Goal: Use online tool/utility: Utilize a website feature to perform a specific function

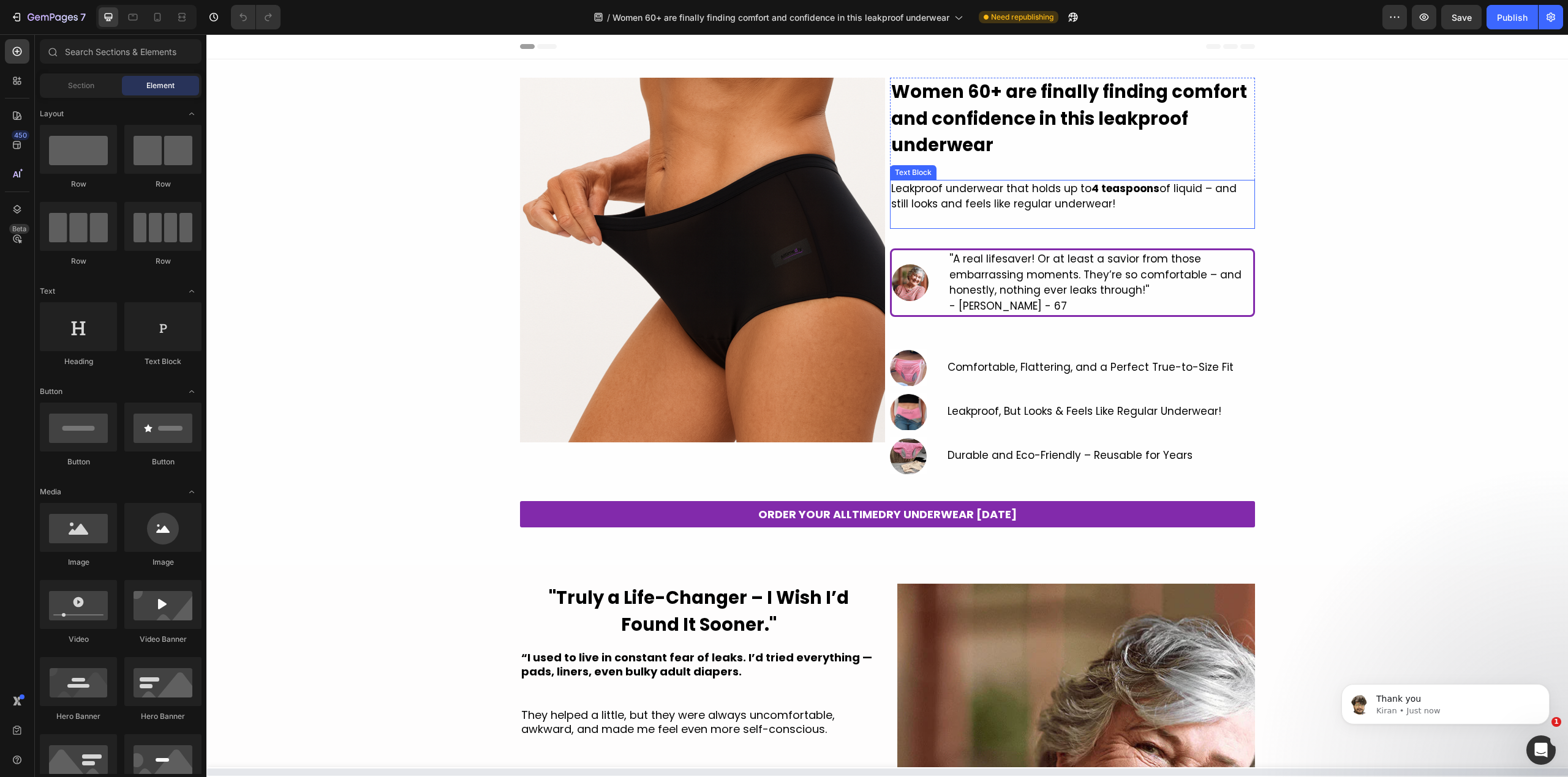
click at [1042, 194] on p "Leakproof underwear that holds up to 4 teaspoons of liquid – and still looks an…" at bounding box center [1072, 197] width 362 height 32
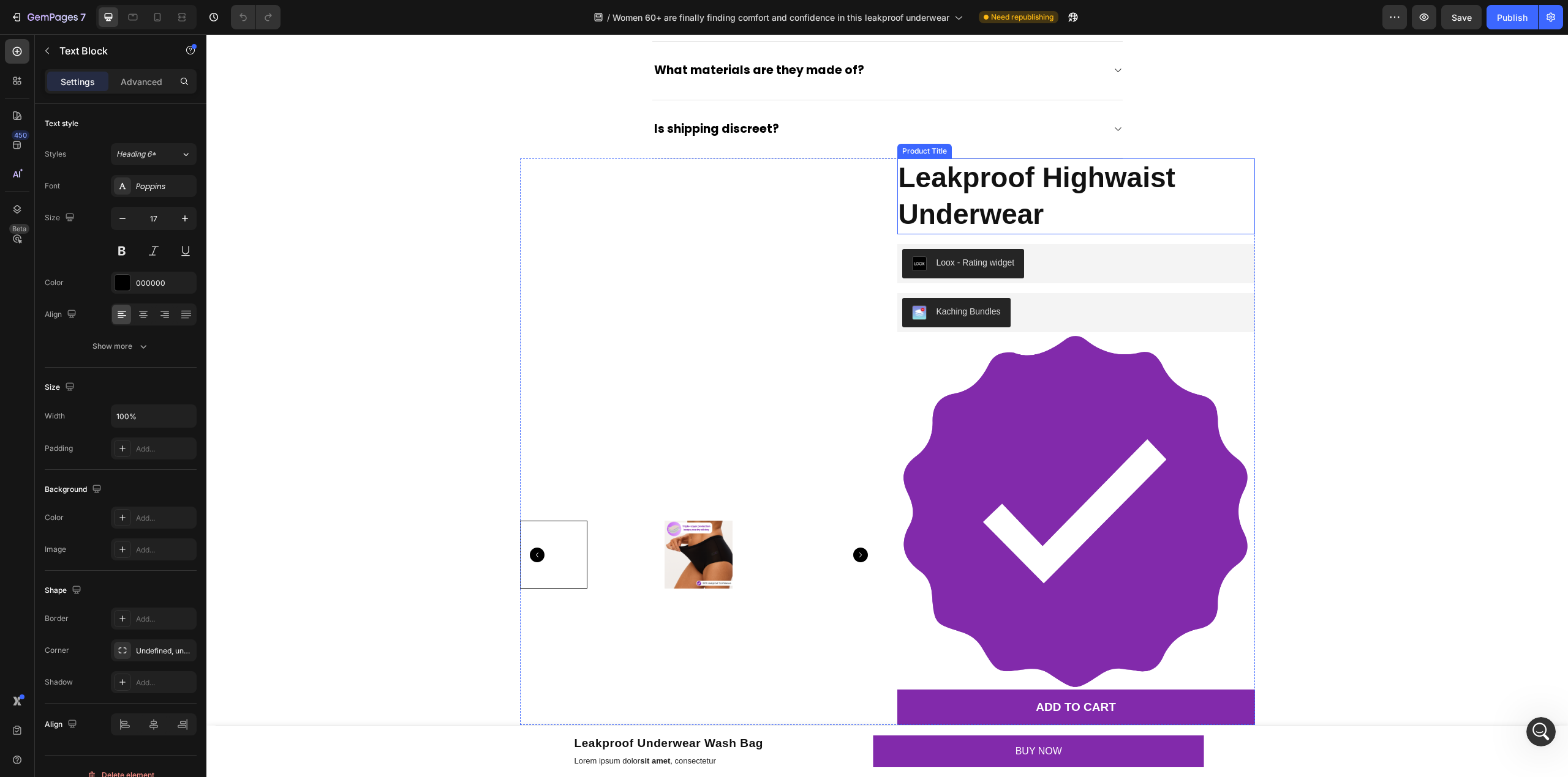
scroll to position [3938, 0]
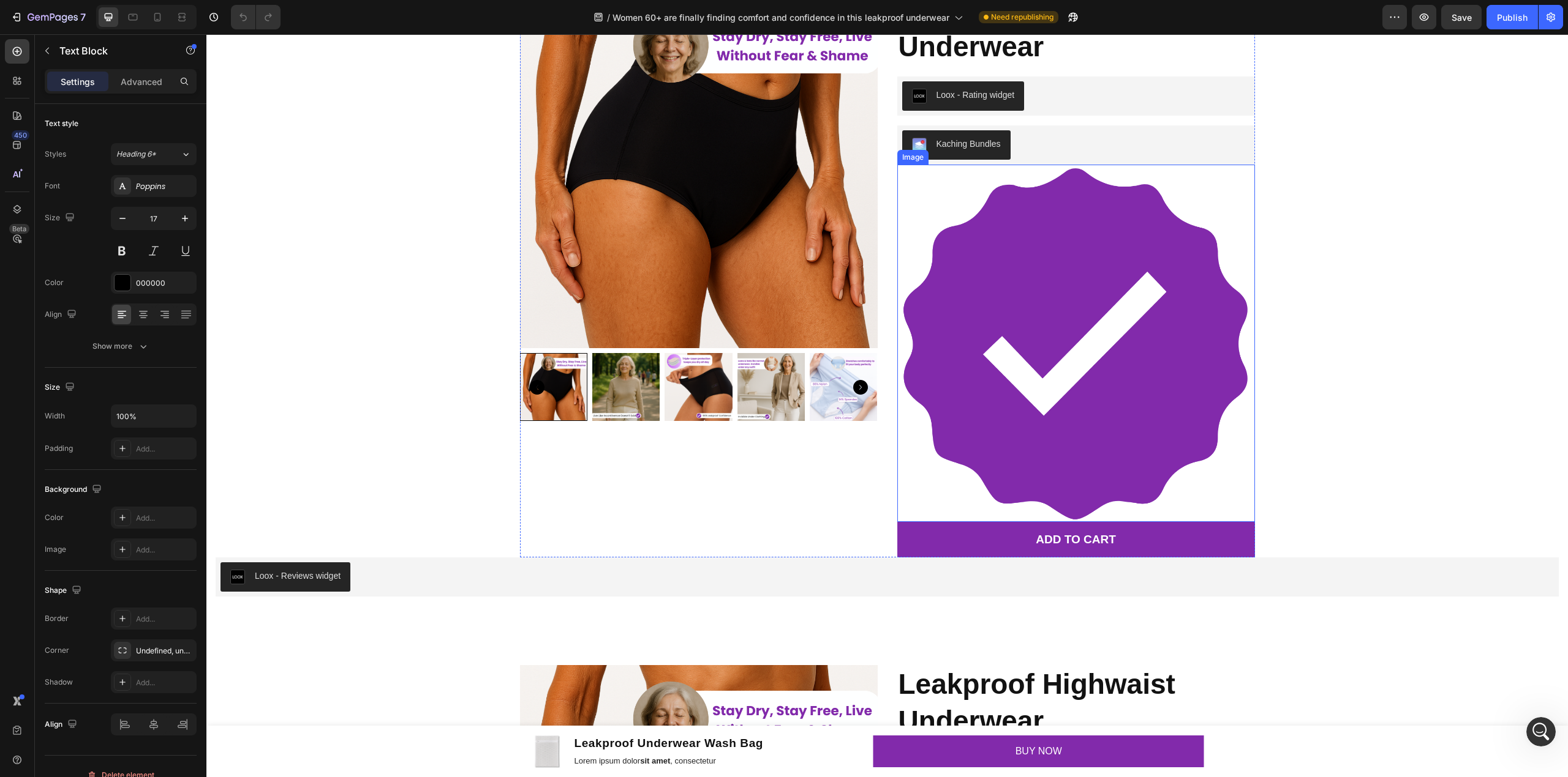
click at [1129, 327] on img at bounding box center [1075, 343] width 358 height 357
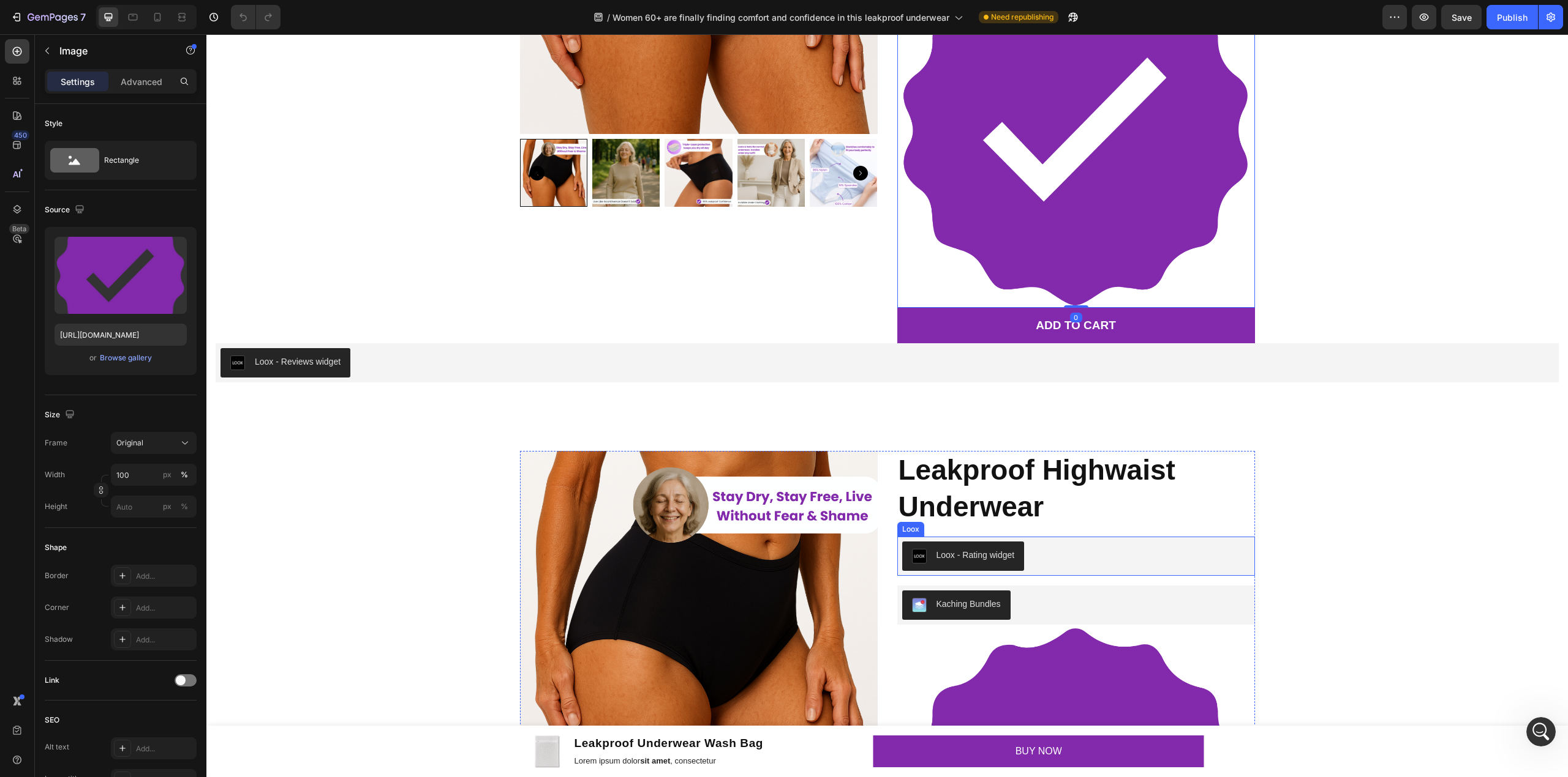
scroll to position [3856, 0]
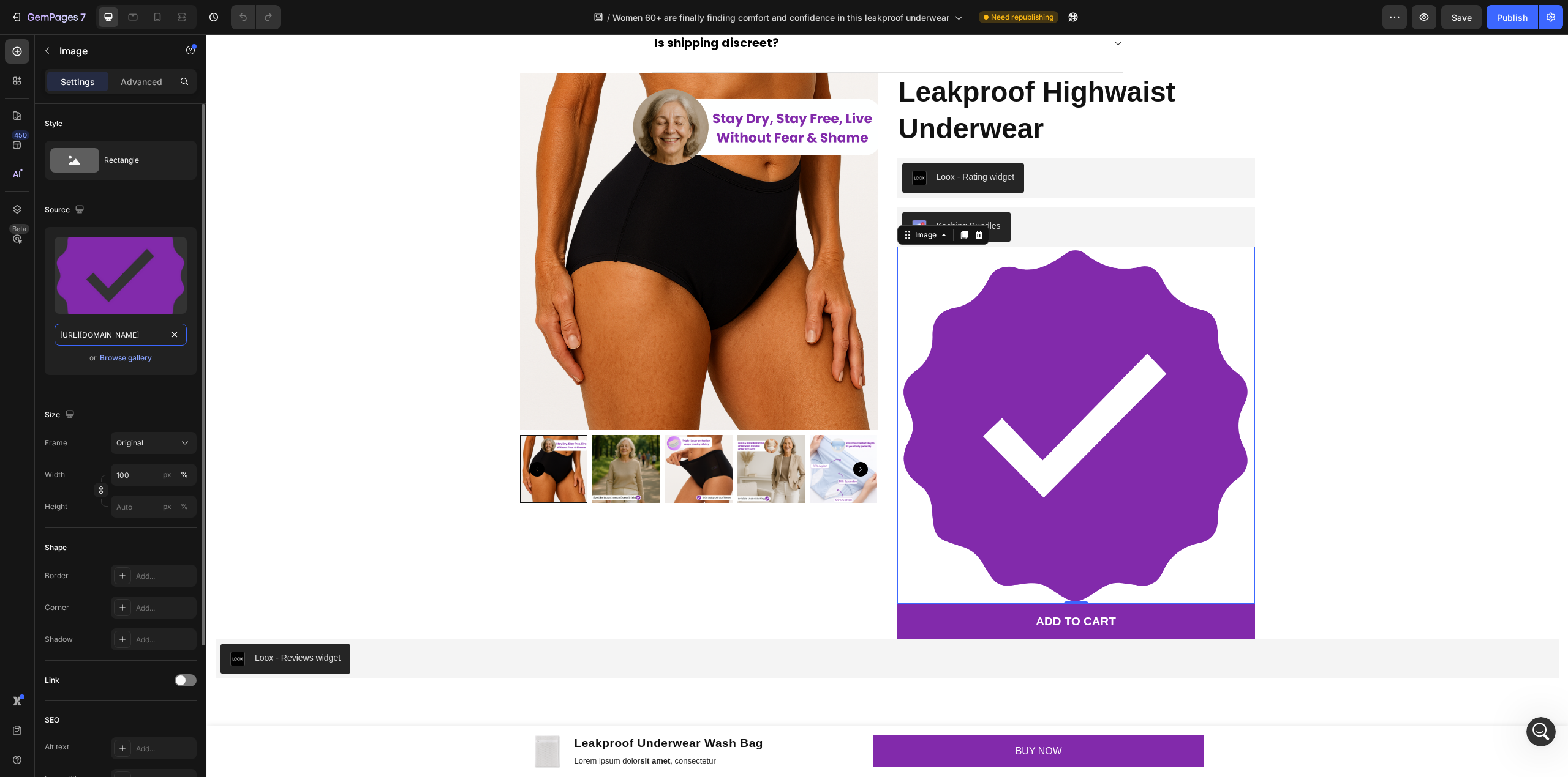
click at [111, 336] on input "[URL][DOMAIN_NAME]" at bounding box center [121, 335] width 132 height 22
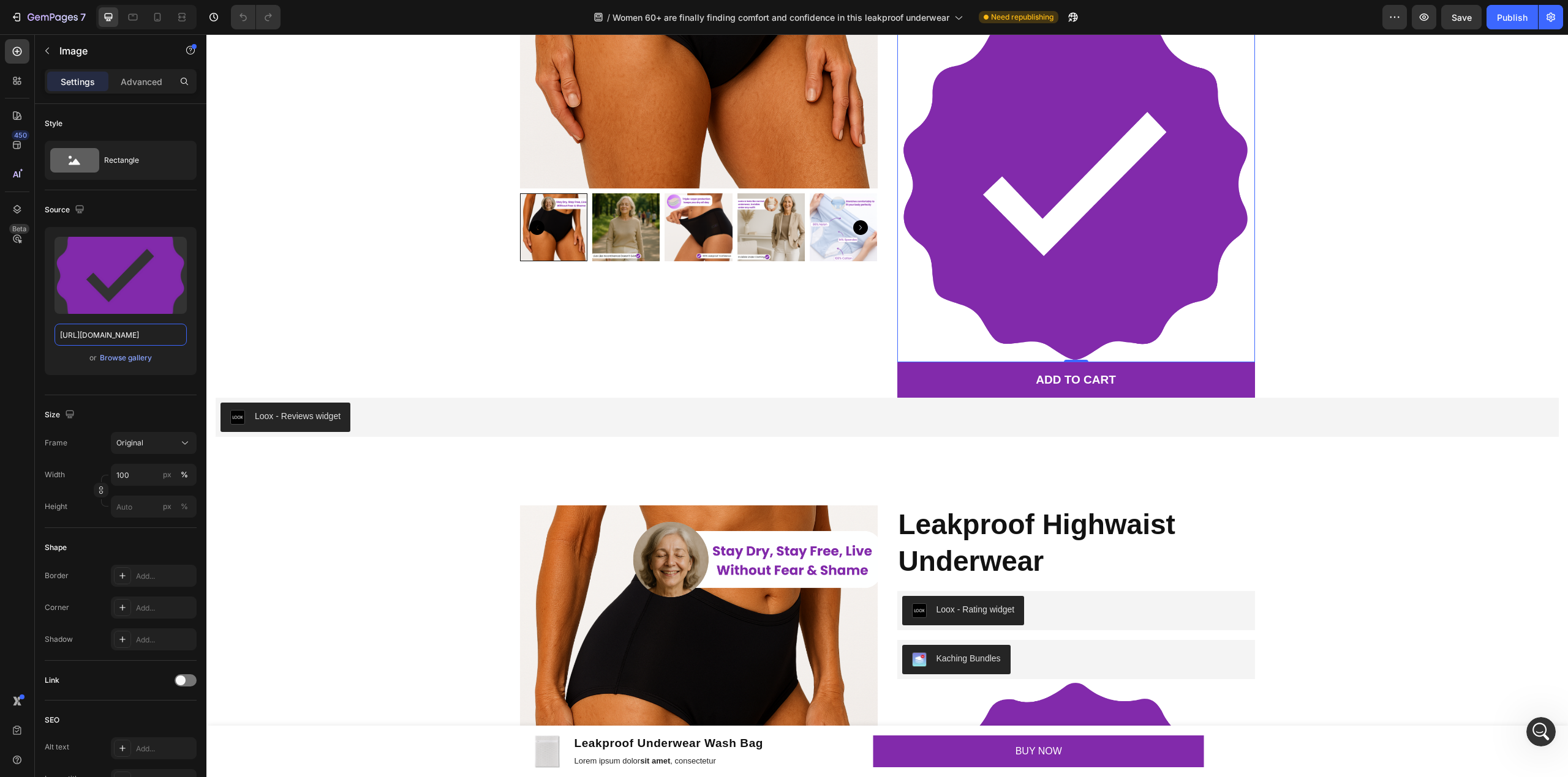
scroll to position [4101, 0]
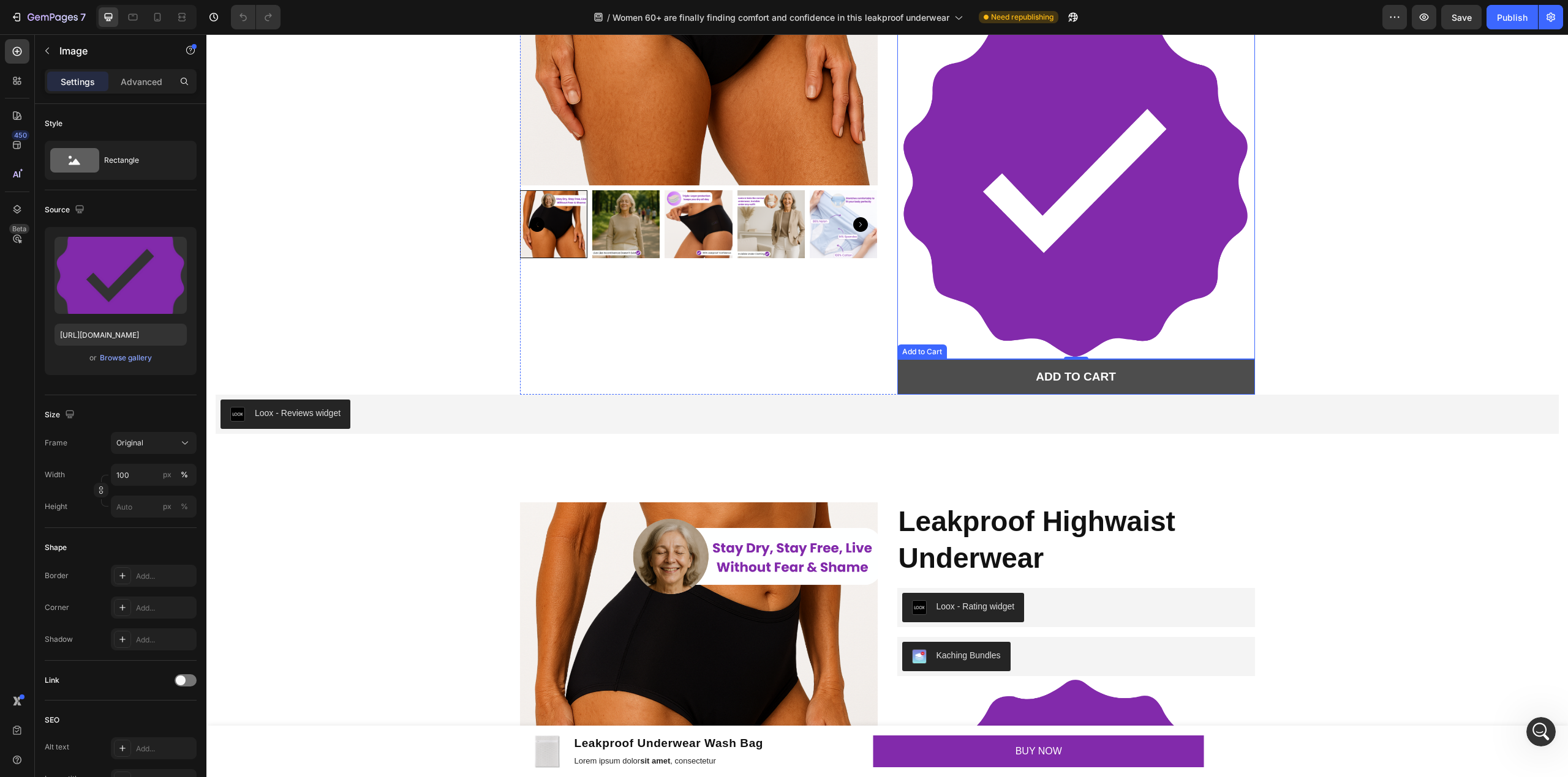
click at [1120, 381] on button "ADD TO CART" at bounding box center [1075, 377] width 358 height 35
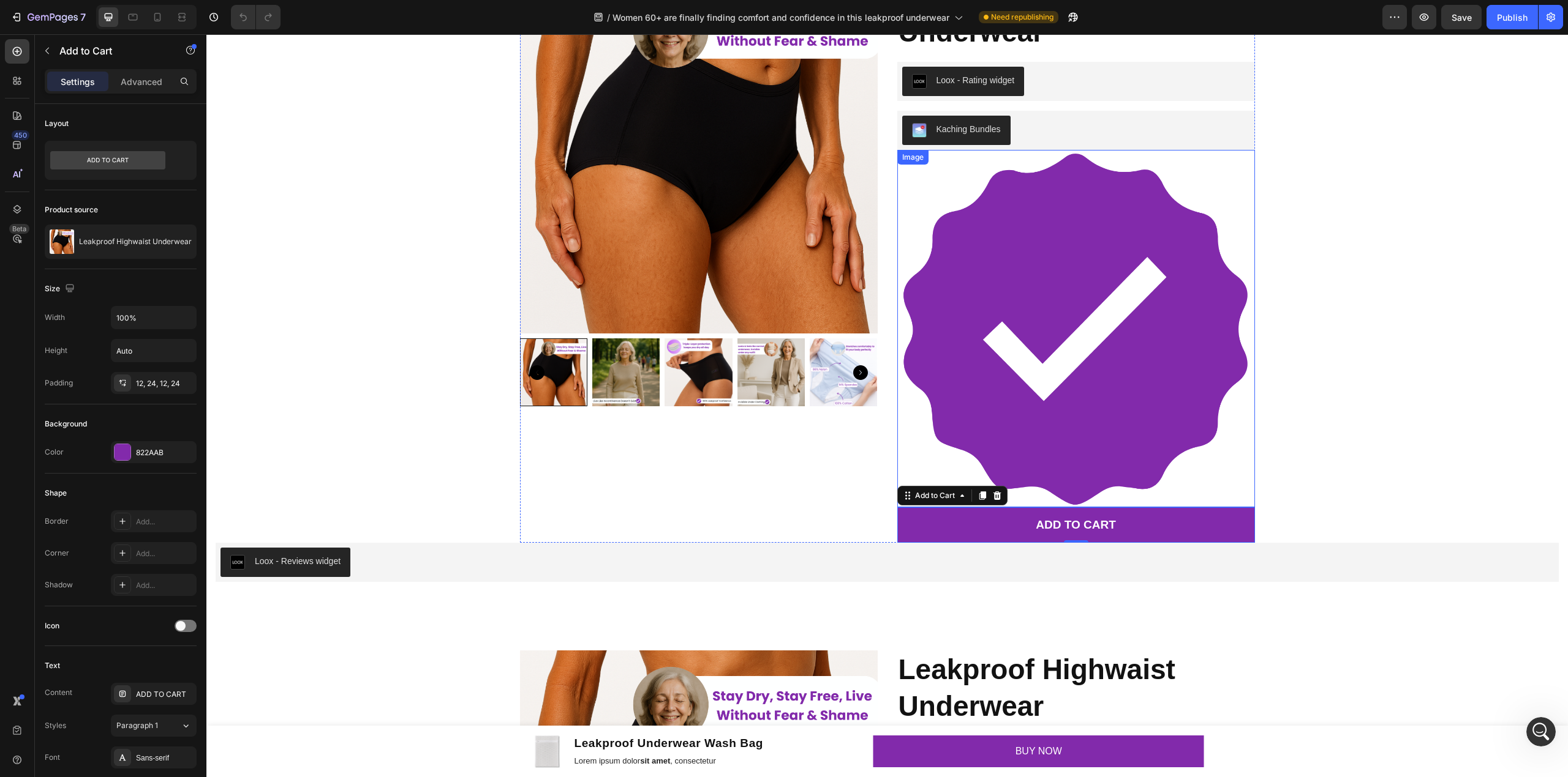
scroll to position [3938, 0]
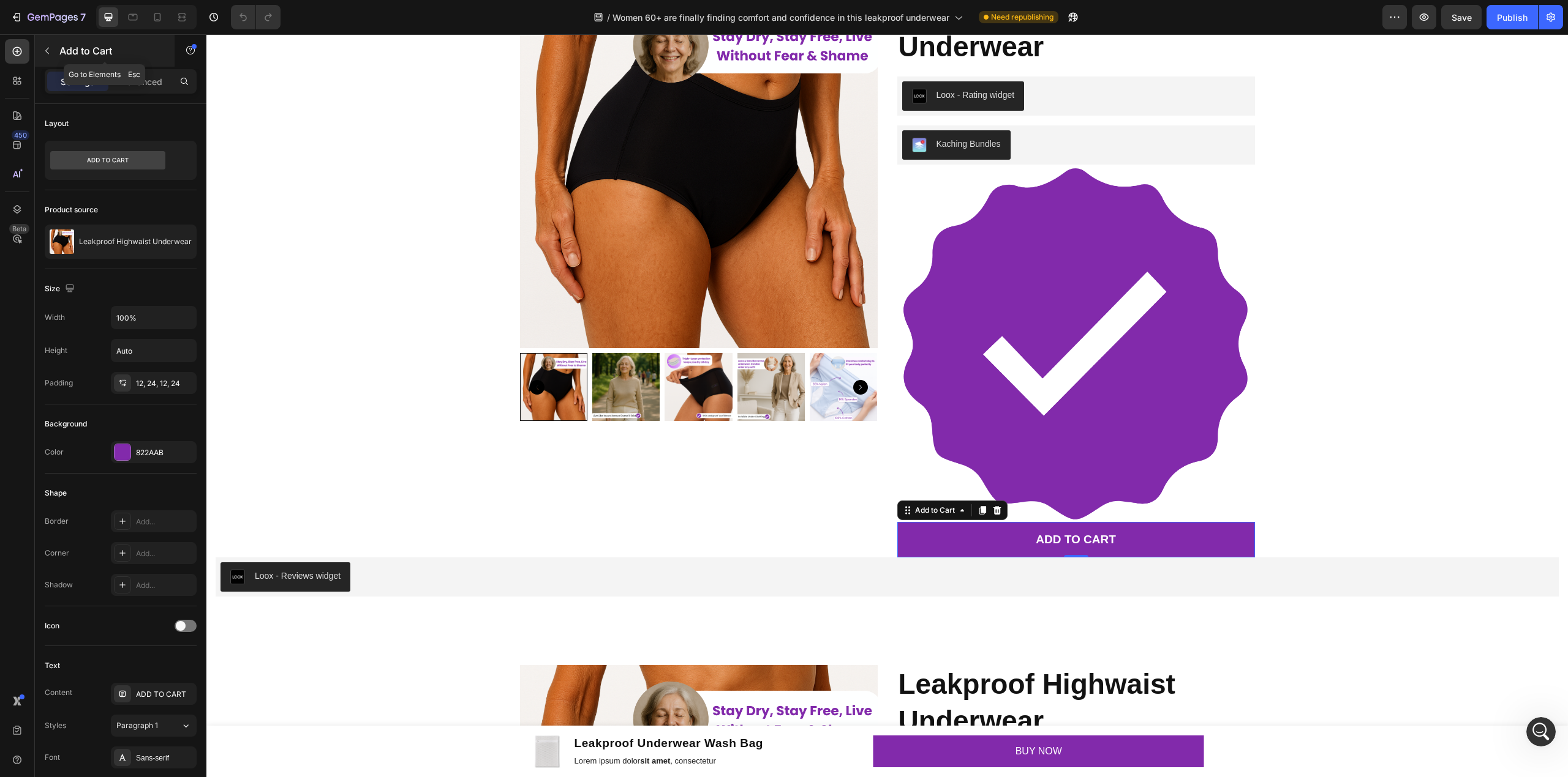
click at [98, 47] on p "Add to Cart" at bounding box center [112, 51] width 104 height 15
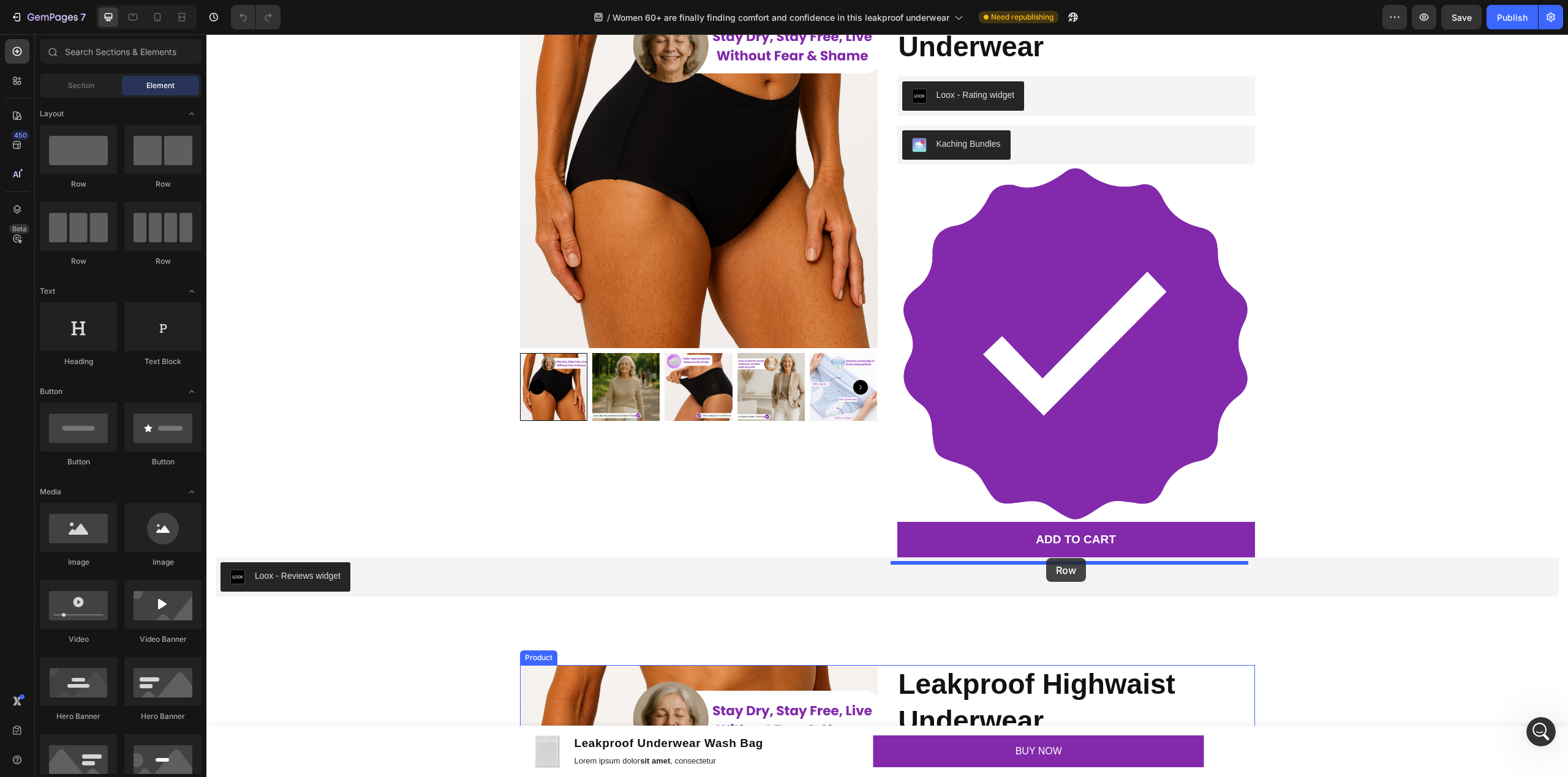
drag, startPoint x: 353, startPoint y: 180, endPoint x: 1046, endPoint y: 558, distance: 789.4
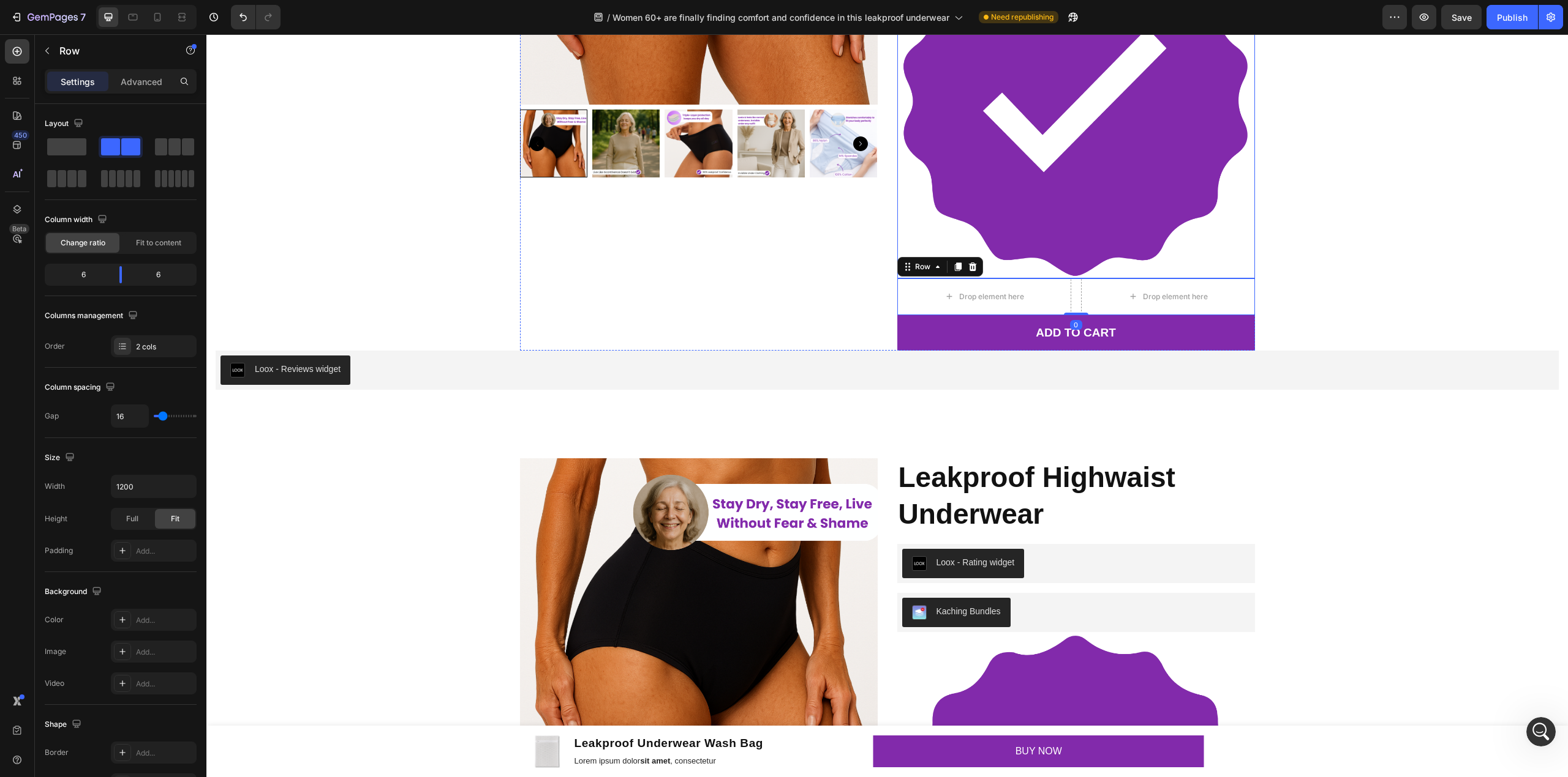
scroll to position [4183, 0]
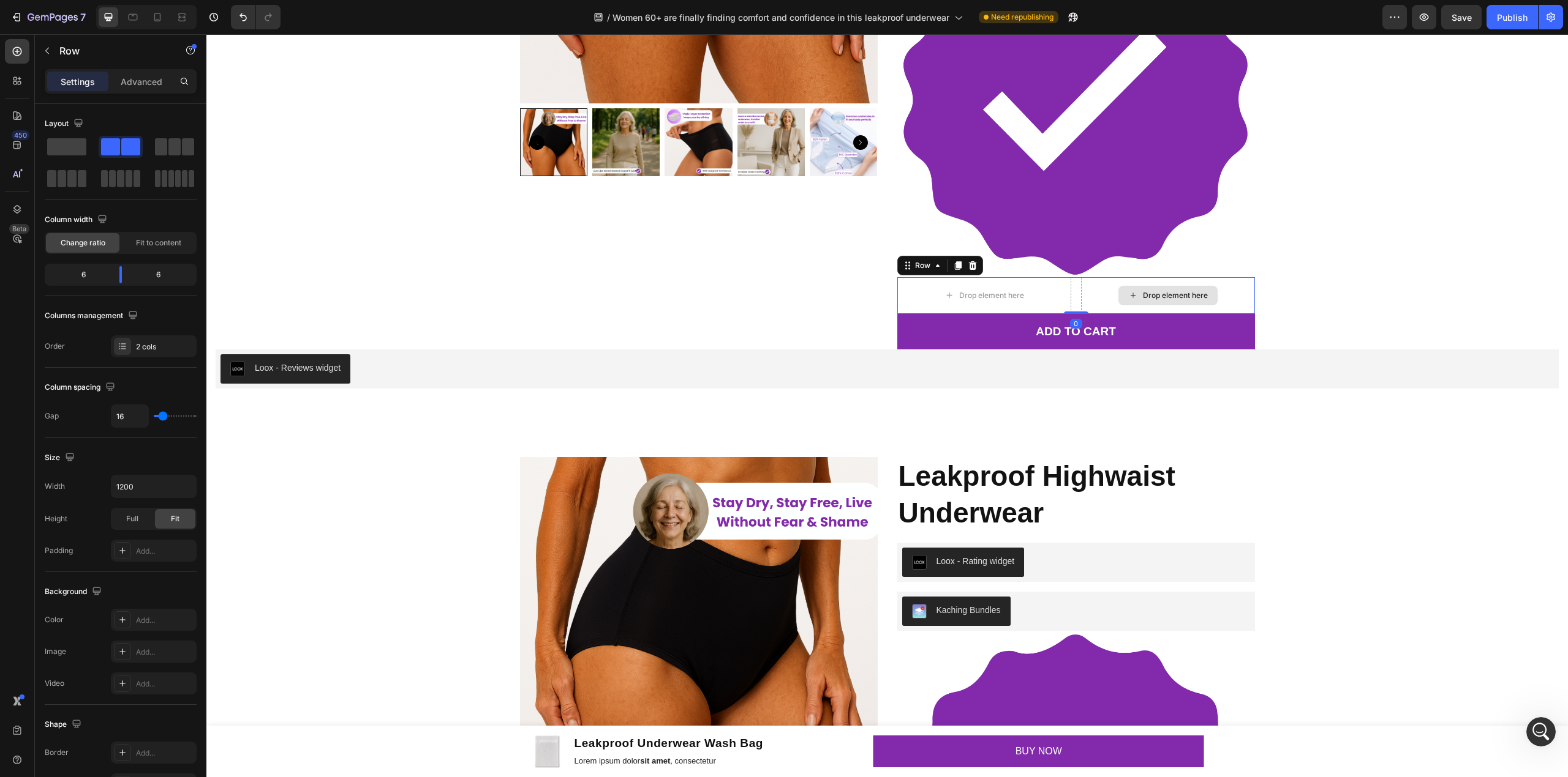
click at [1105, 299] on div "Drop element here" at bounding box center [1168, 295] width 174 height 36
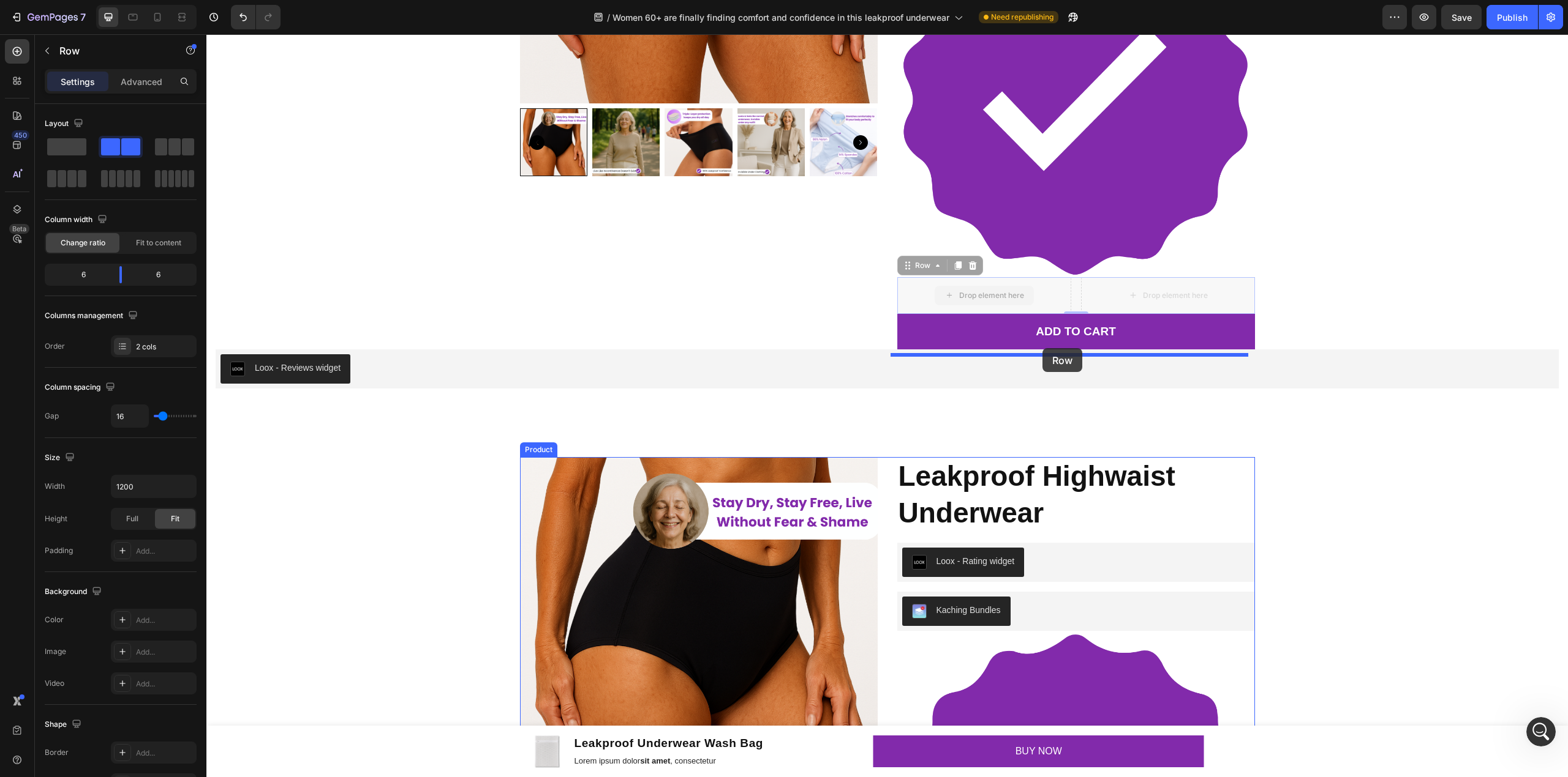
drag, startPoint x: 924, startPoint y: 273, endPoint x: 1042, endPoint y: 348, distance: 139.8
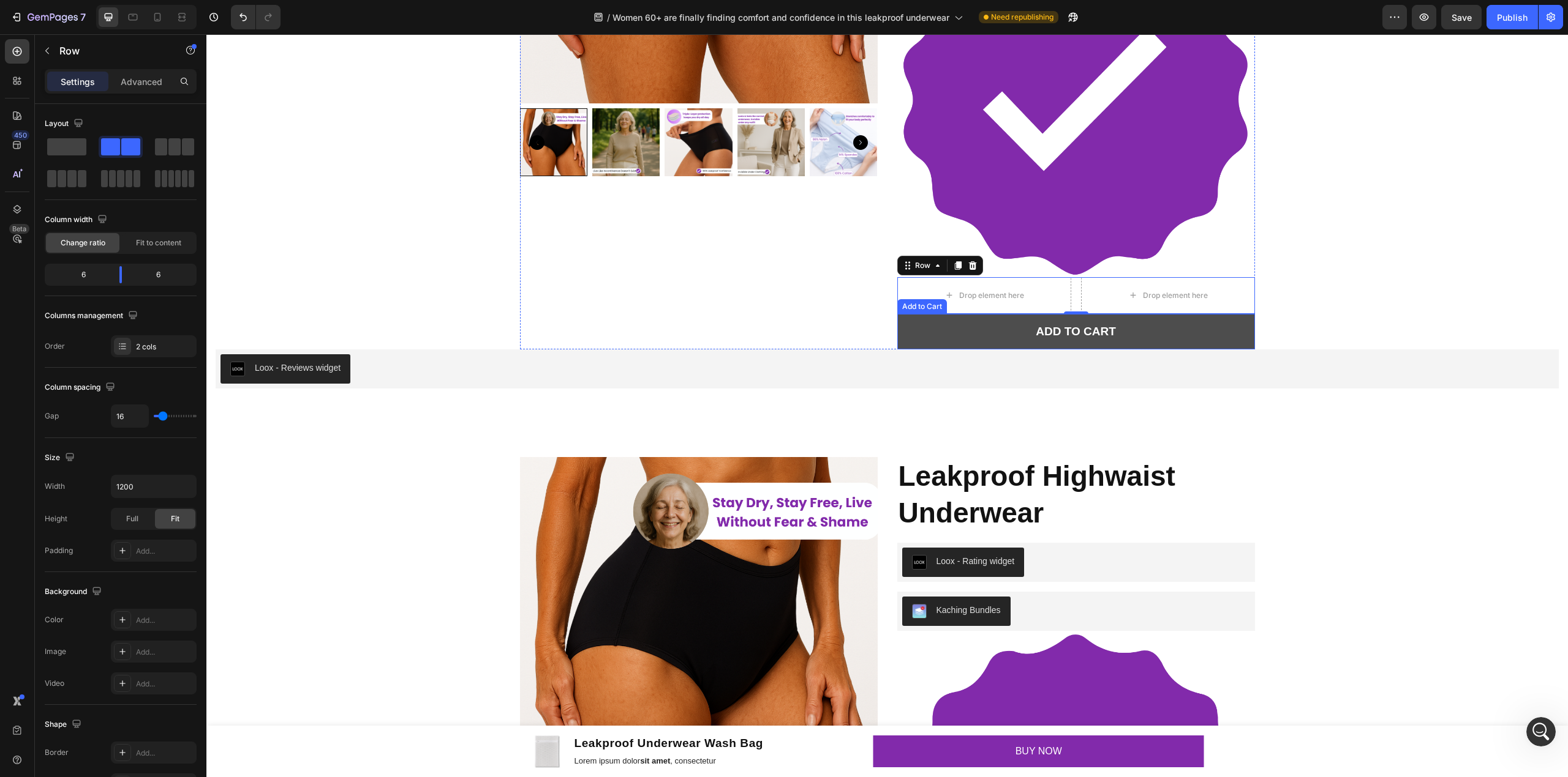
click at [994, 333] on button "ADD TO CART" at bounding box center [1075, 331] width 358 height 35
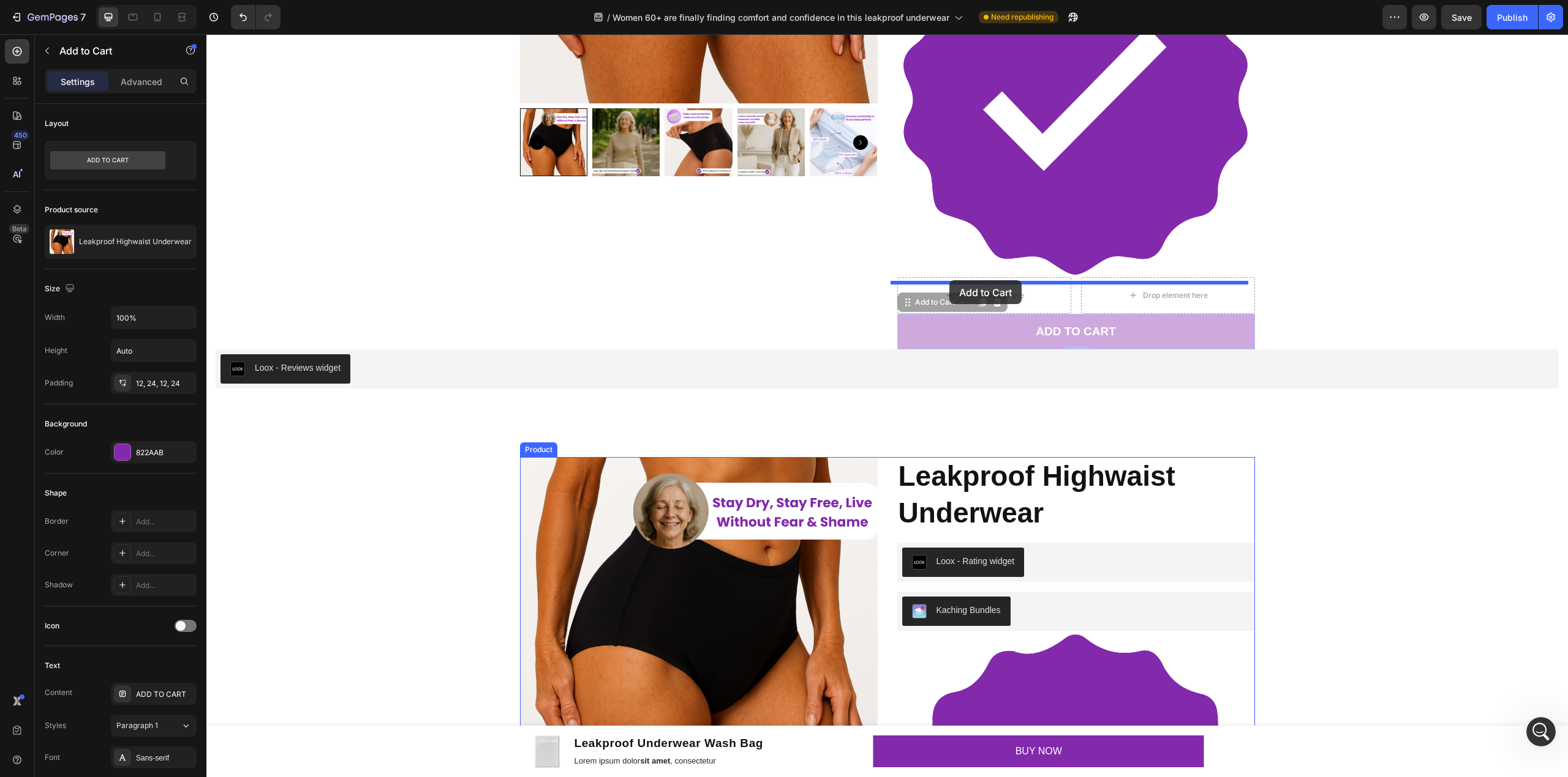
drag, startPoint x: 936, startPoint y: 306, endPoint x: 949, endPoint y: 280, distance: 29.1
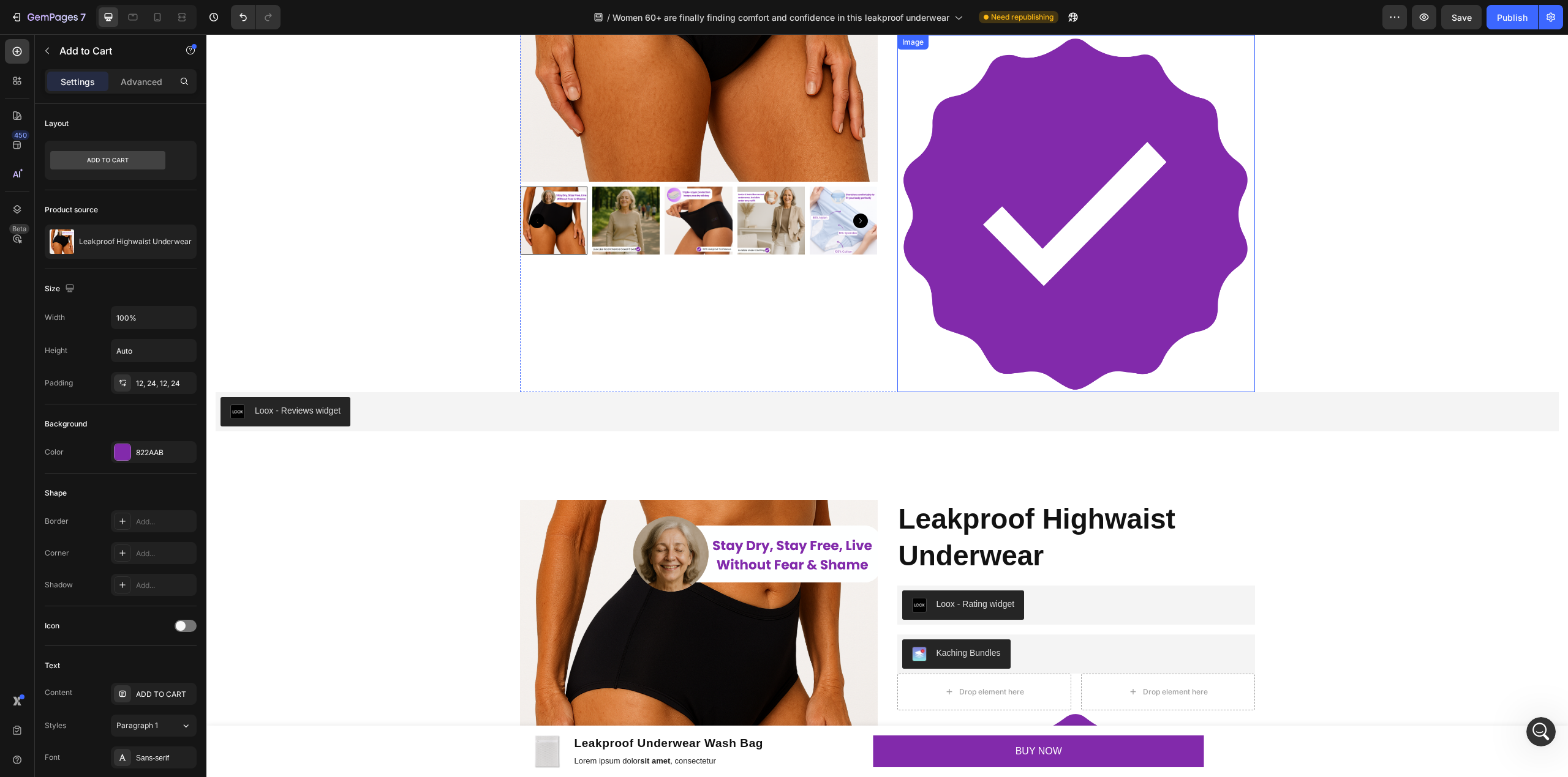
scroll to position [3938, 0]
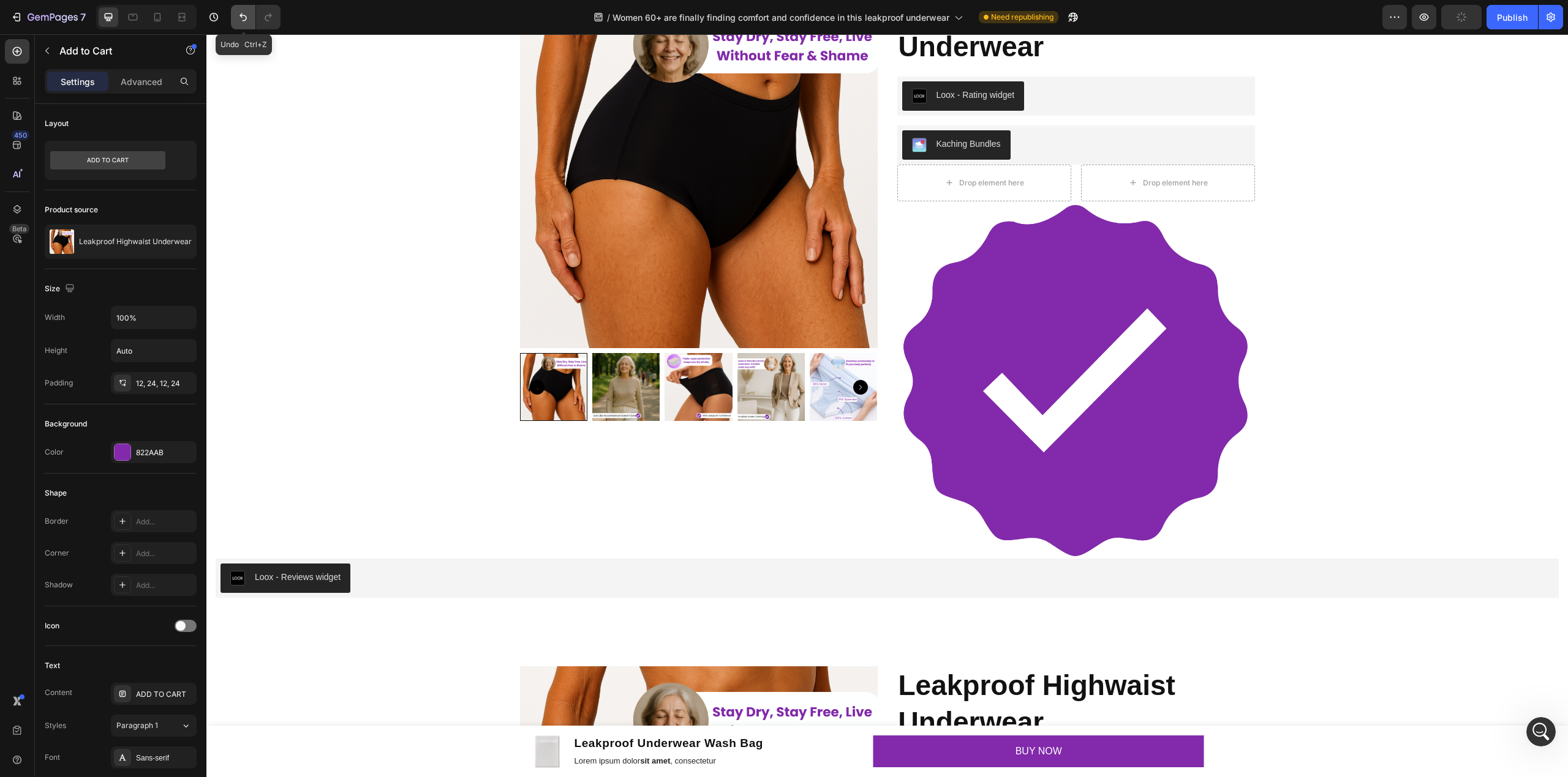
click at [236, 22] on button "Undo/Redo" at bounding box center [243, 17] width 24 height 24
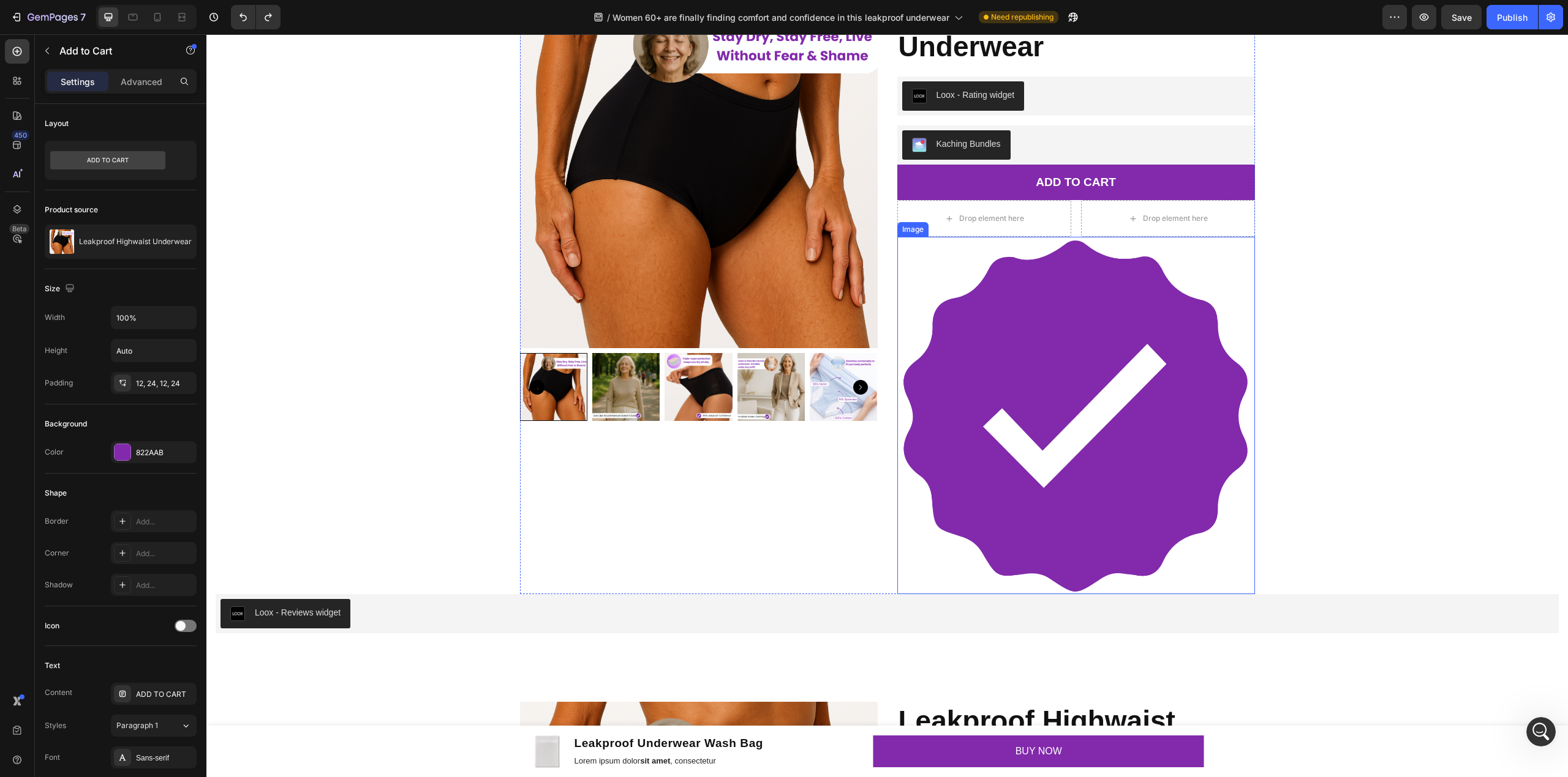
click at [1152, 387] on img at bounding box center [1075, 415] width 358 height 357
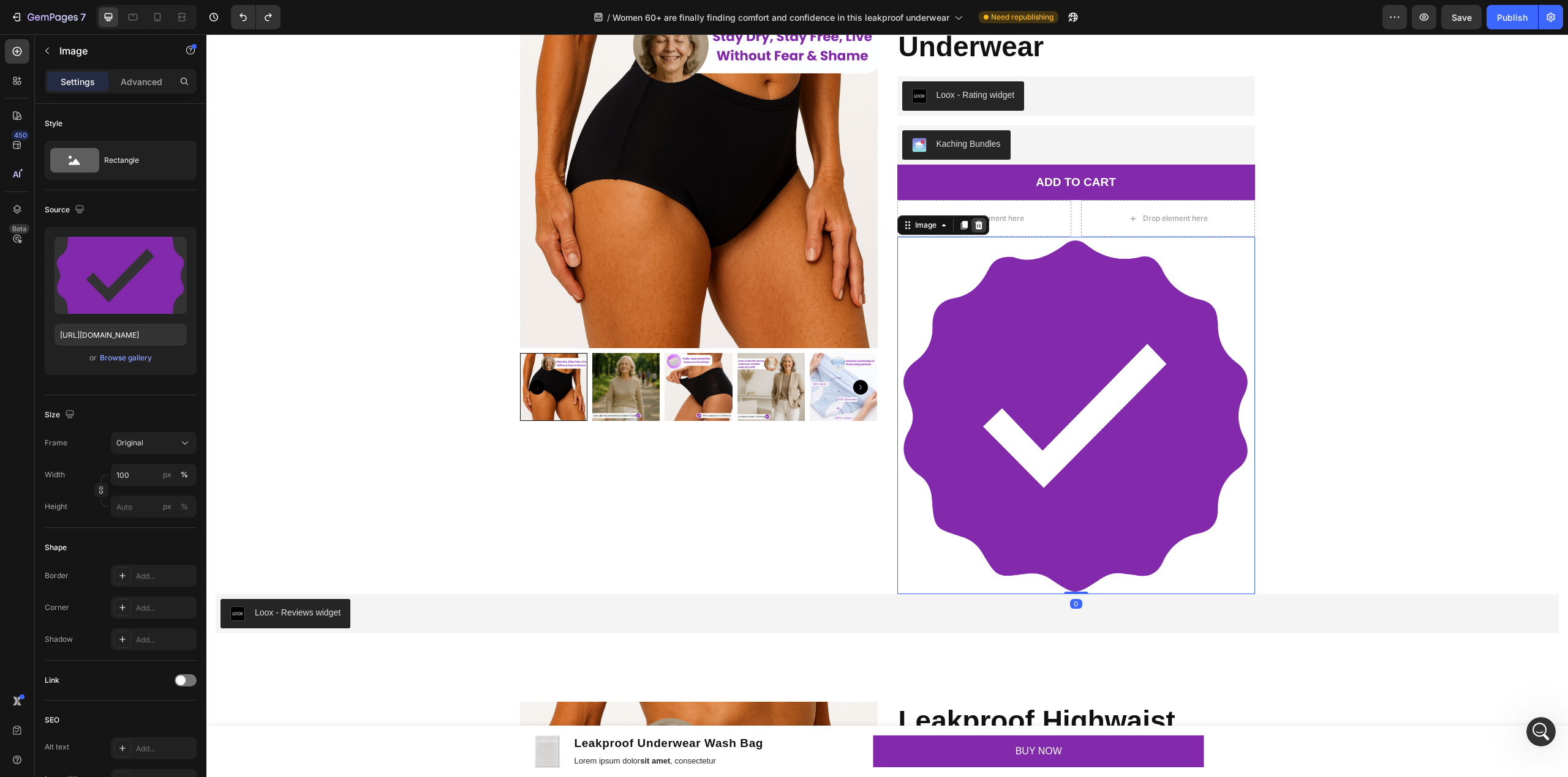
click at [978, 233] on div at bounding box center [979, 225] width 15 height 15
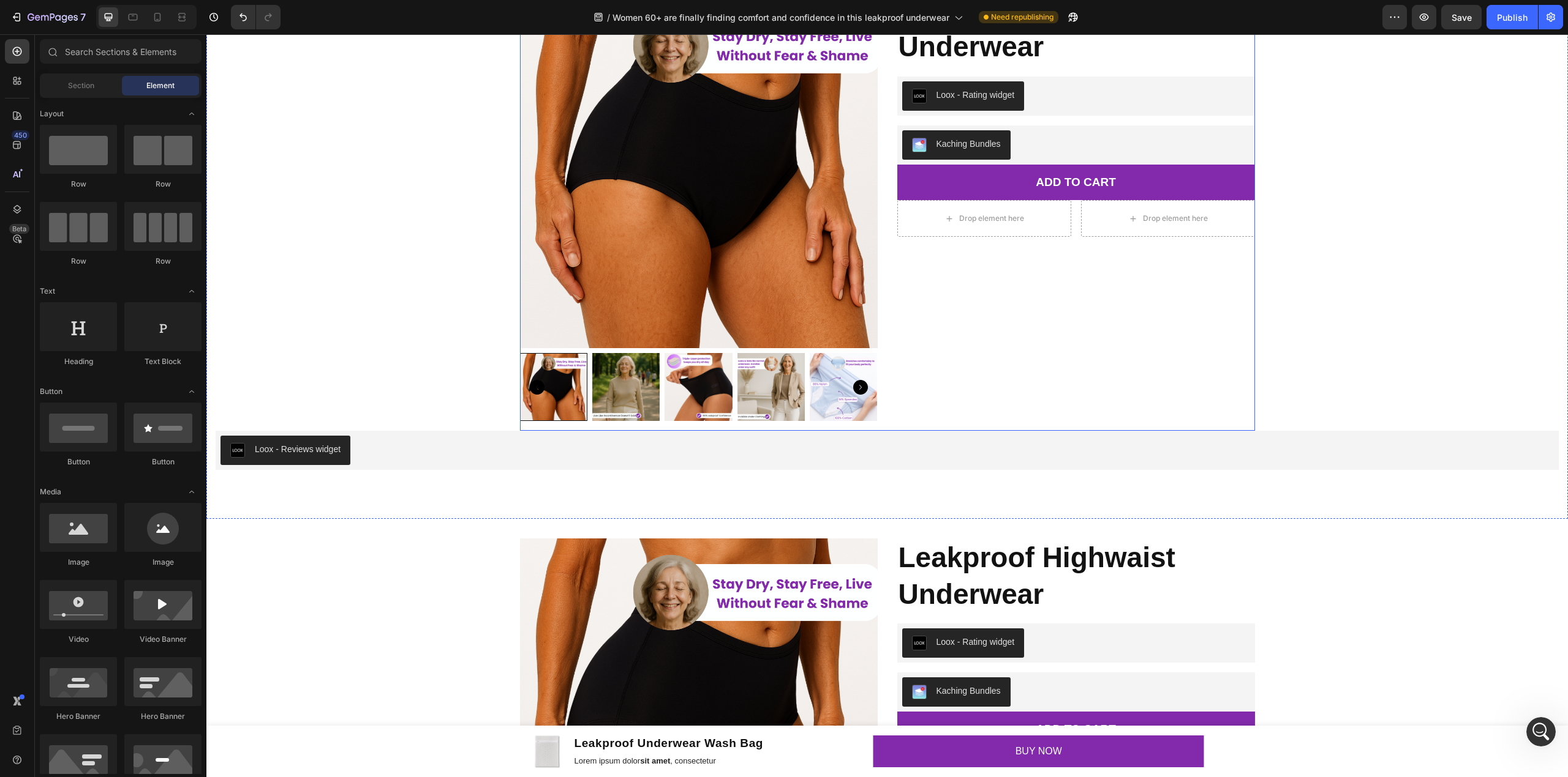
click at [1048, 234] on div "Drop element here" at bounding box center [983, 218] width 174 height 36
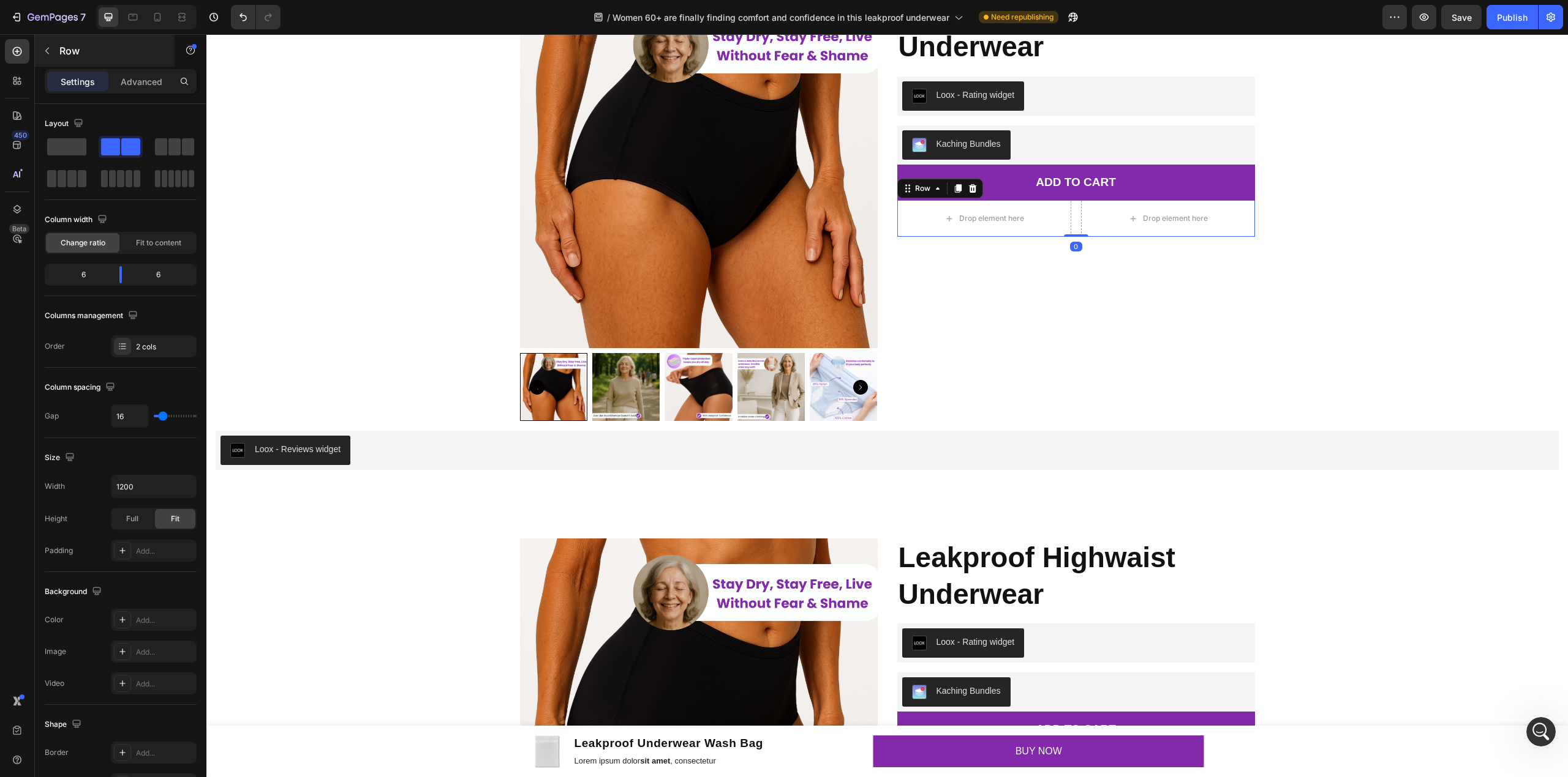
click at [125, 61] on div "Row" at bounding box center [104, 50] width 140 height 32
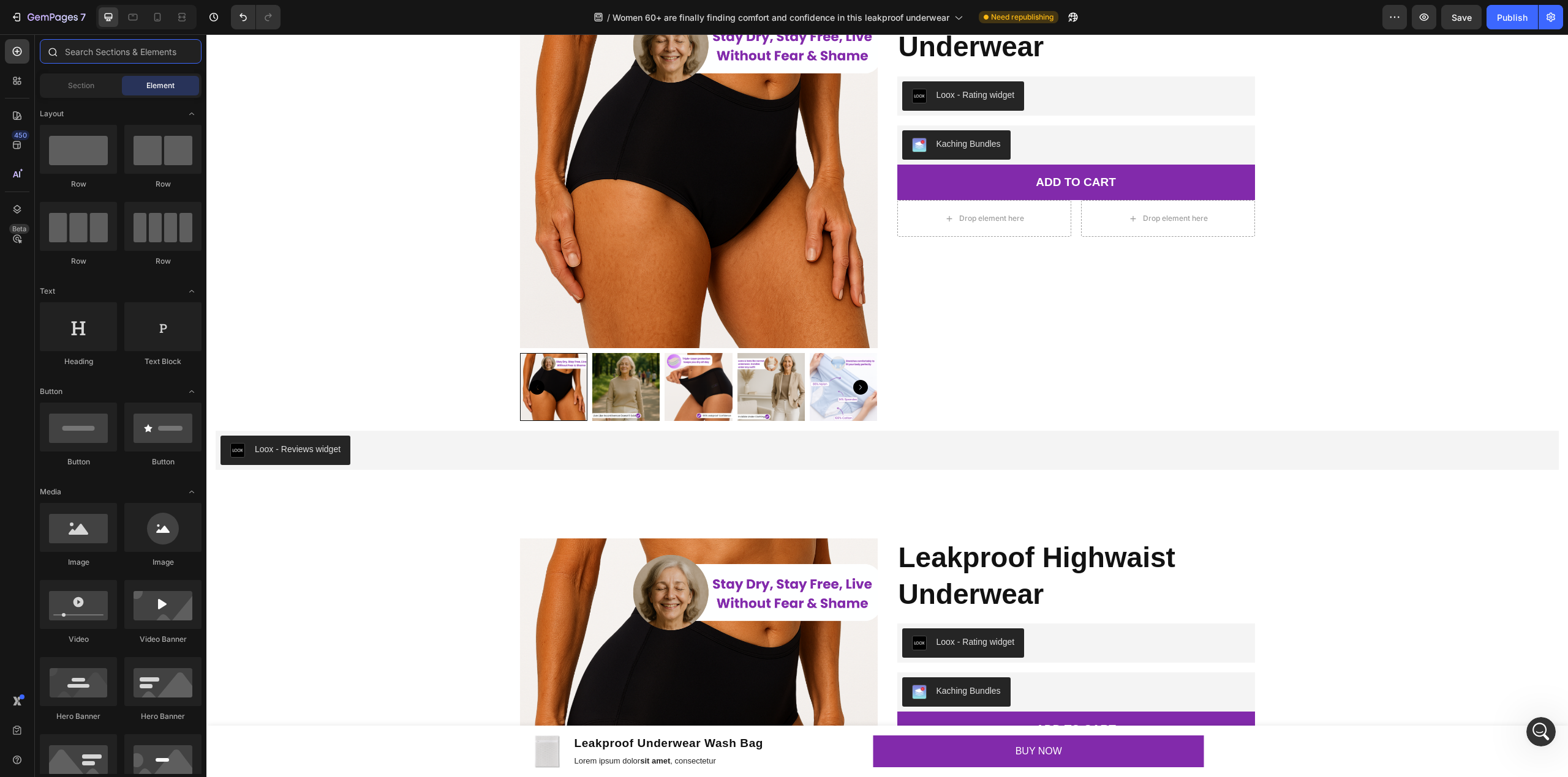
click at [137, 55] on input "text" at bounding box center [121, 51] width 162 height 24
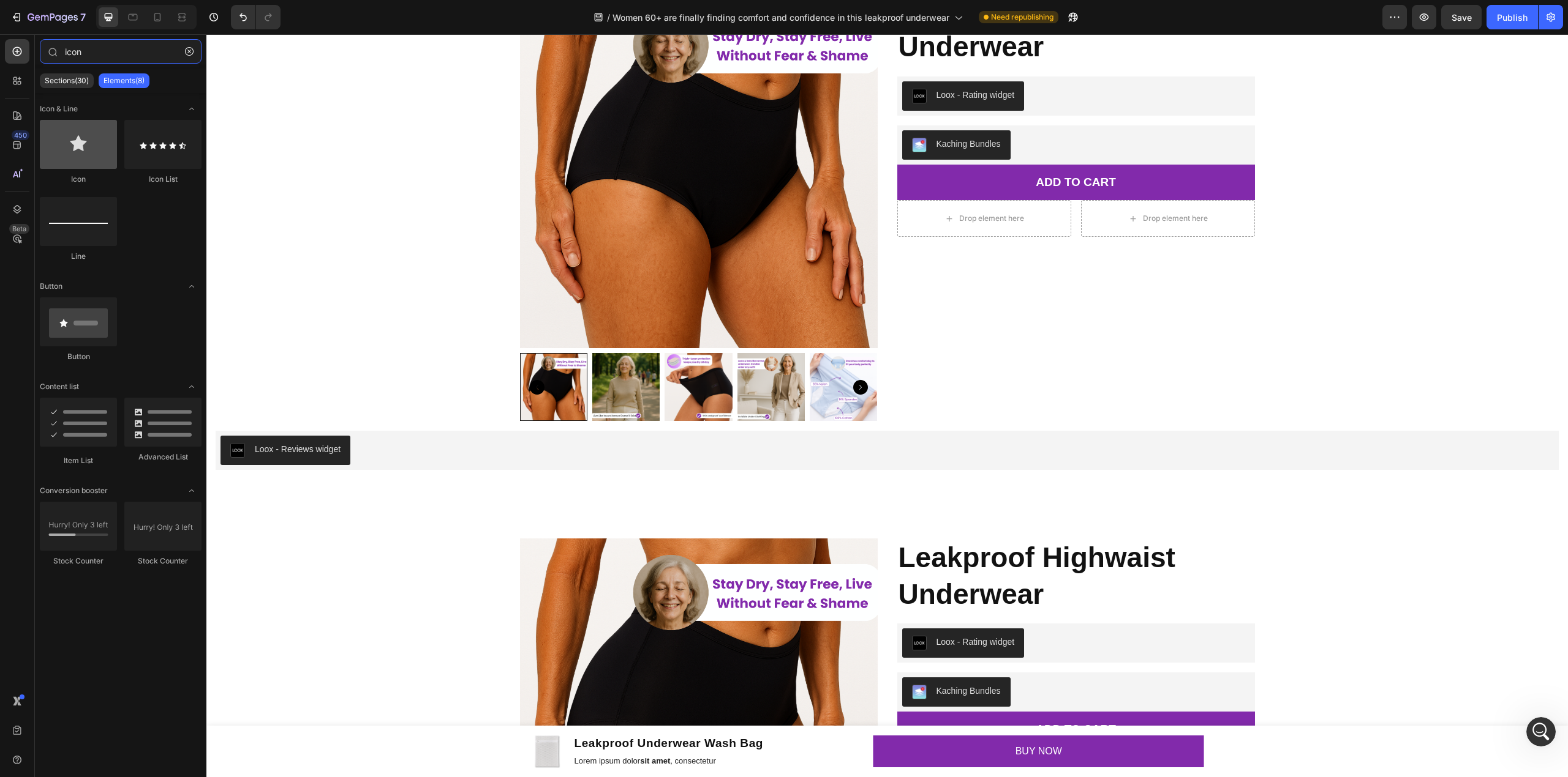
type input "icon"
drag, startPoint x: 278, startPoint y: 197, endPoint x: 986, endPoint y: 214, distance: 708.2
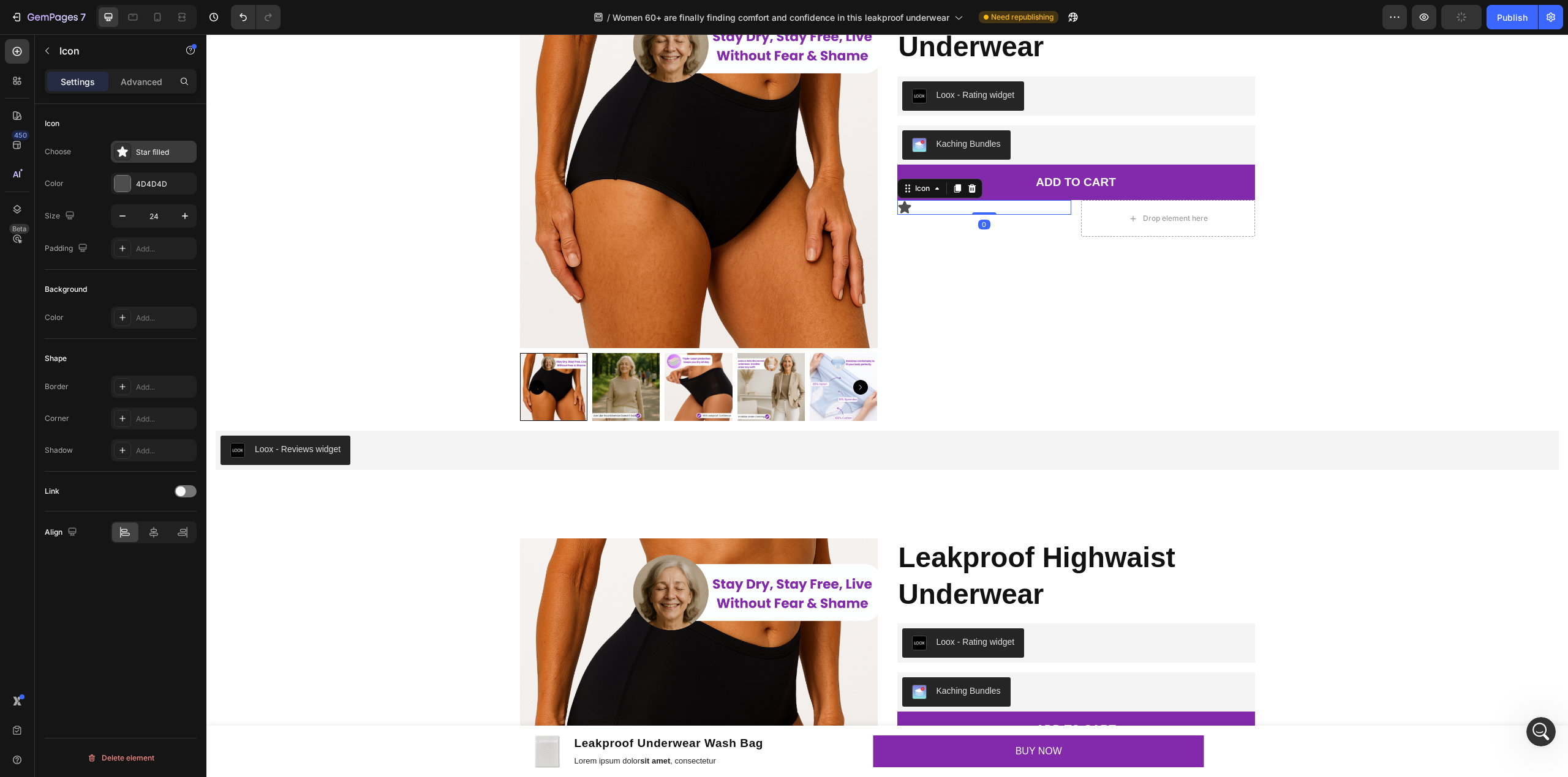
click at [158, 153] on div "Star filled" at bounding box center [165, 153] width 58 height 11
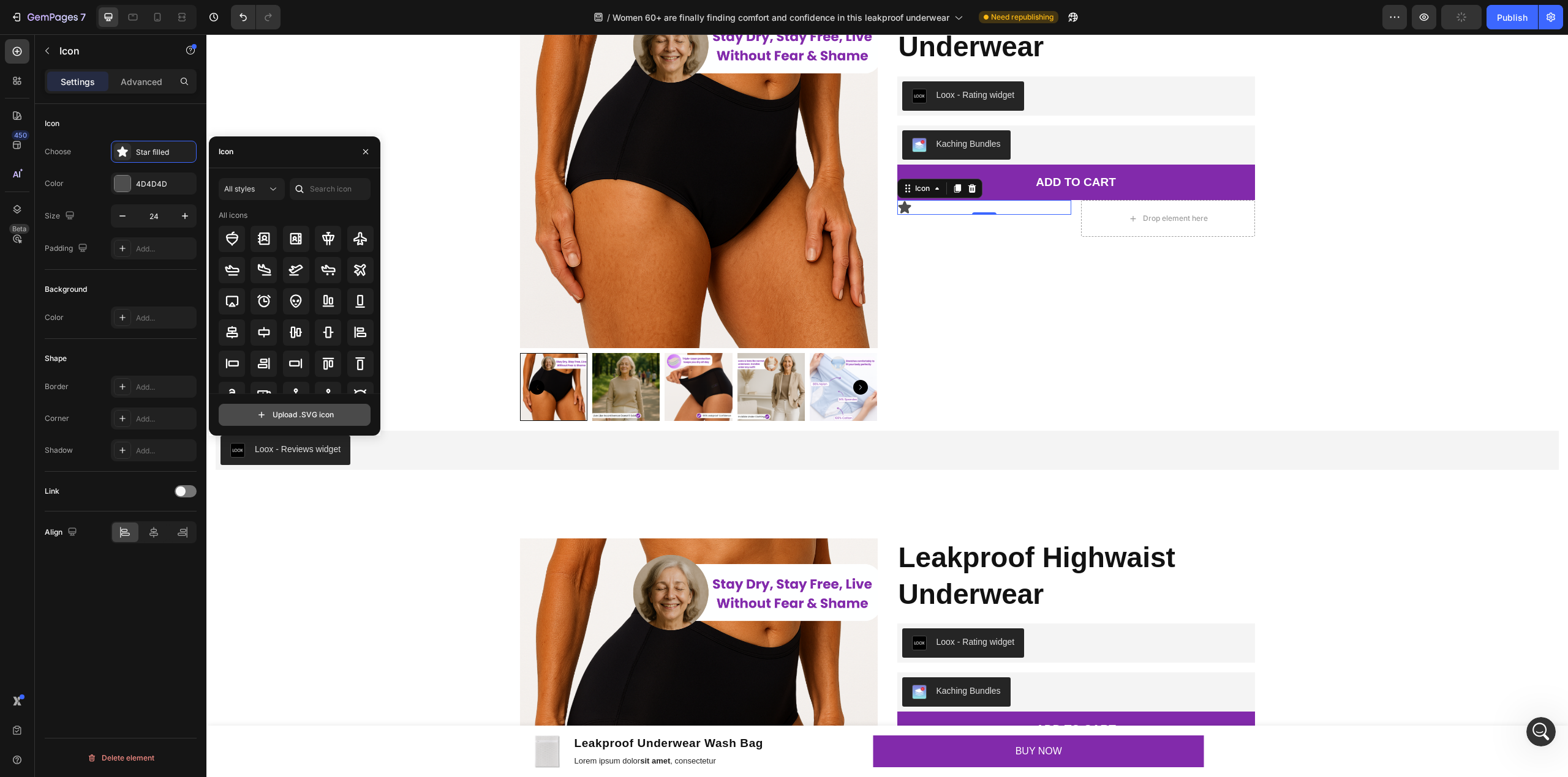
click at [315, 408] on input "file" at bounding box center [294, 415] width 151 height 20
type input "C:\fakepath\gempages_581928197117969240-74b856f0-7991-4291-b3fe-b945533f396c.svg"
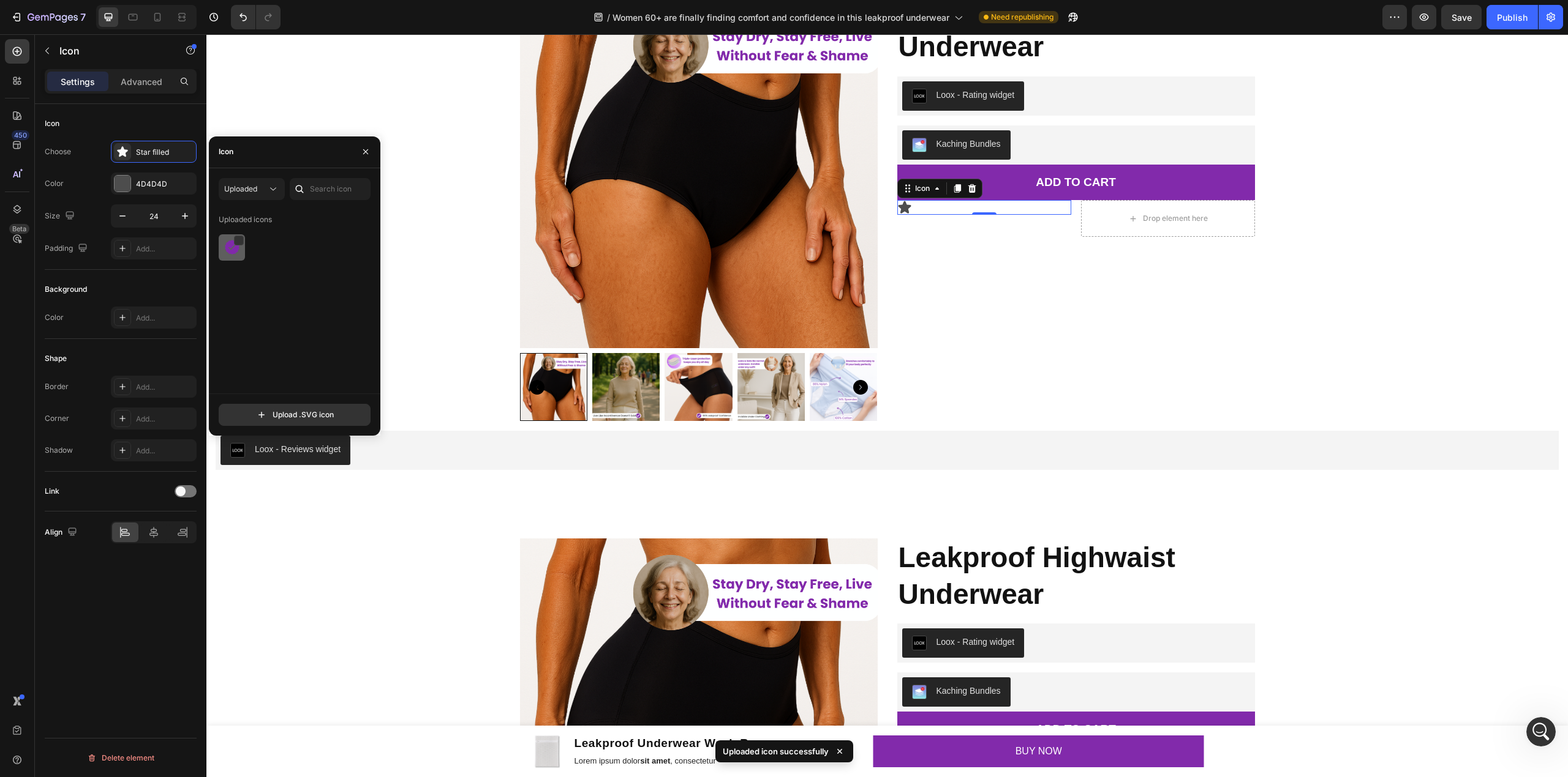
click at [233, 248] on img at bounding box center [232, 248] width 15 height 15
click at [1095, 225] on div "Drop element here" at bounding box center [1168, 218] width 174 height 36
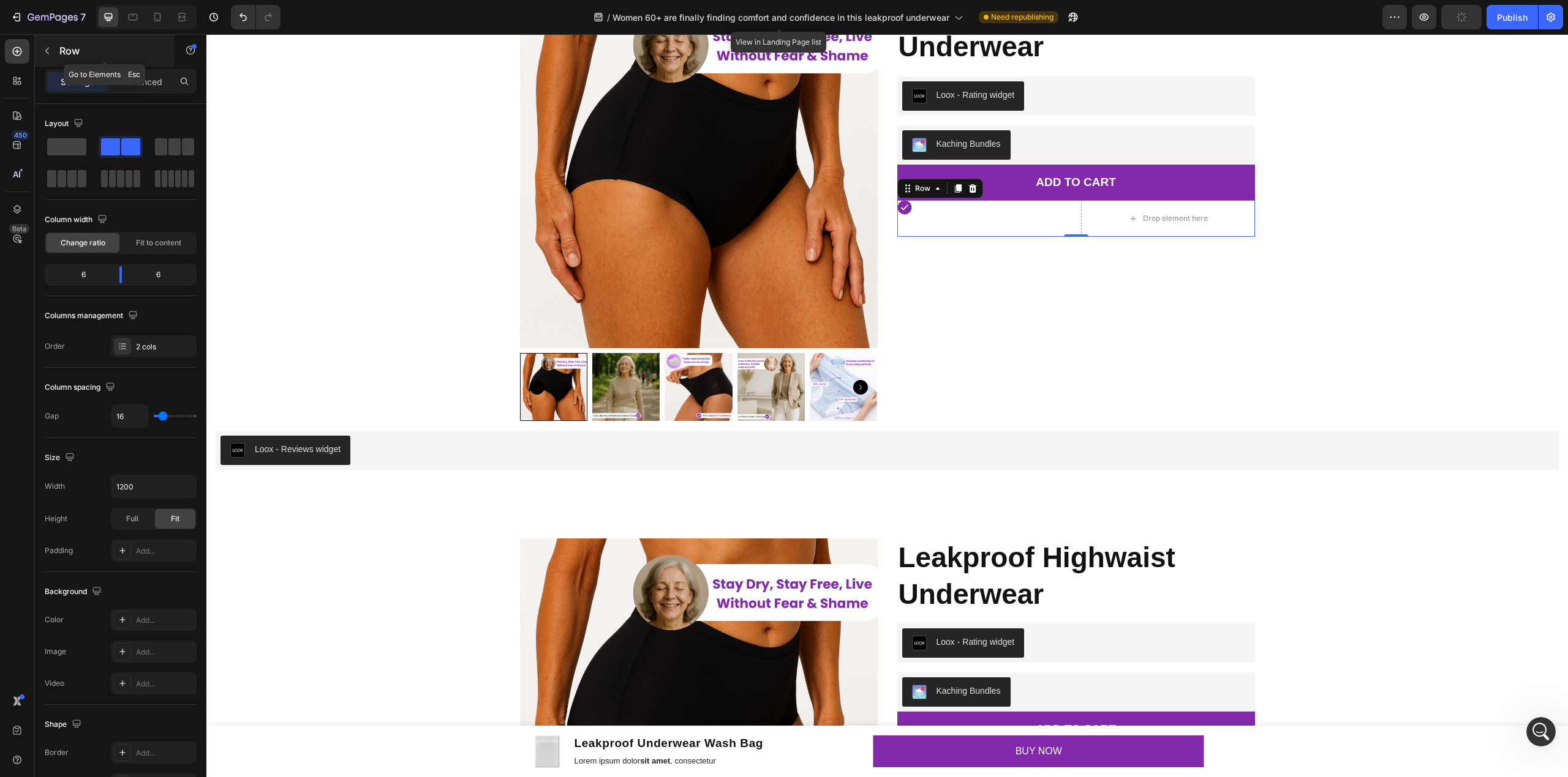
click at [88, 47] on p "Row" at bounding box center [112, 51] width 104 height 15
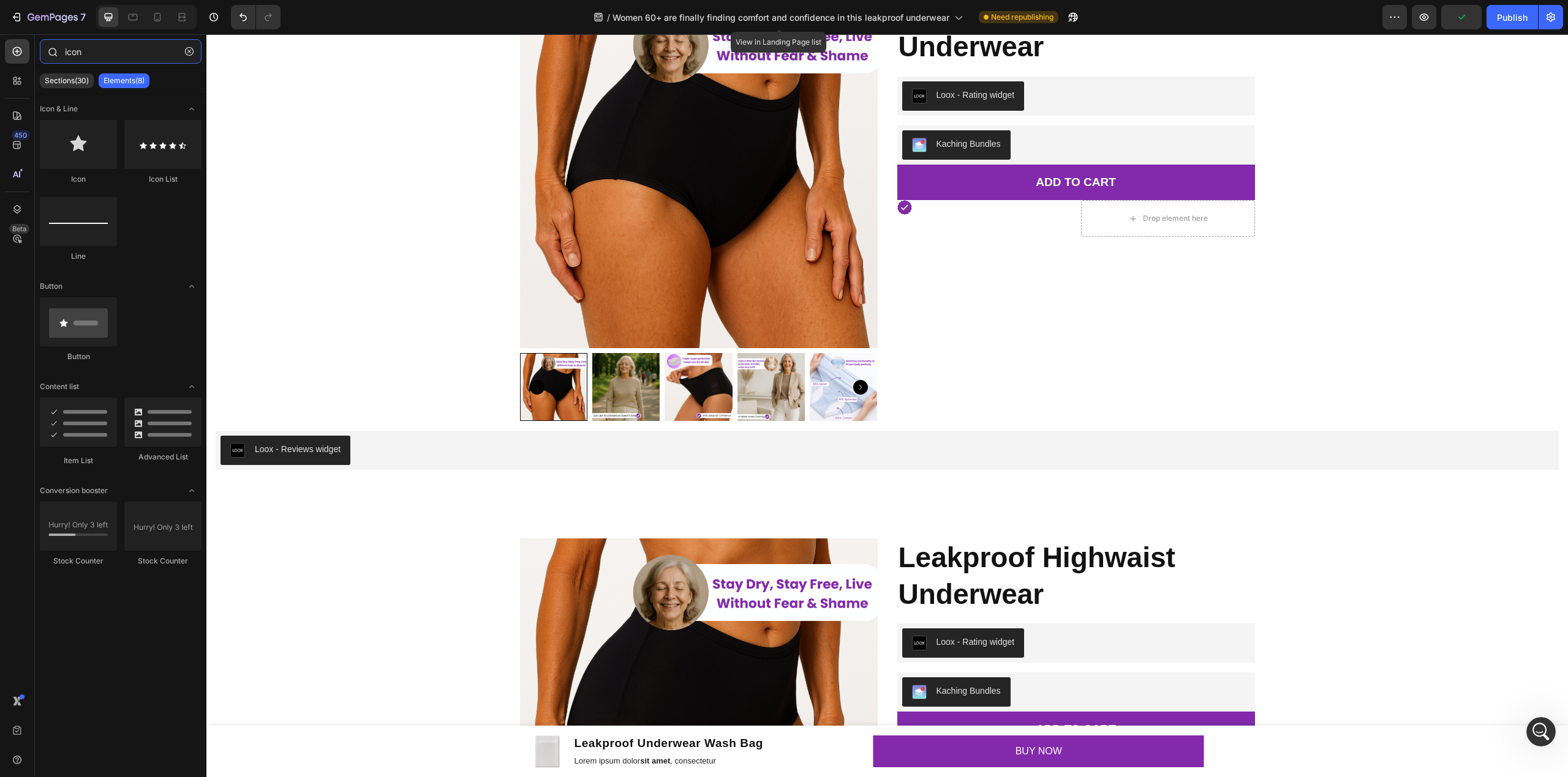
click at [64, 47] on input "icon" at bounding box center [121, 51] width 162 height 24
click at [182, 46] on button "button" at bounding box center [189, 51] width 20 height 20
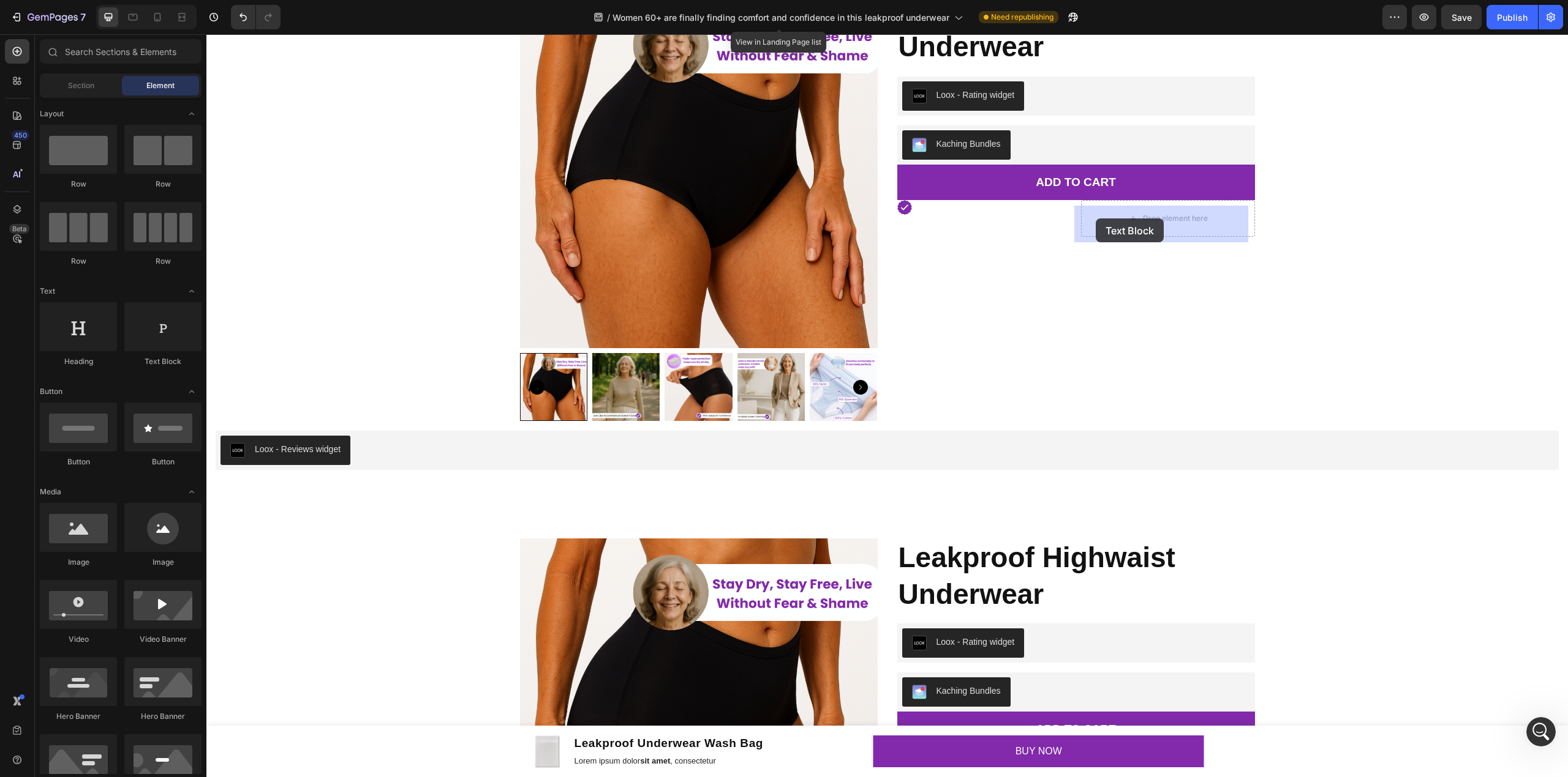
drag, startPoint x: 368, startPoint y: 371, endPoint x: 1096, endPoint y: 218, distance: 743.9
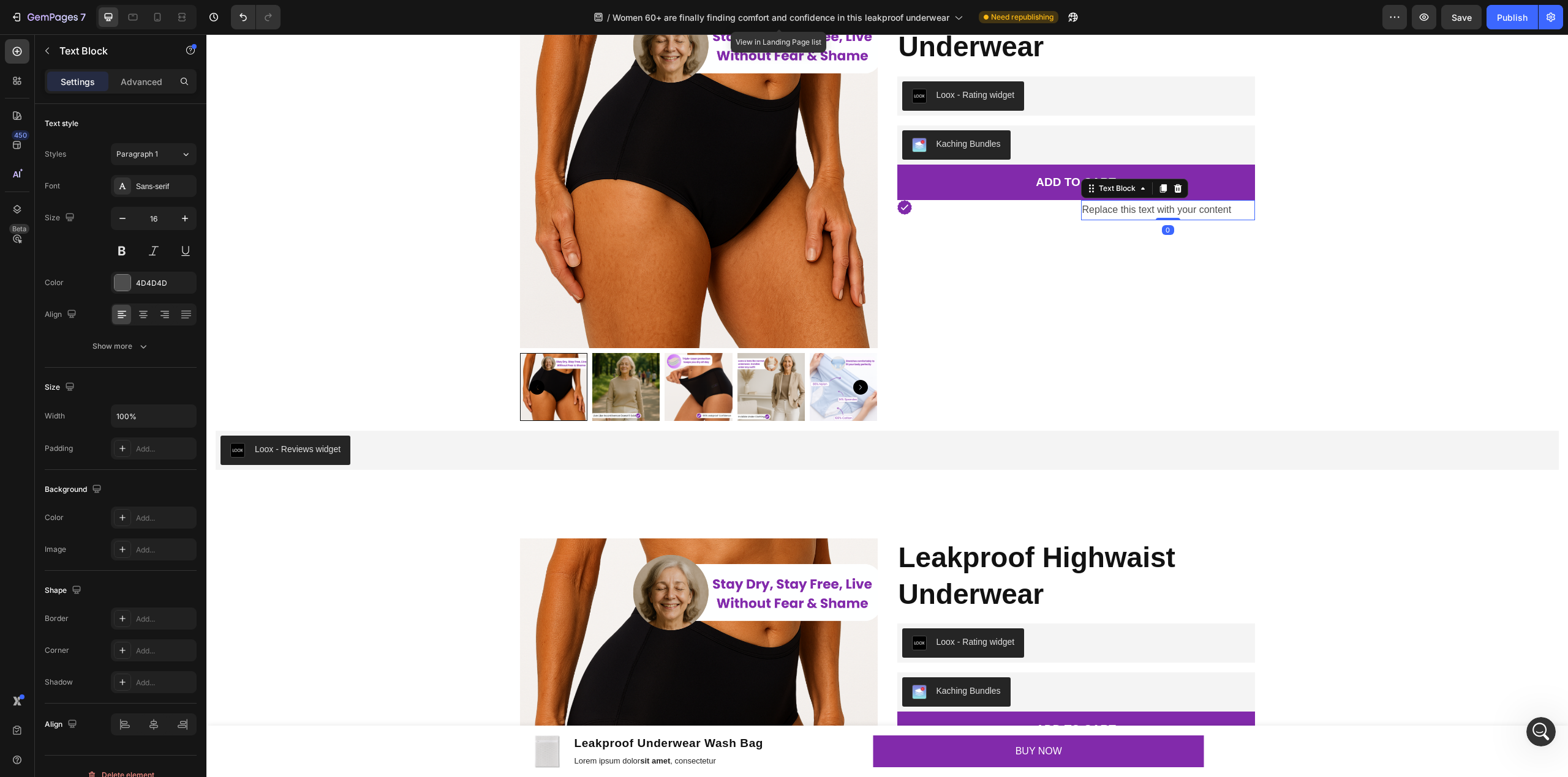
click at [1113, 216] on div "Replace this text with your content" at bounding box center [1168, 210] width 174 height 20
click at [1113, 216] on p "Replace this text with your content" at bounding box center [1168, 209] width 171 height 18
click at [1068, 218] on div "Icon 60-Day Leakproof Guarantee Text Block 0 Row" at bounding box center [1075, 210] width 358 height 20
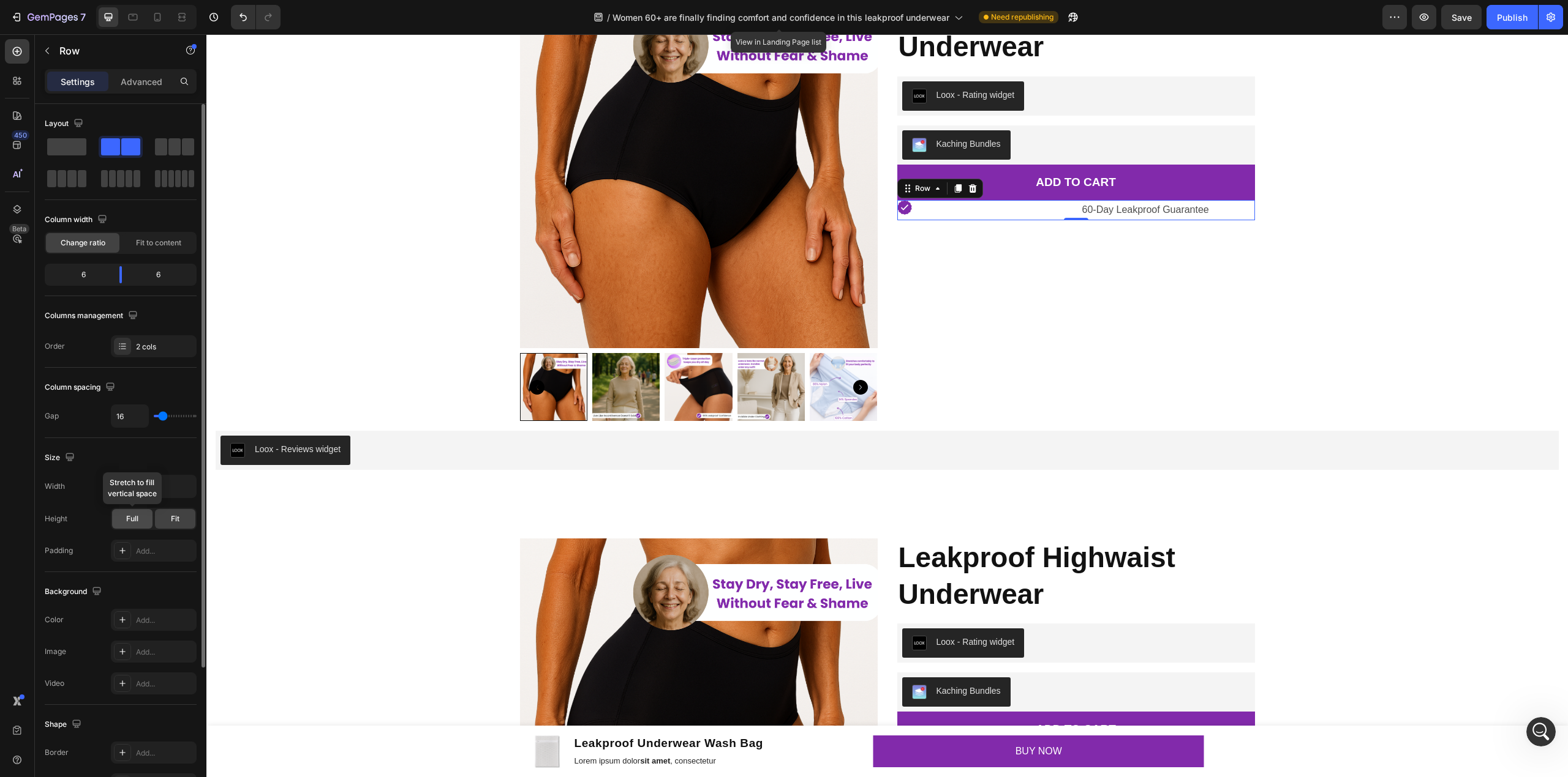
click at [132, 519] on span "Full" at bounding box center [131, 519] width 12 height 11
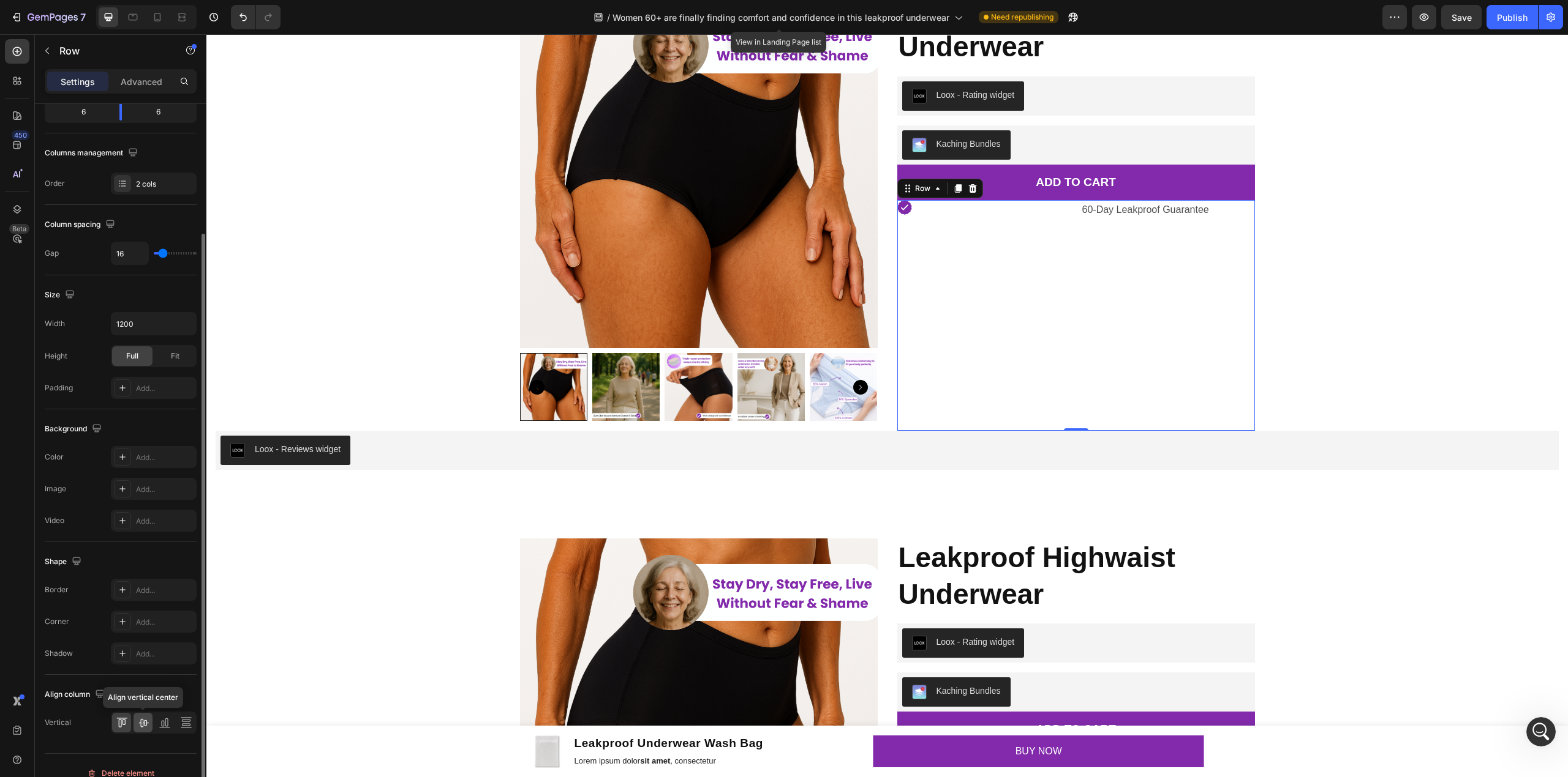
click at [144, 726] on icon at bounding box center [142, 722] width 12 height 12
click at [128, 728] on div at bounding box center [121, 722] width 19 height 20
click at [174, 364] on div "Fit" at bounding box center [174, 355] width 40 height 20
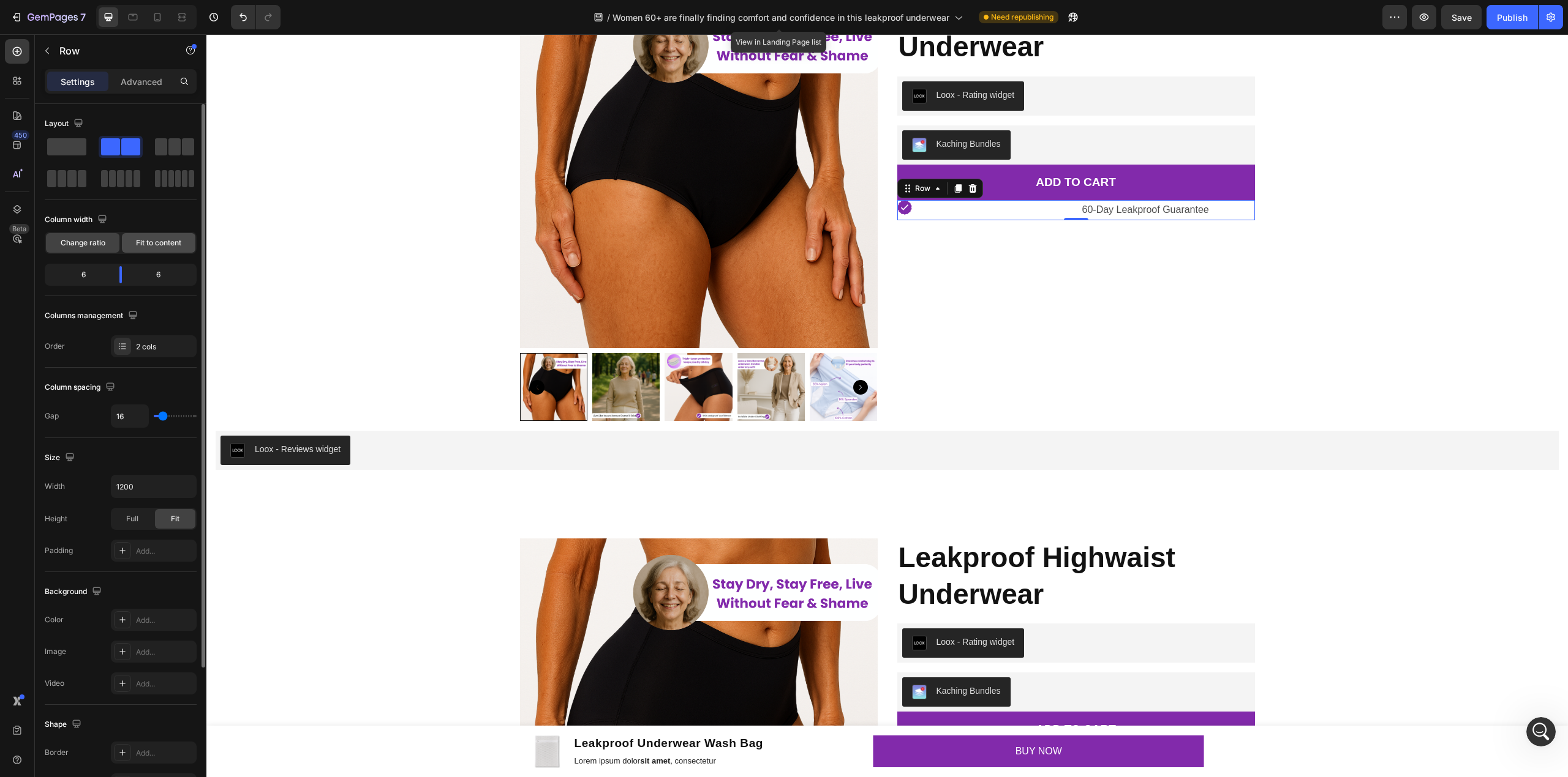
click at [156, 235] on div "Fit to content" at bounding box center [158, 243] width 74 height 20
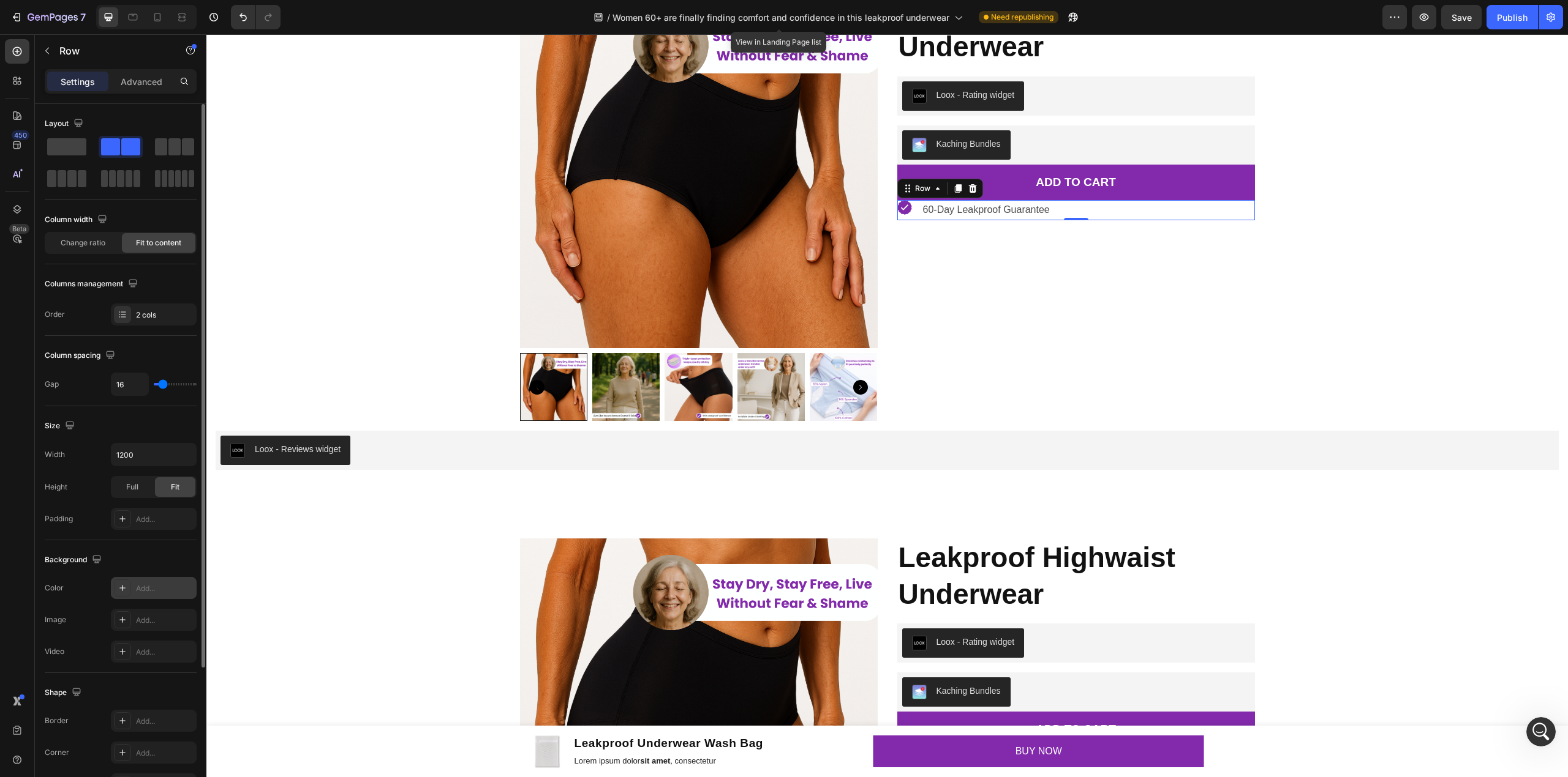
scroll to position [180, 0]
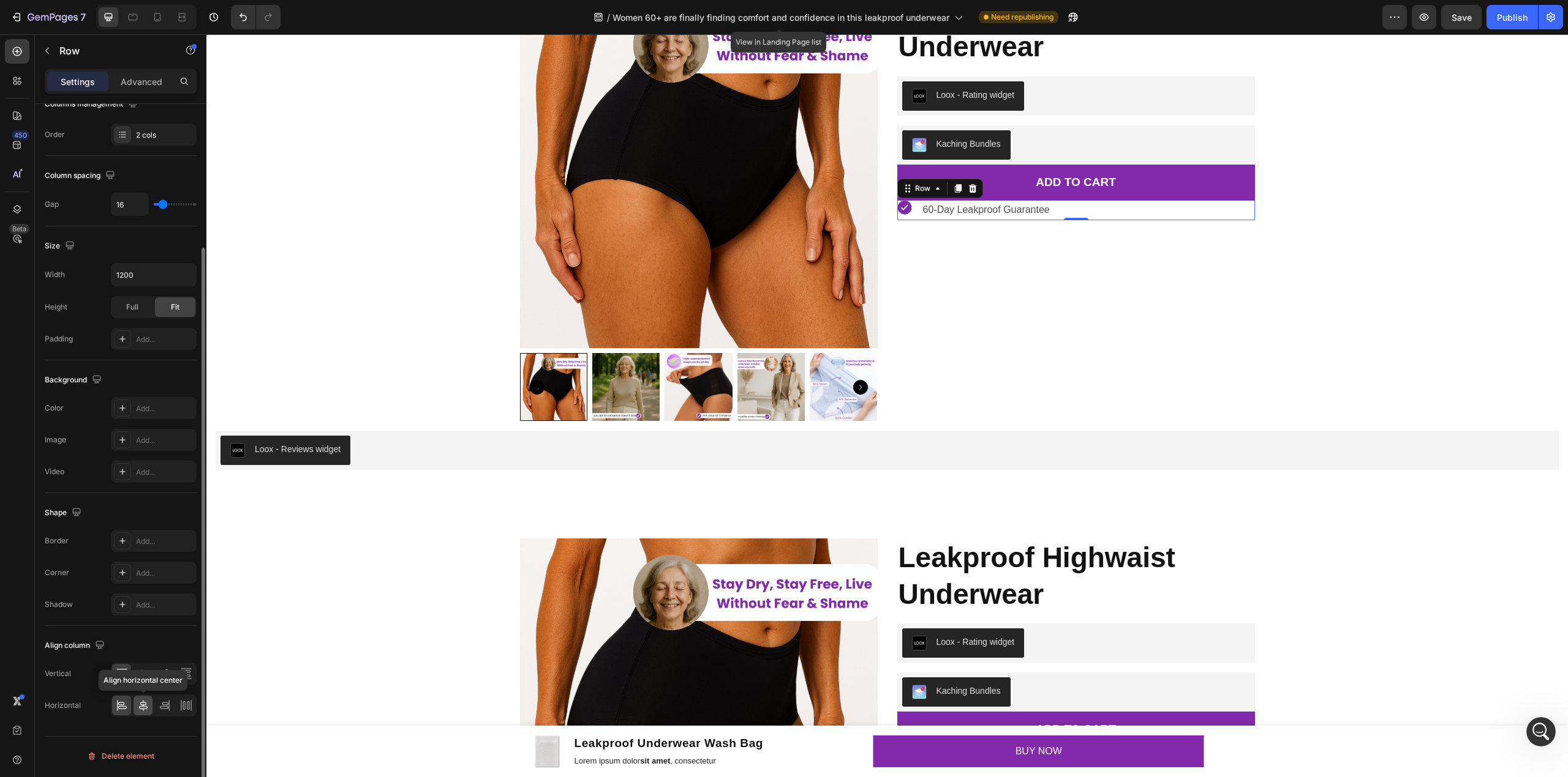
click at [148, 703] on icon at bounding box center [142, 705] width 12 height 12
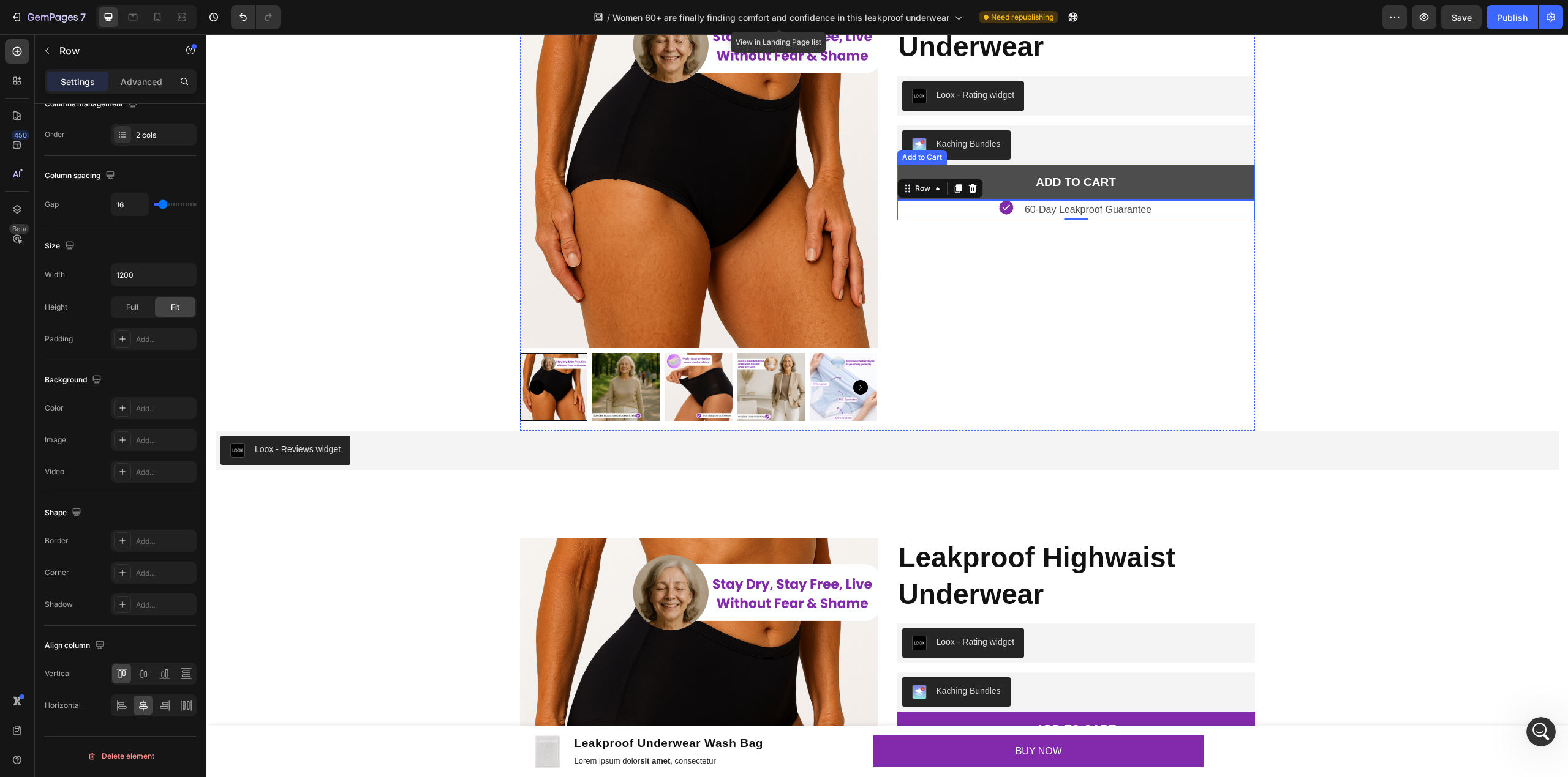
click at [1208, 171] on button "ADD TO CART" at bounding box center [1075, 182] width 358 height 35
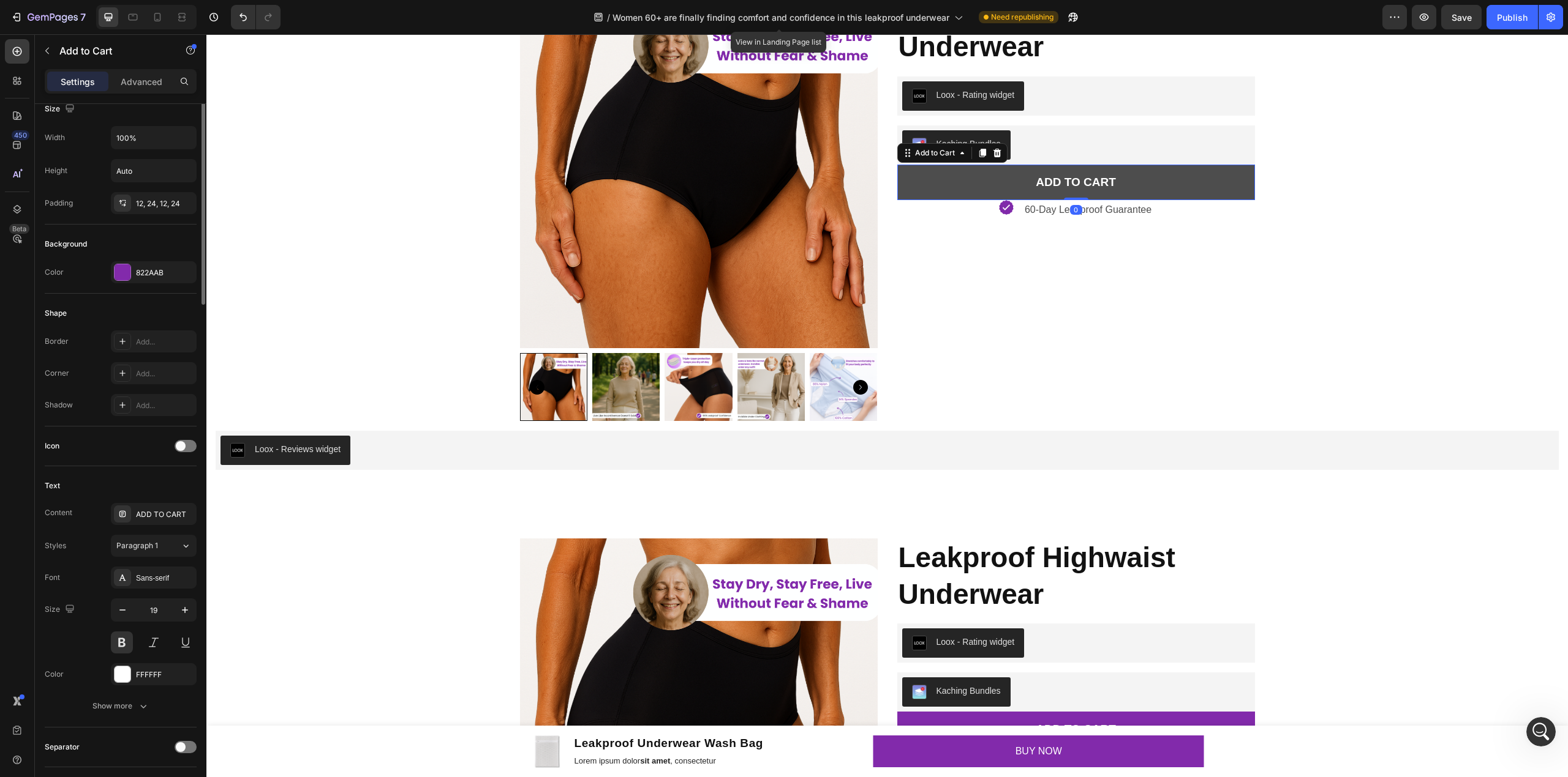
scroll to position [0, 0]
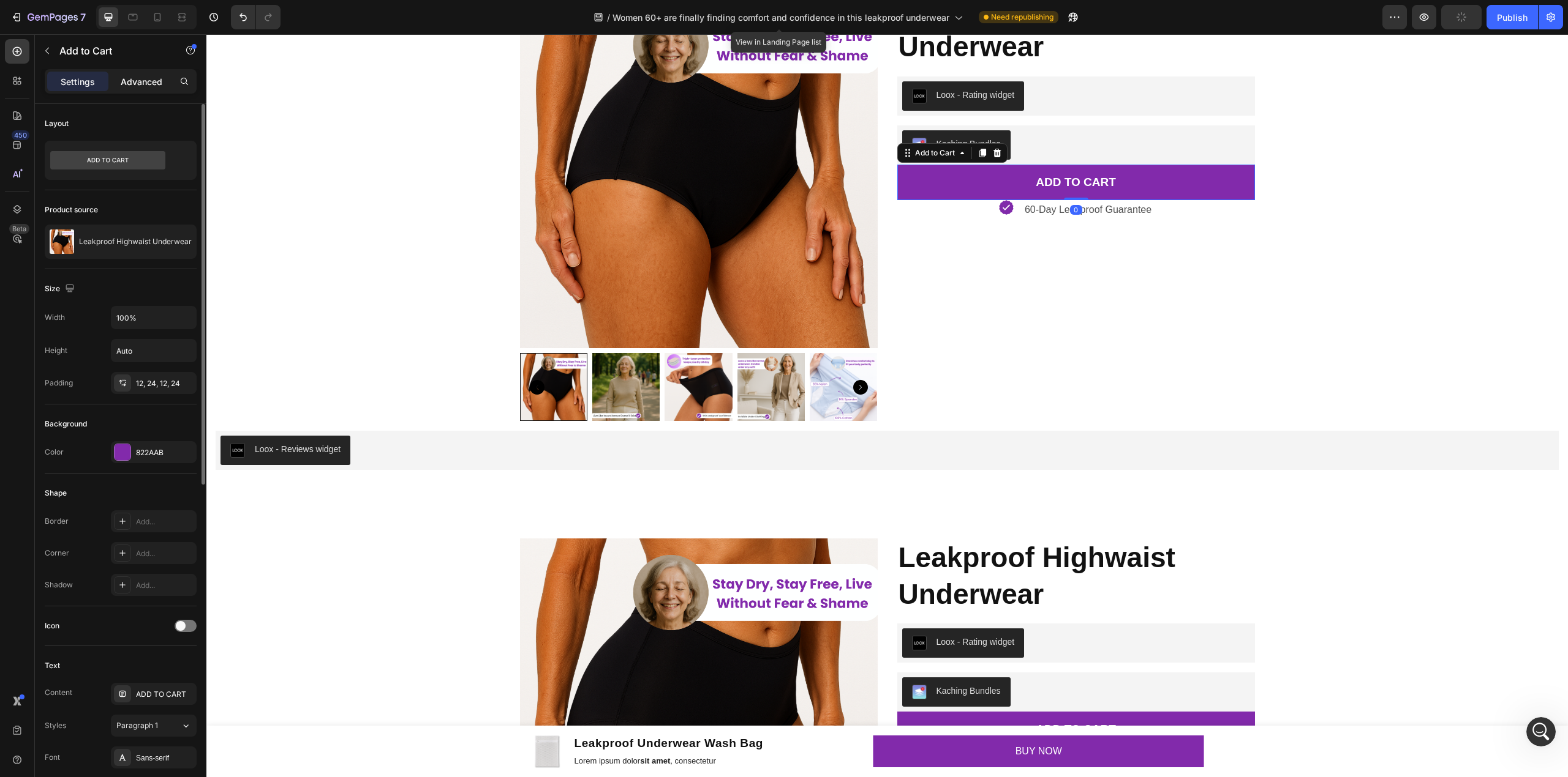
click at [141, 86] on p "Advanced" at bounding box center [142, 82] width 42 height 13
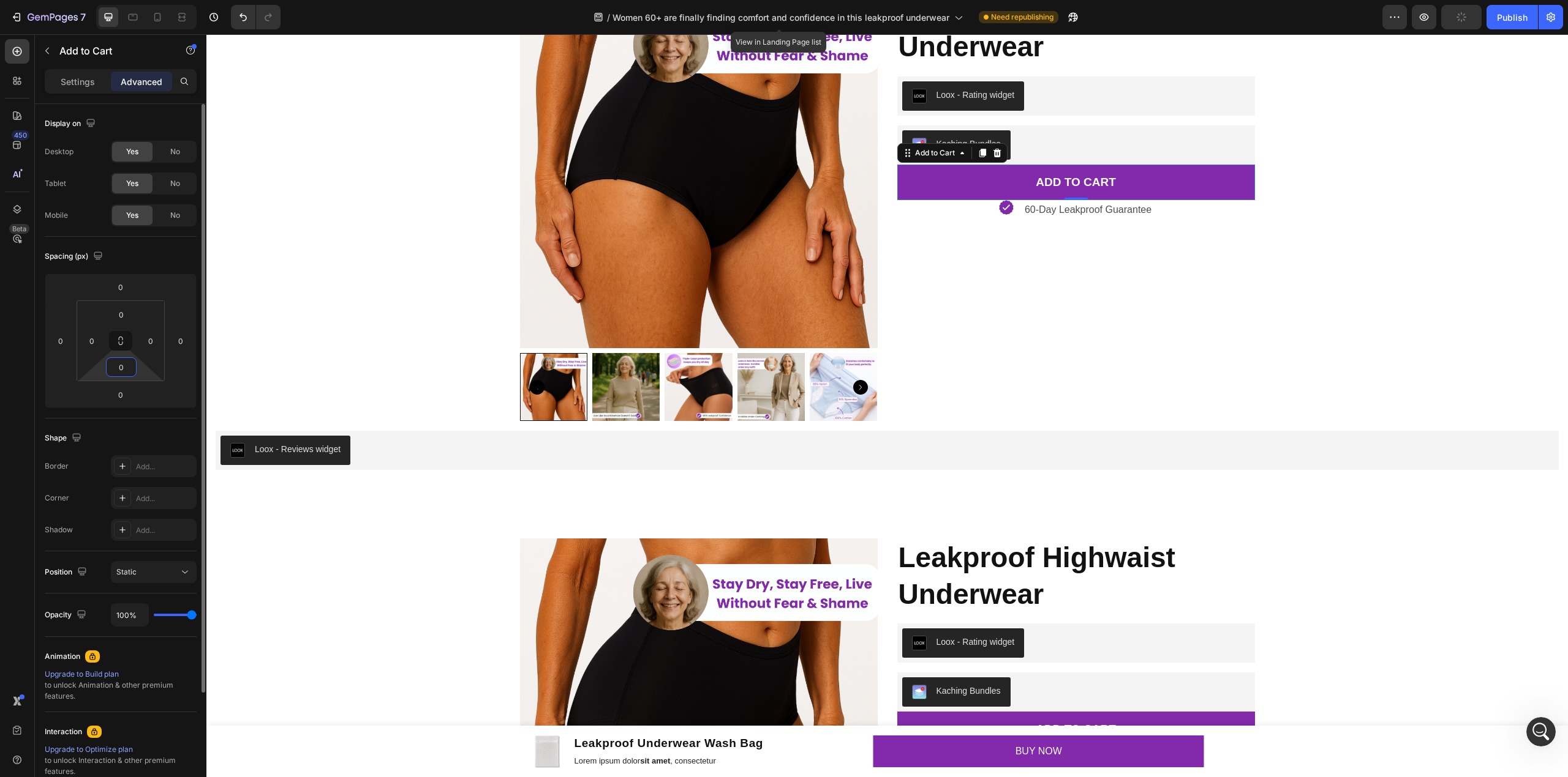
click at [126, 364] on input "0" at bounding box center [121, 368] width 24 height 19
click at [0, 0] on div "Spacing (px) 0 0 0 0 0 0 0 0" at bounding box center [0, 0] width 0 height 0
click at [120, 395] on input "0" at bounding box center [120, 395] width 24 height 19
type input "10"
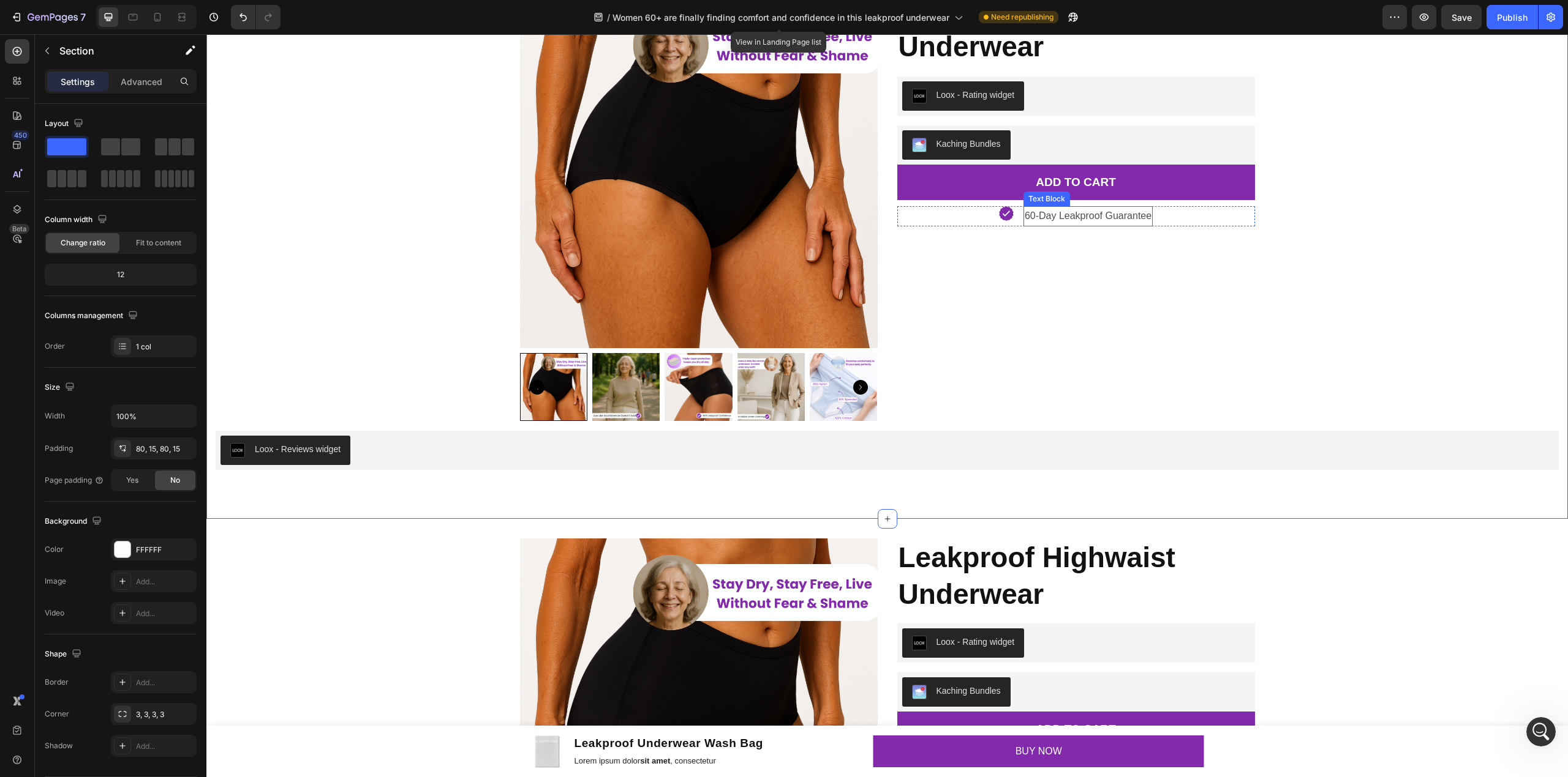
click at [1138, 222] on p "60-Day Leakproof Guarantee" at bounding box center [1088, 216] width 127 height 18
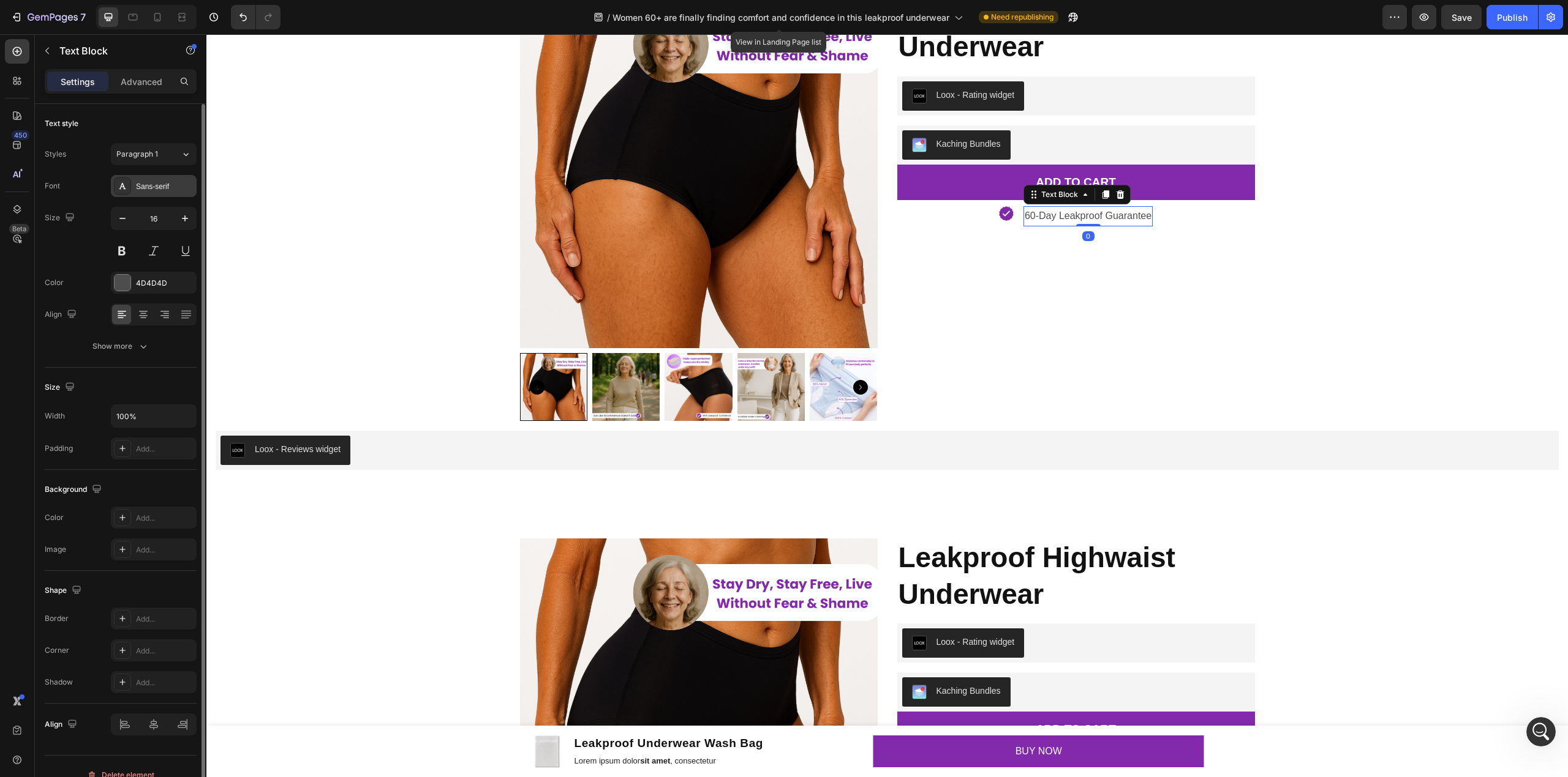
click at [159, 185] on div "Sans-serif" at bounding box center [165, 187] width 58 height 11
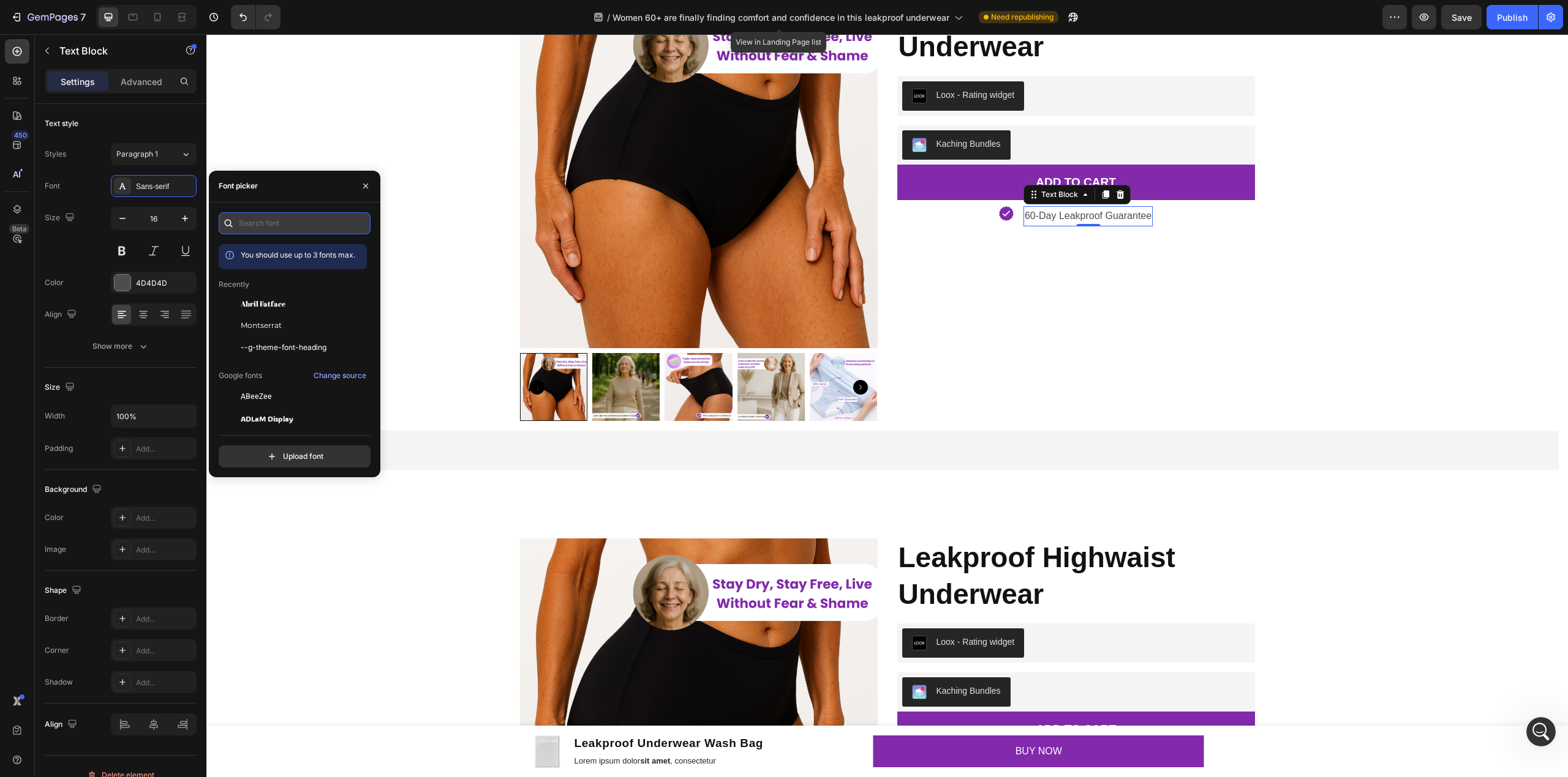
click at [316, 222] on input "text" at bounding box center [294, 223] width 152 height 22
type input "p"
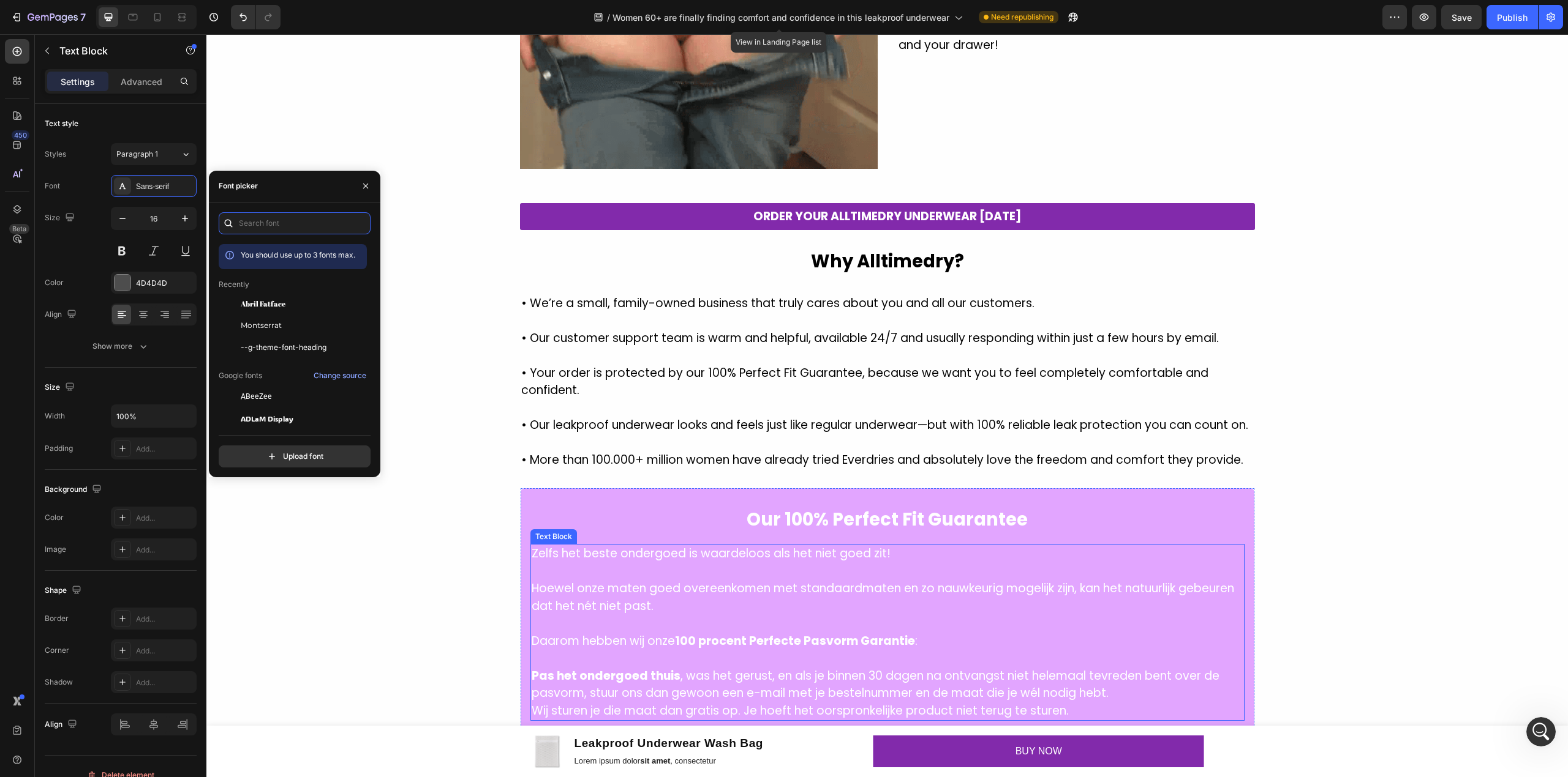
scroll to position [2552, 0]
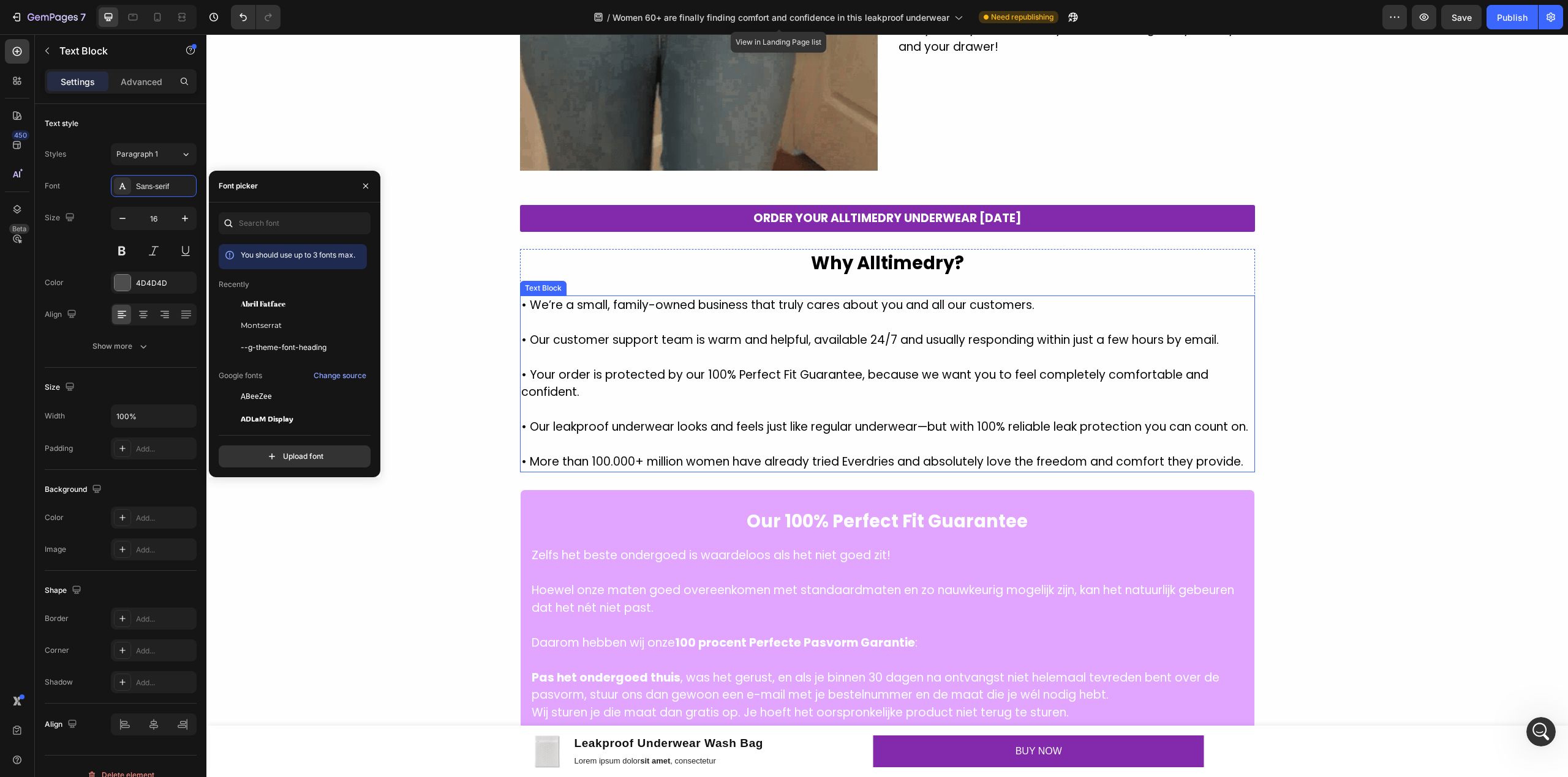
click at [887, 303] on p "• We’re a small, family-owned business that truly cares about you and all our c…" at bounding box center [887, 305] width 733 height 18
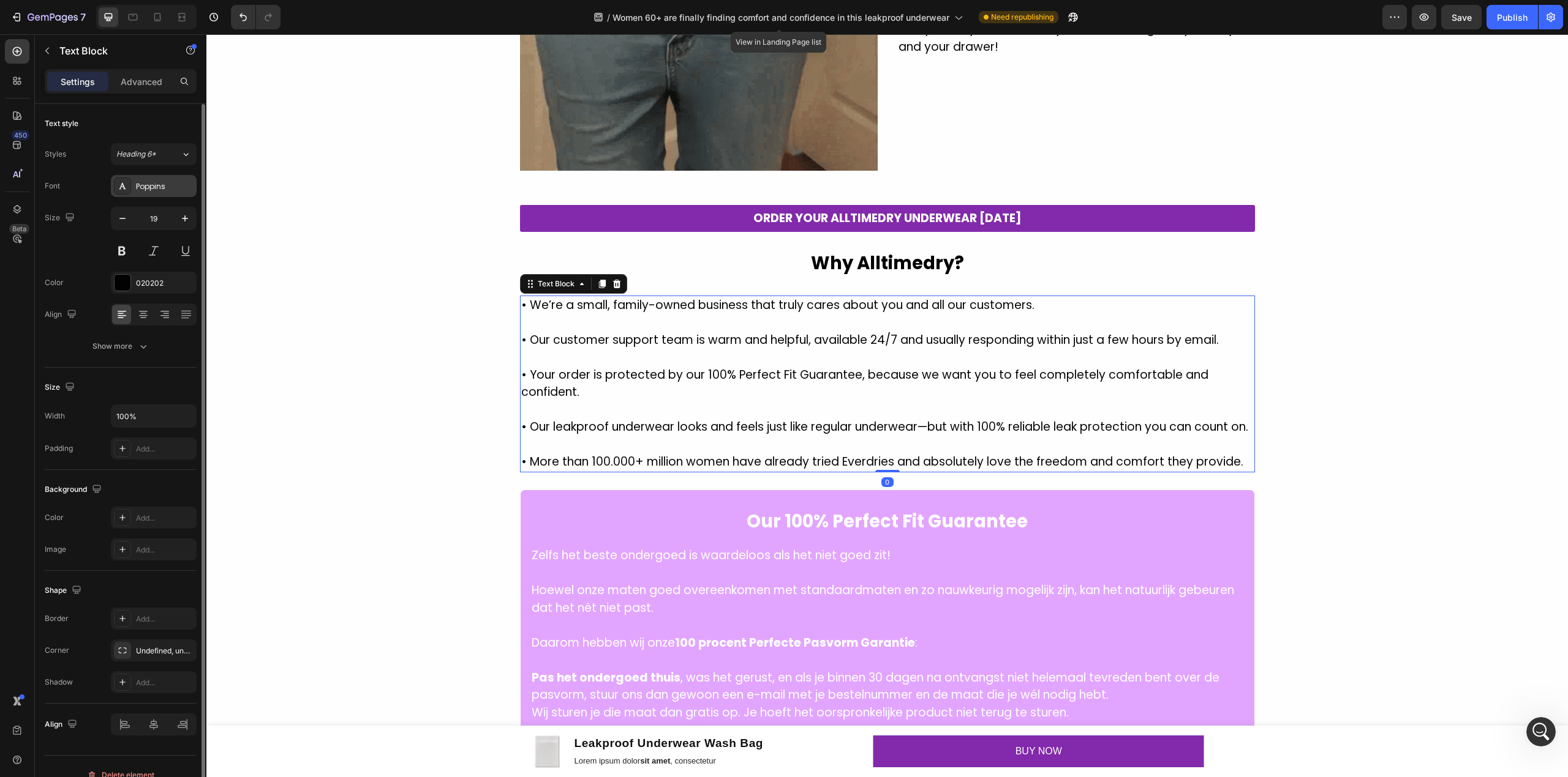
click at [157, 190] on div "Poppins" at bounding box center [165, 187] width 58 height 11
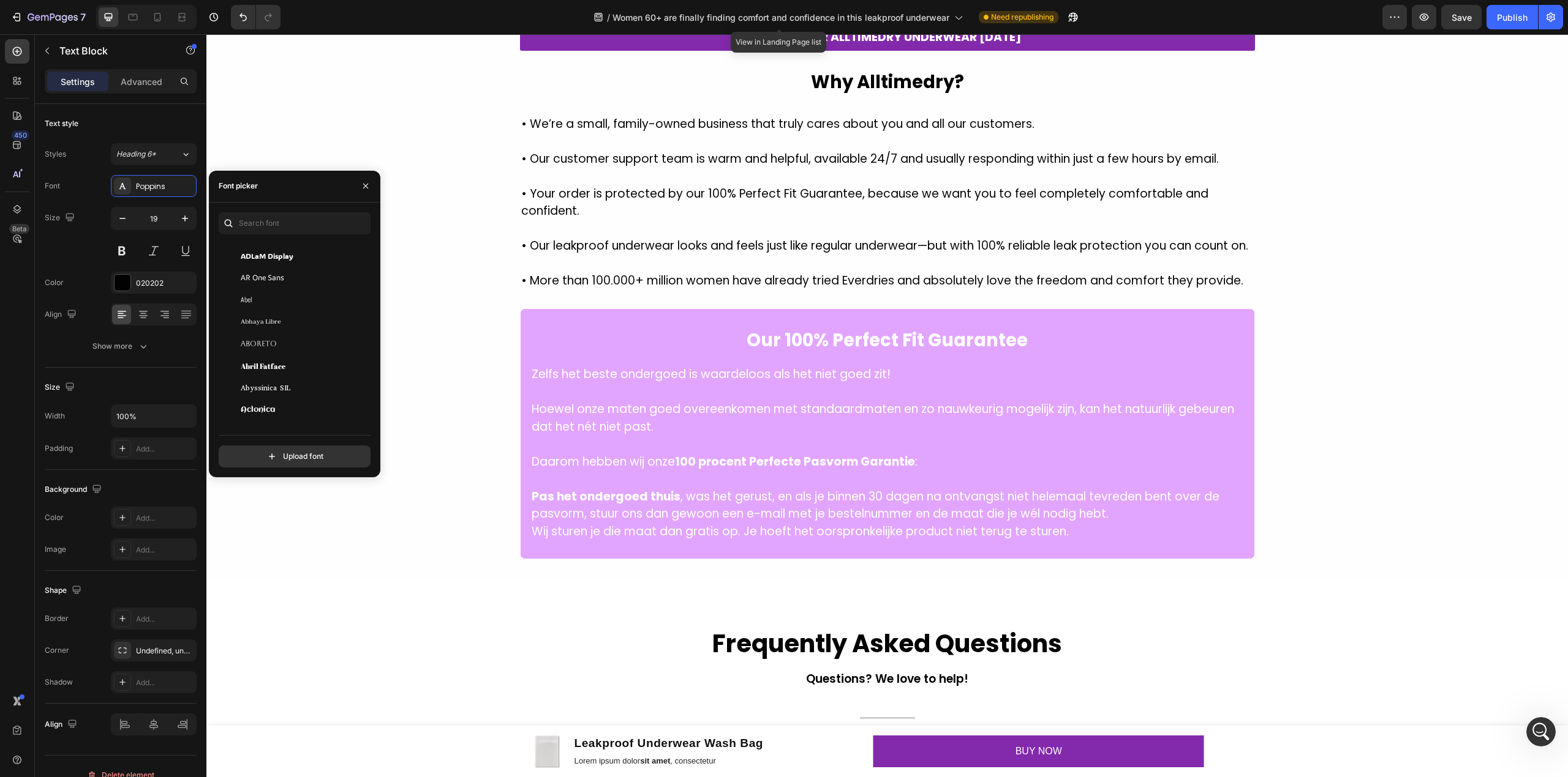
scroll to position [2714, 0]
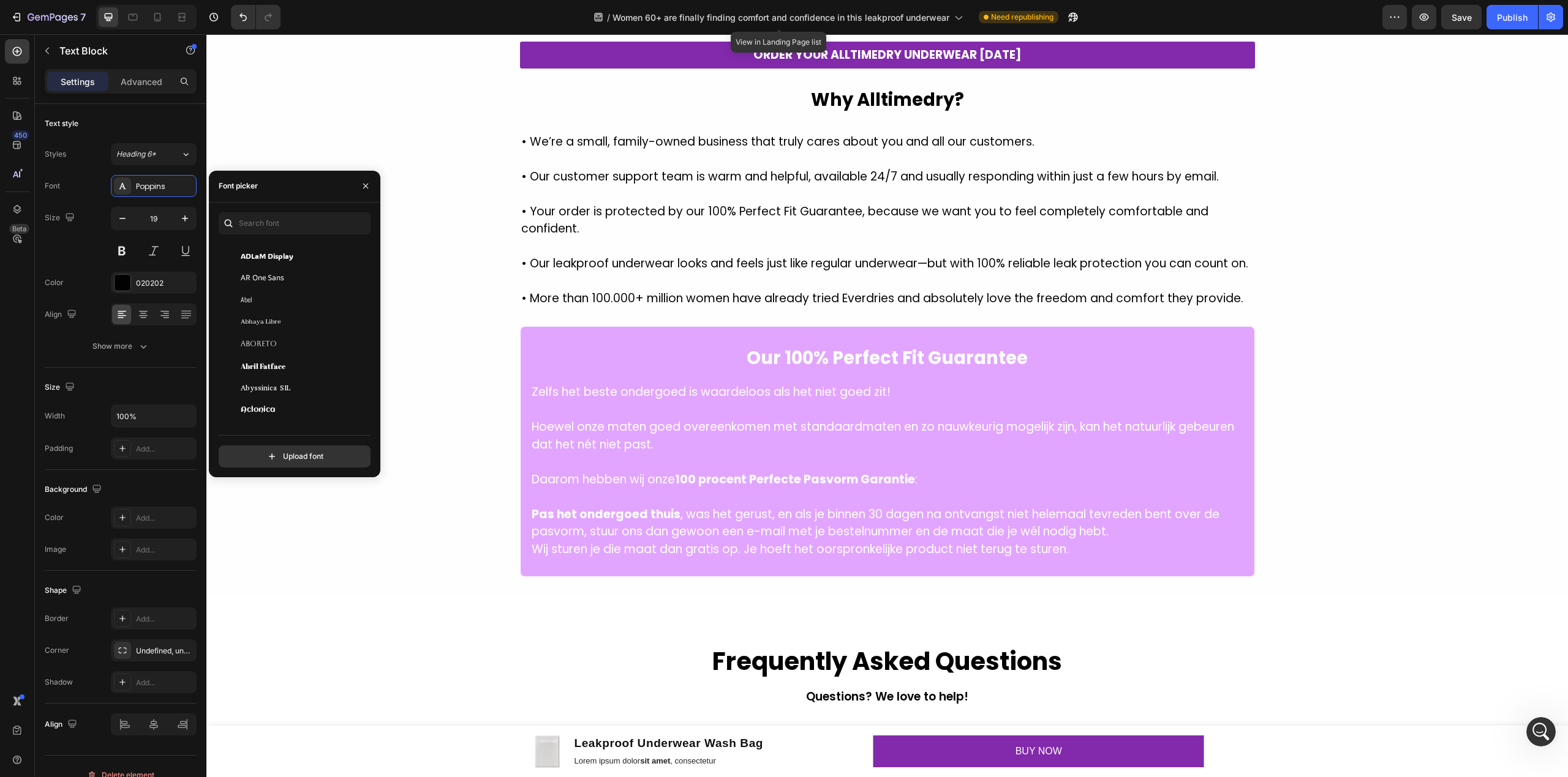
click at [866, 178] on p "• Our customer support team is warm and helpful, available 24/7 and usually res…" at bounding box center [887, 177] width 733 height 18
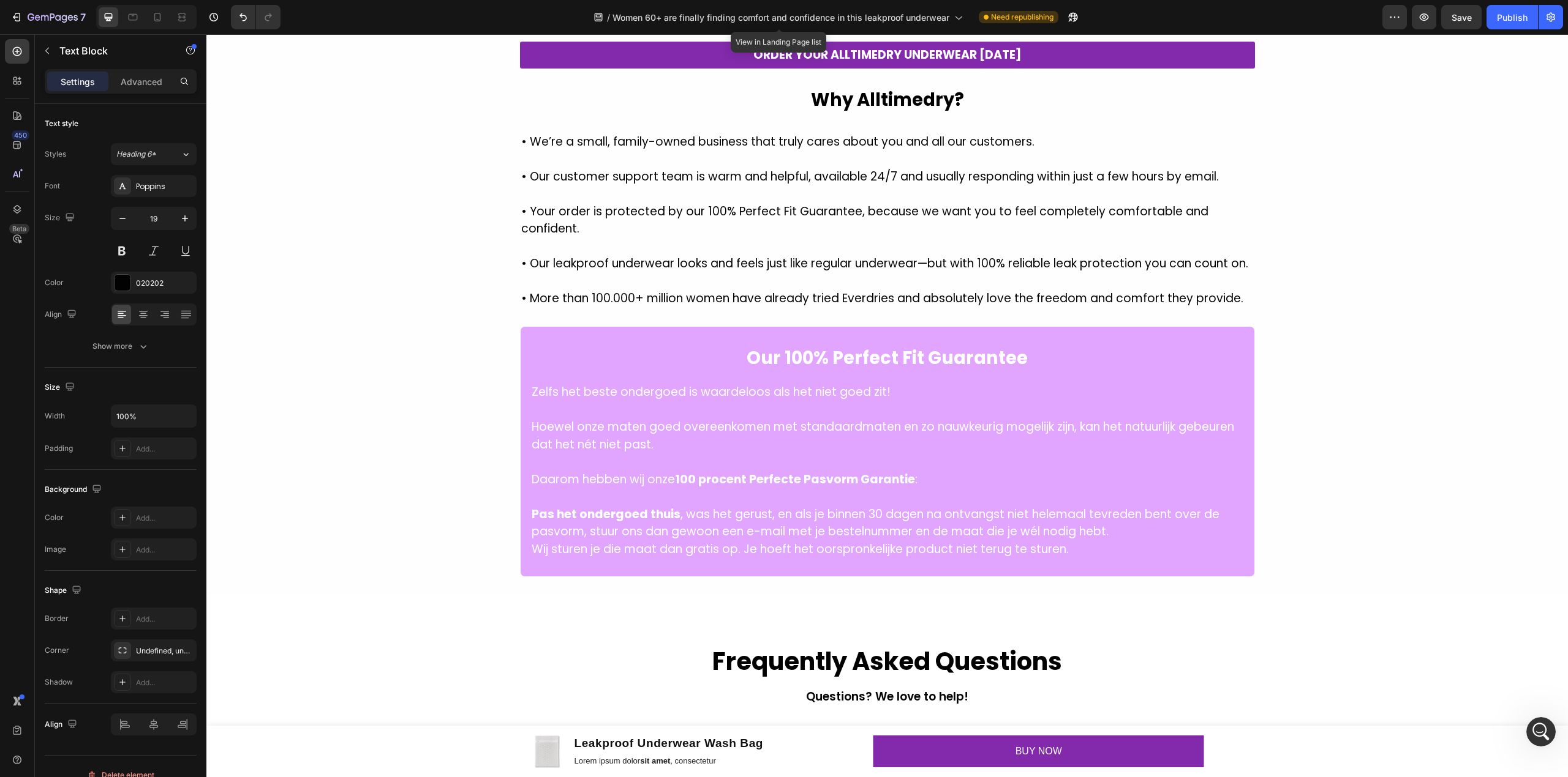
click at [866, 178] on p "• Our customer support team is warm and helpful, available 24/7 and usually res…" at bounding box center [887, 177] width 733 height 18
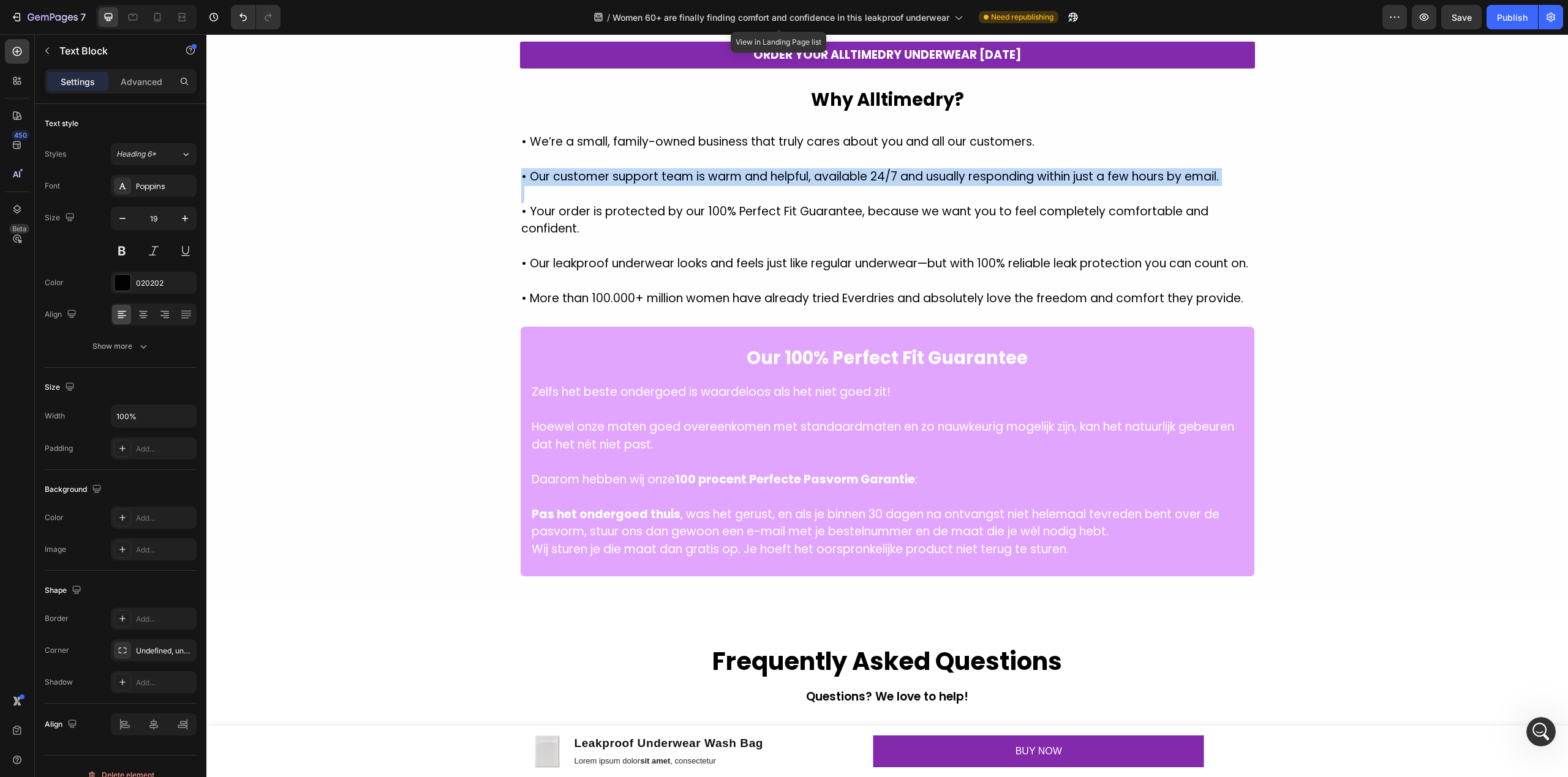
click at [866, 178] on p "• Our customer support team is warm and helpful, available 24/7 and usually res…" at bounding box center [887, 177] width 733 height 18
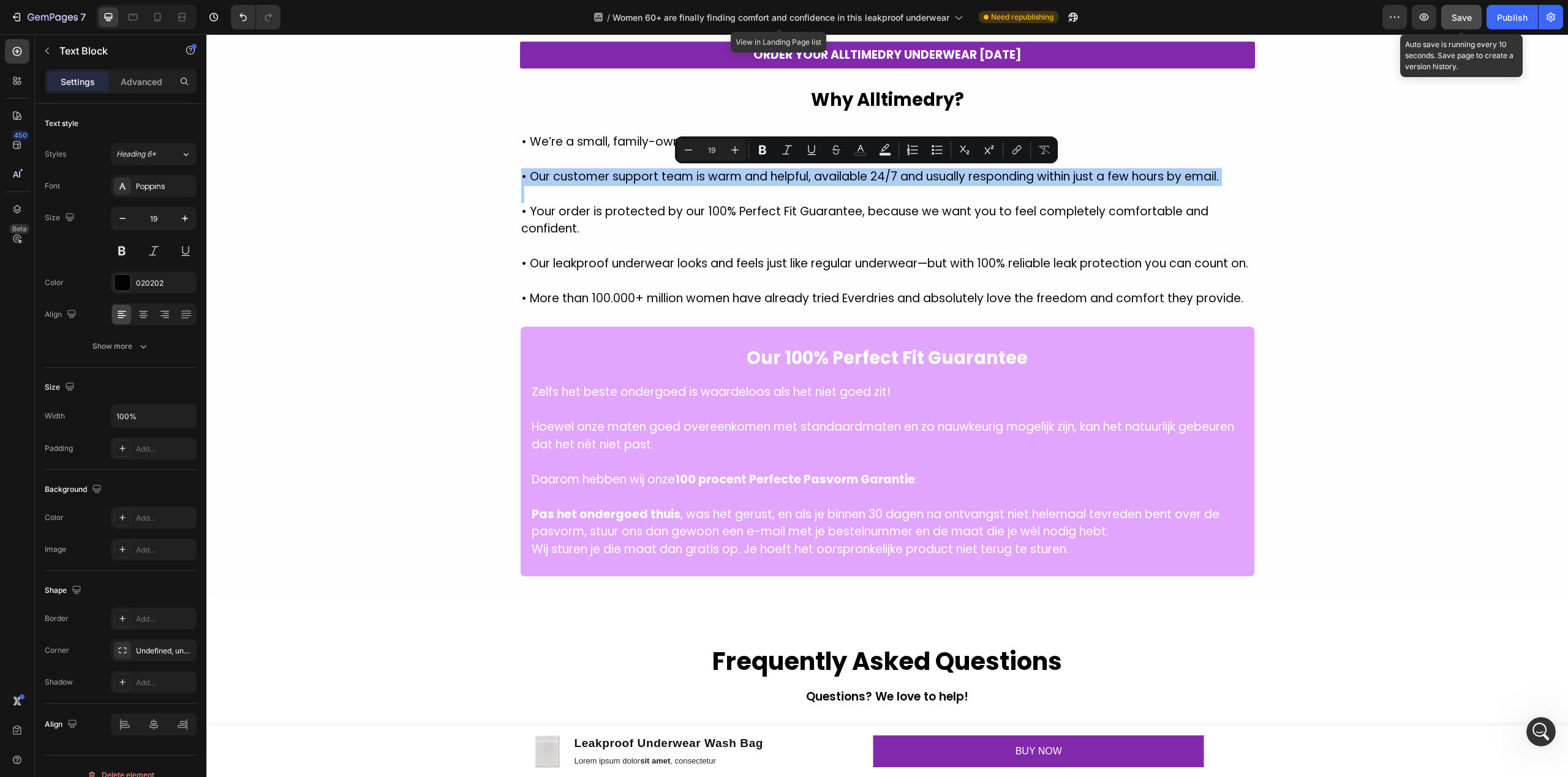
click at [1452, 16] on span "Save" at bounding box center [1462, 17] width 20 height 10
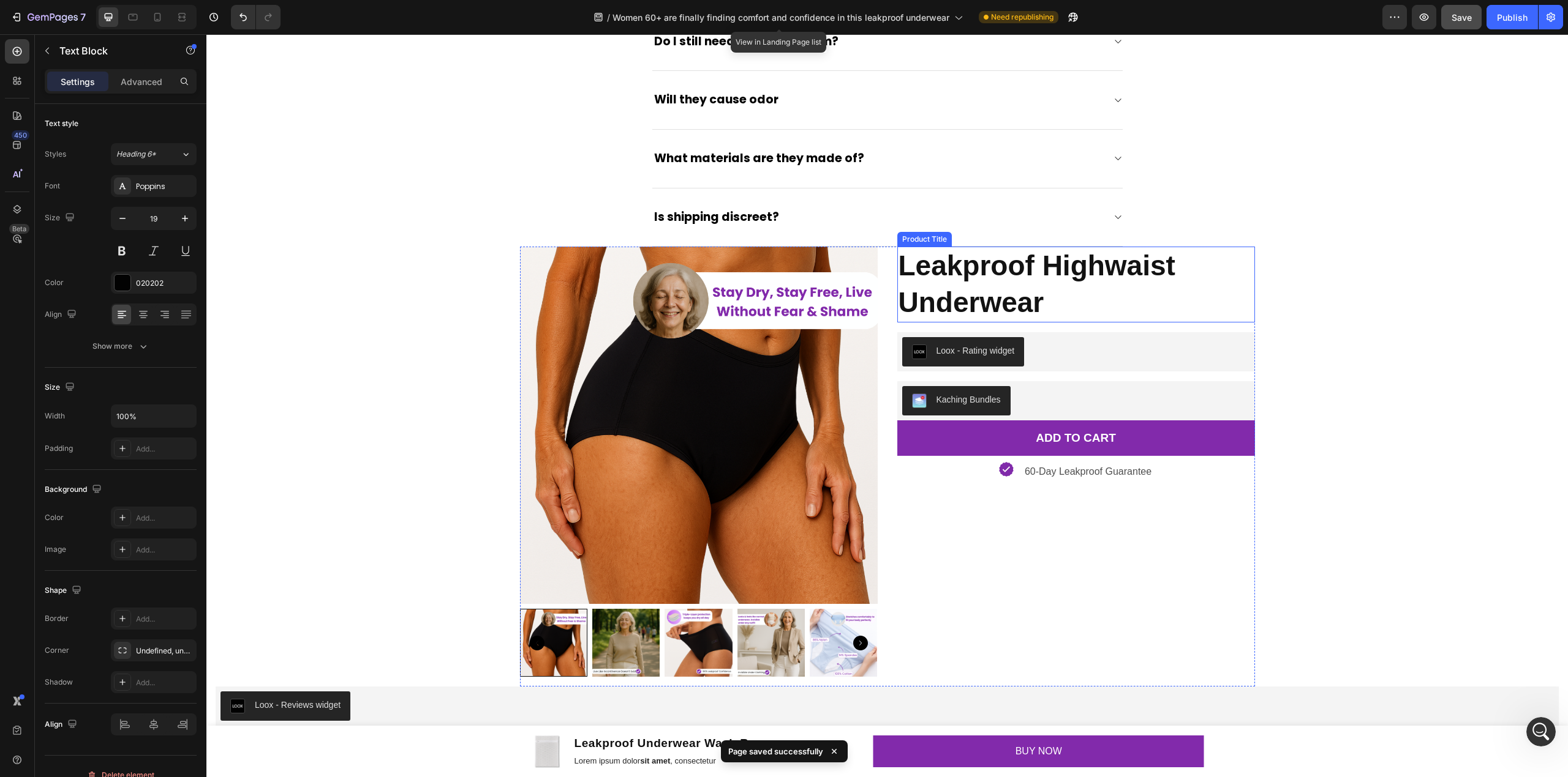
scroll to position [3693, 0]
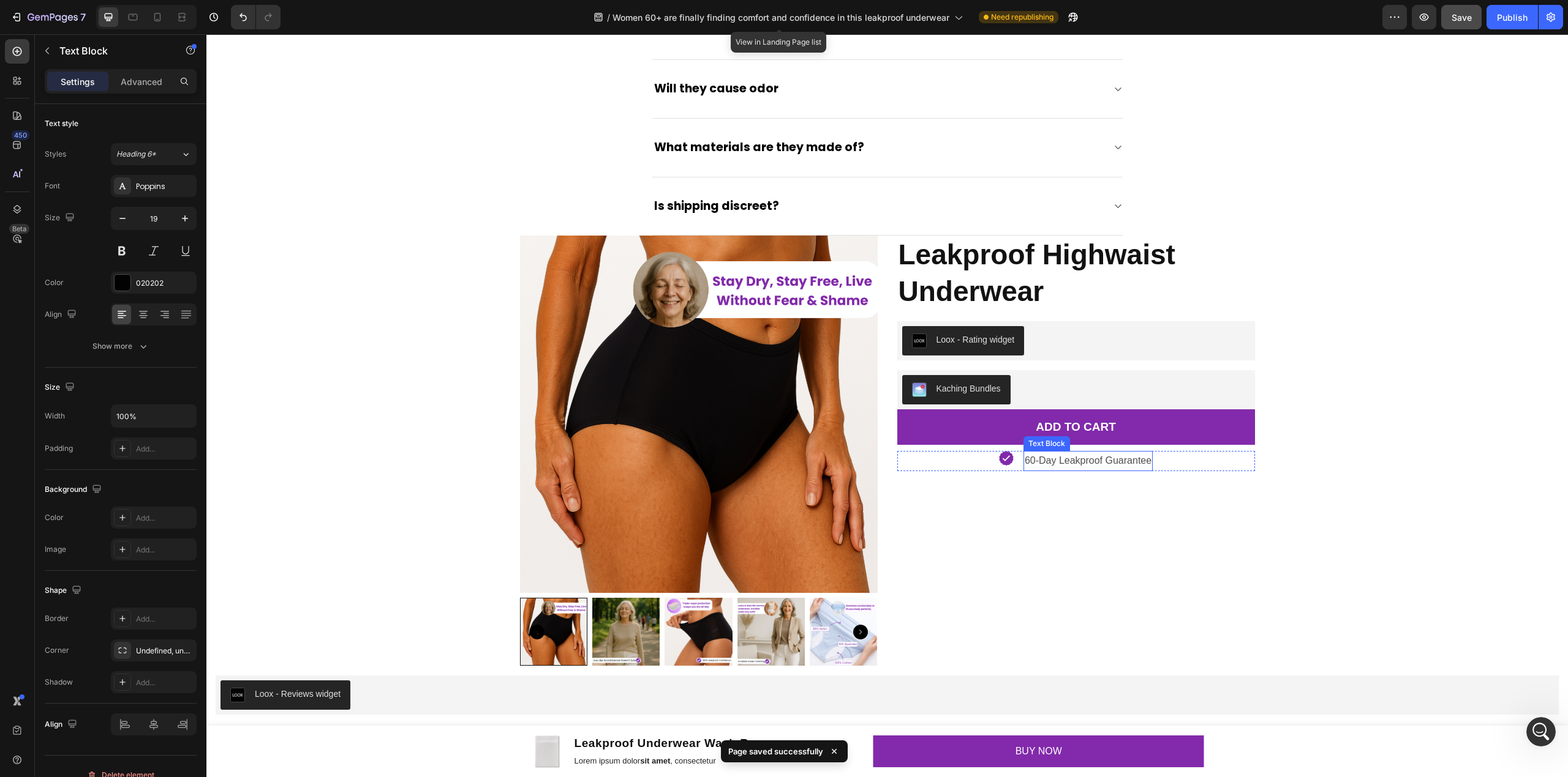
click at [1081, 466] on p "60-Day Leakproof Guarantee" at bounding box center [1088, 461] width 127 height 18
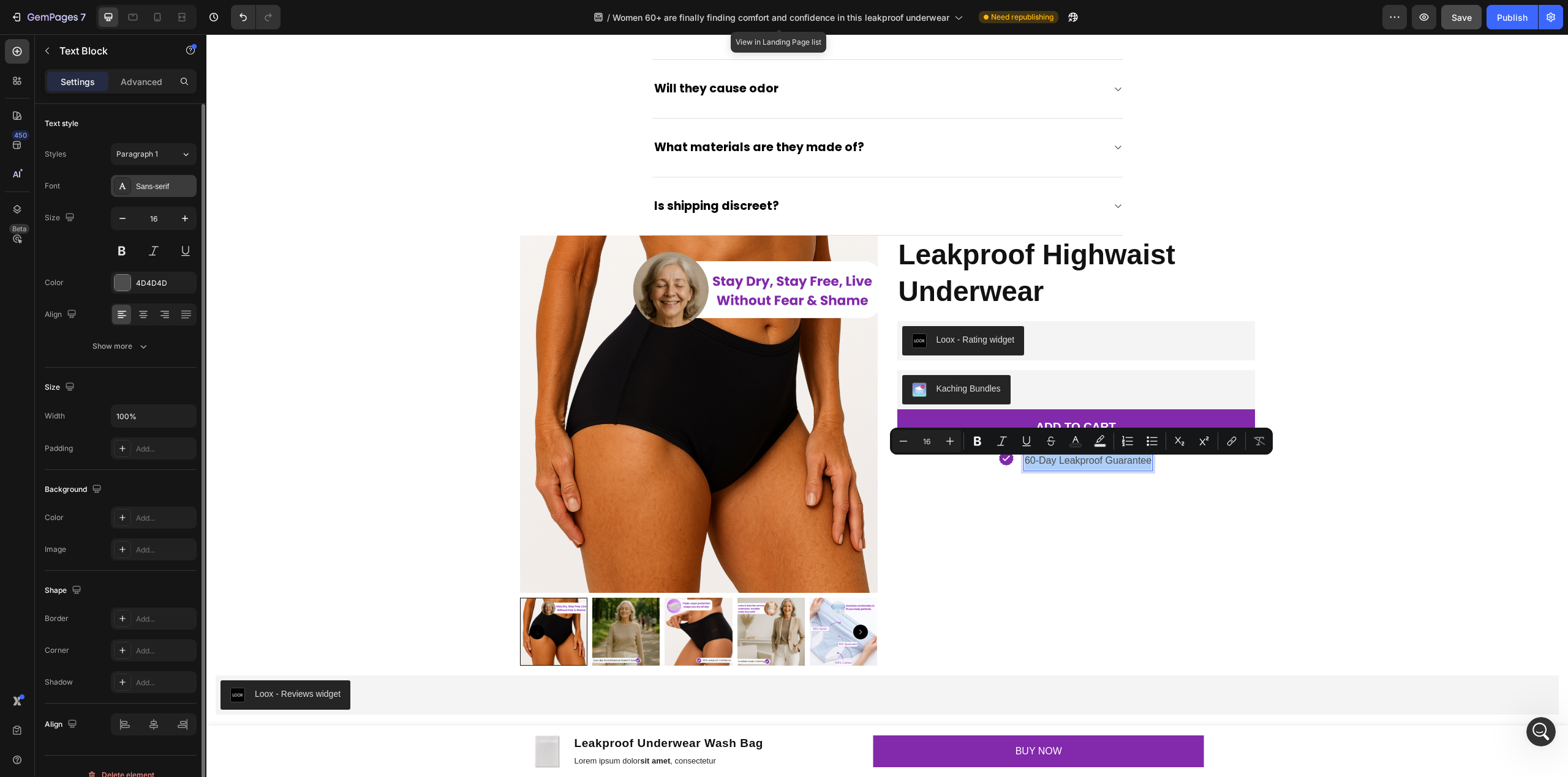
click at [160, 185] on div "Sans-serif" at bounding box center [165, 187] width 58 height 11
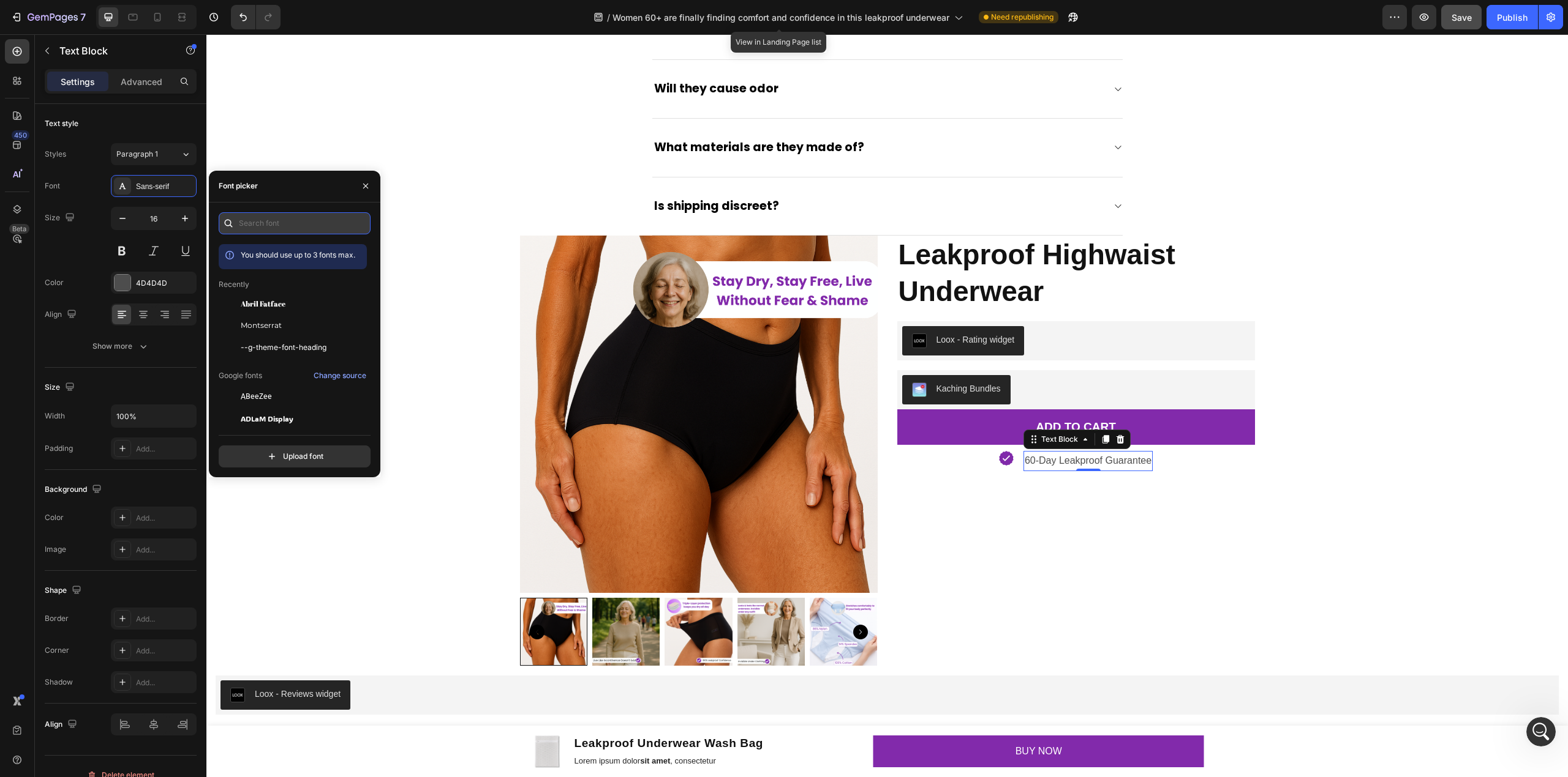
click at [290, 219] on input "text" at bounding box center [294, 223] width 152 height 22
type input "p"
click at [294, 323] on div "Montserrat" at bounding box center [302, 326] width 124 height 11
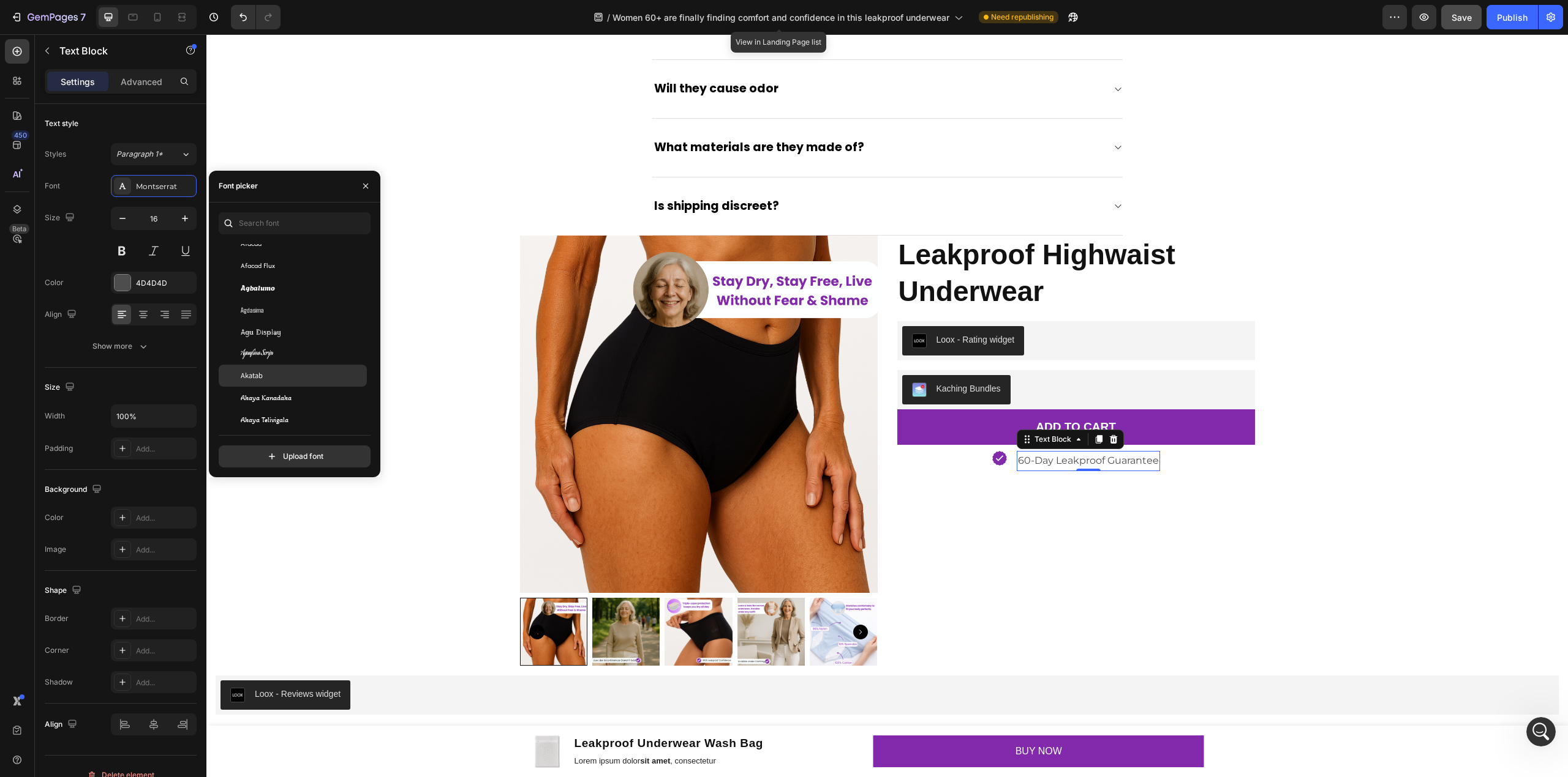
scroll to position [489, 0]
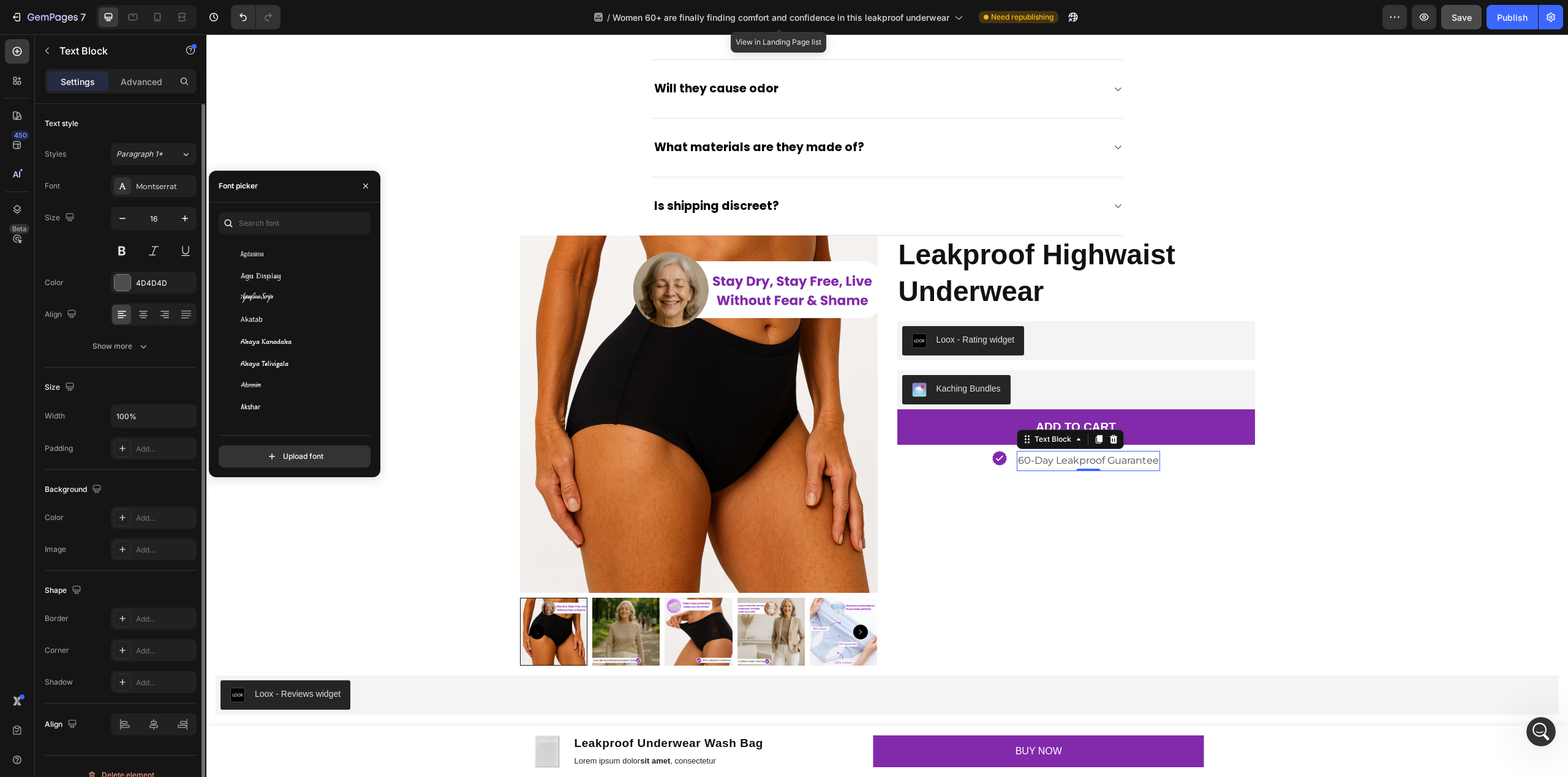
click at [99, 230] on div "Size 16" at bounding box center [120, 234] width 152 height 55
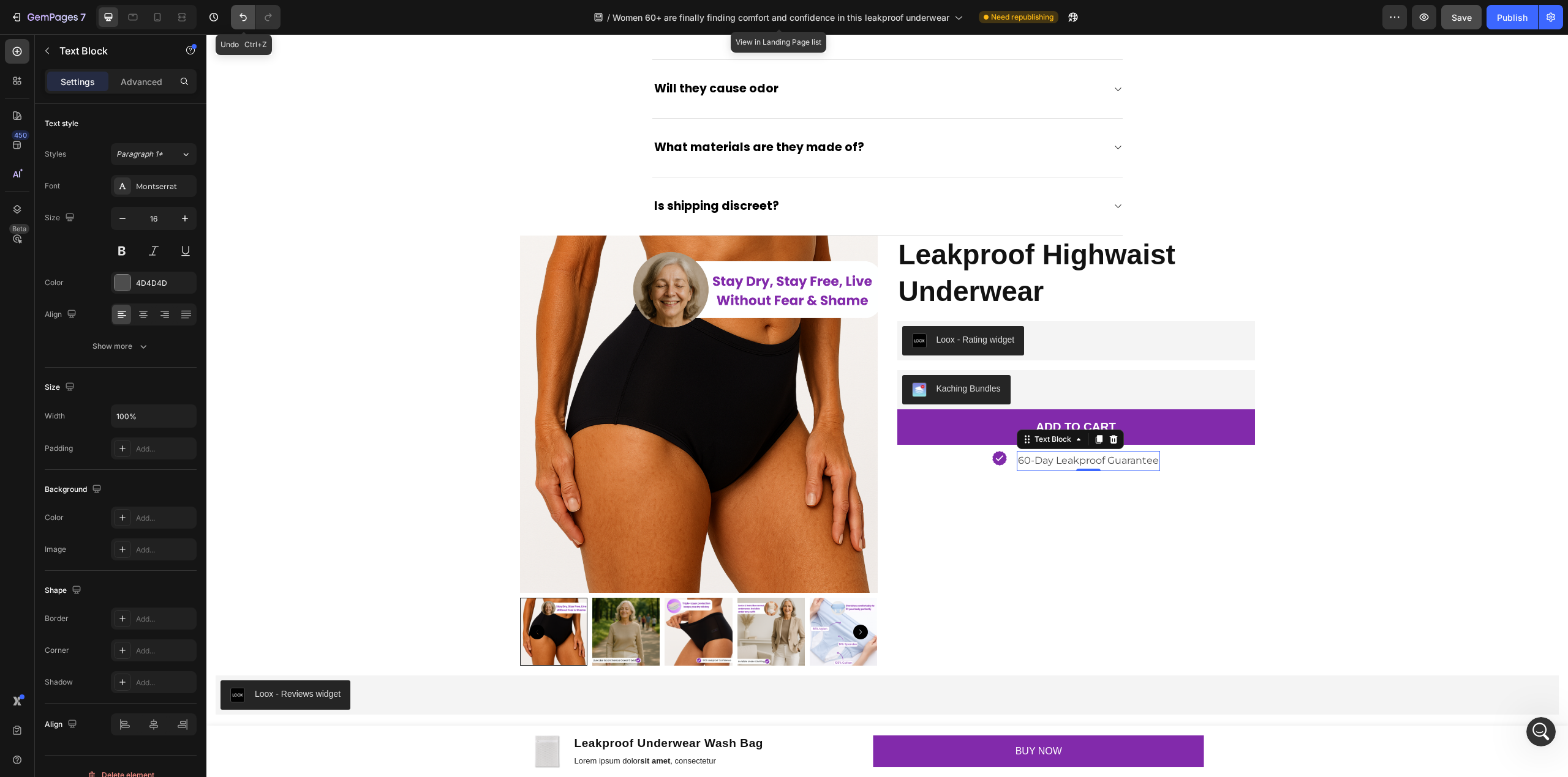
click at [243, 20] on icon "Undo/Redo" at bounding box center [243, 17] width 7 height 8
click at [1235, 462] on div "Icon 60-Day Leakproof Guarantee Text Block 0 Row" at bounding box center [1075, 462] width 358 height 20
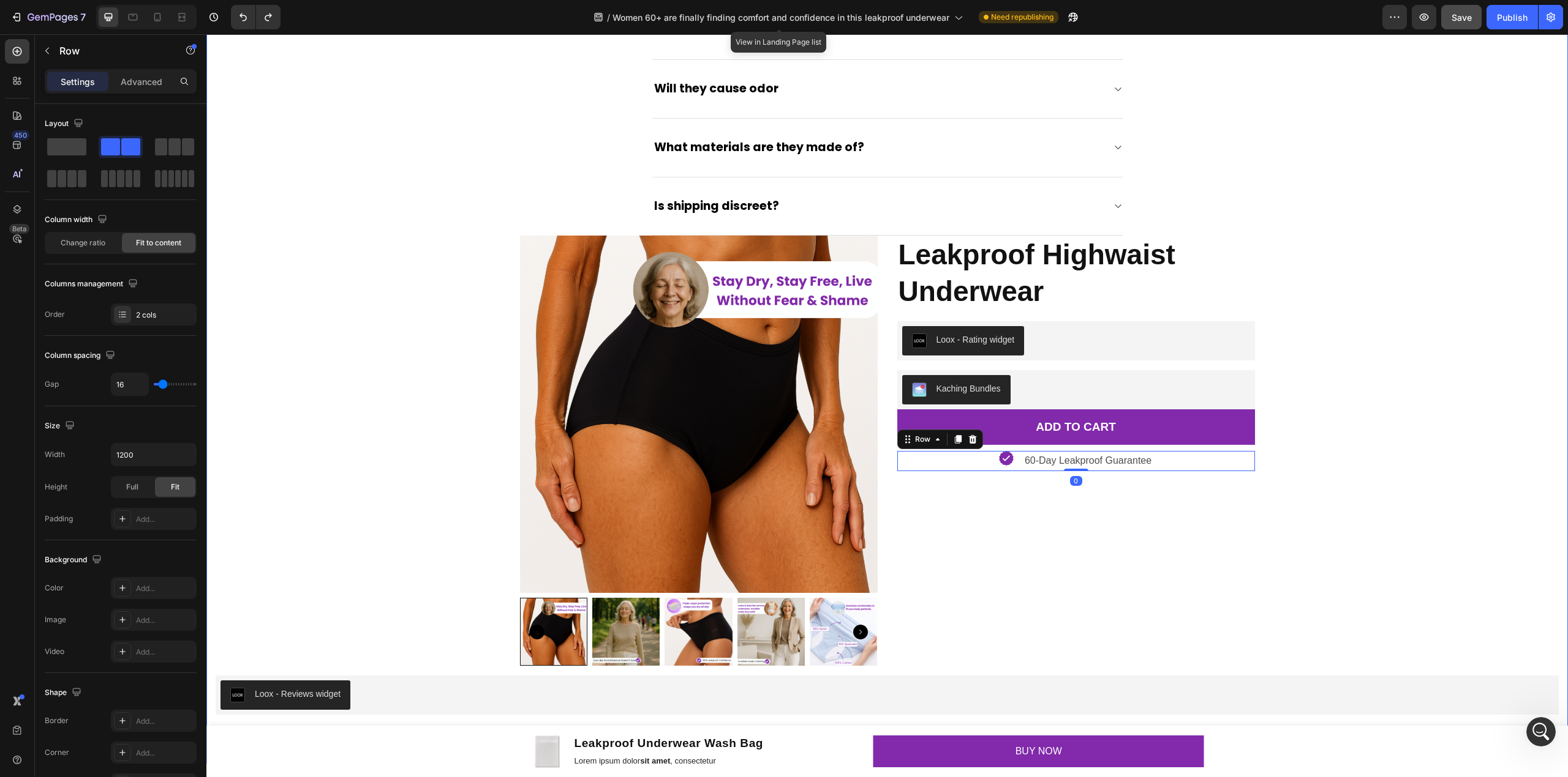
click at [1372, 453] on div "Frequently Asked Questions Heading Questions? We love to help! Text block Title…" at bounding box center [886, 190] width 1343 height 1049
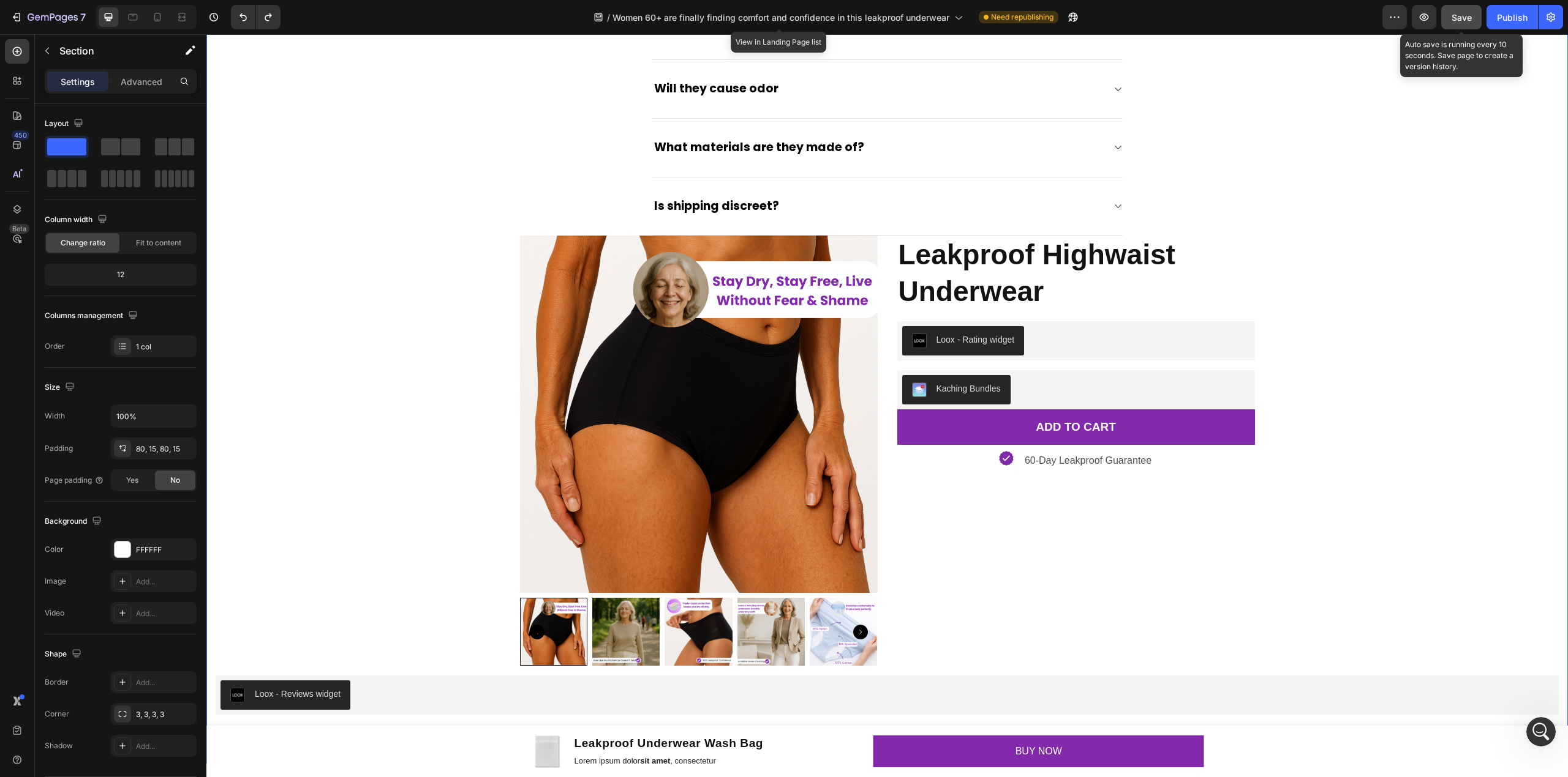
click at [1464, 20] on span "Save" at bounding box center [1462, 17] width 20 height 10
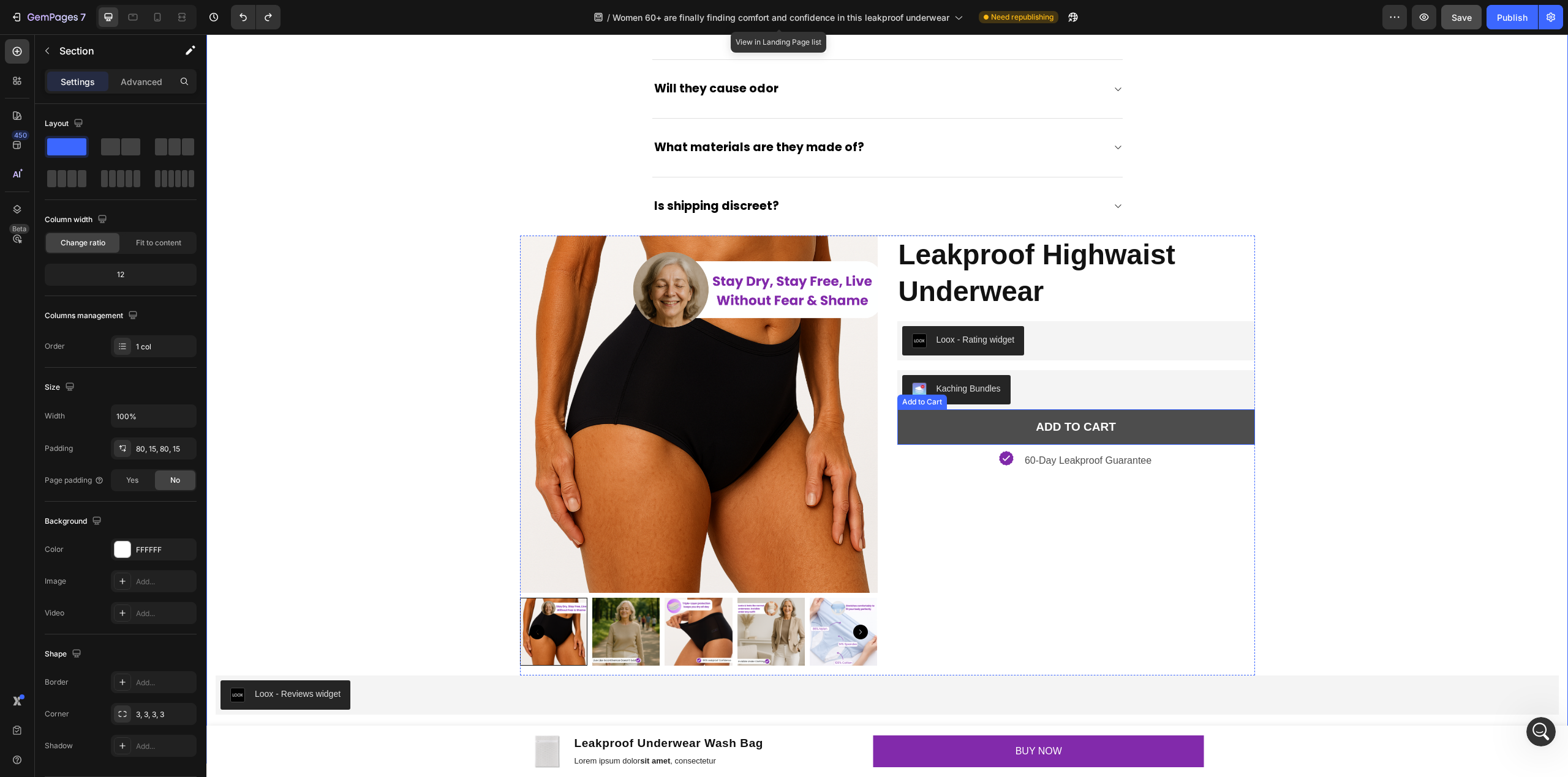
click at [955, 424] on button "ADD TO CART" at bounding box center [1075, 427] width 358 height 35
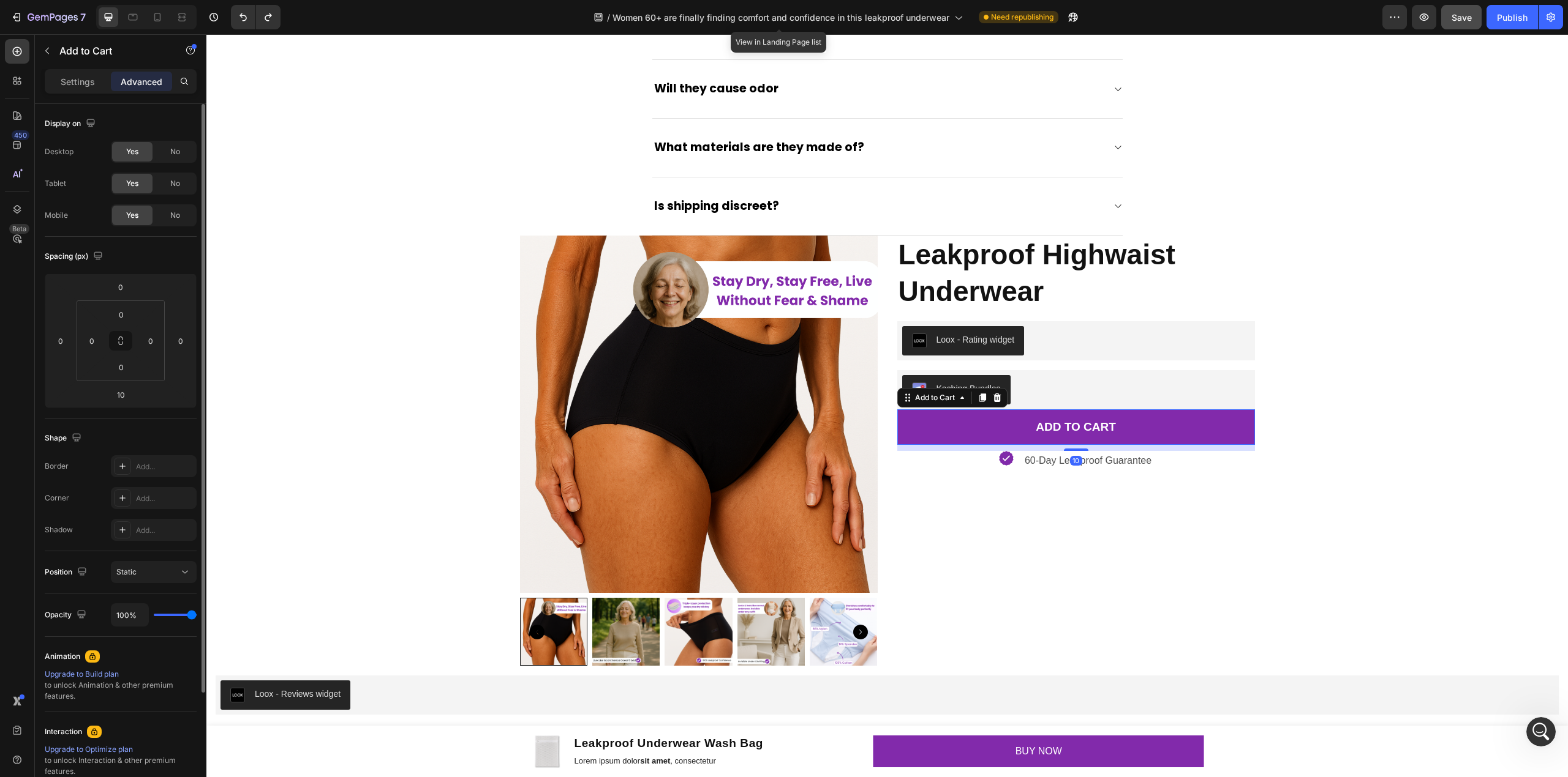
scroll to position [142, 0]
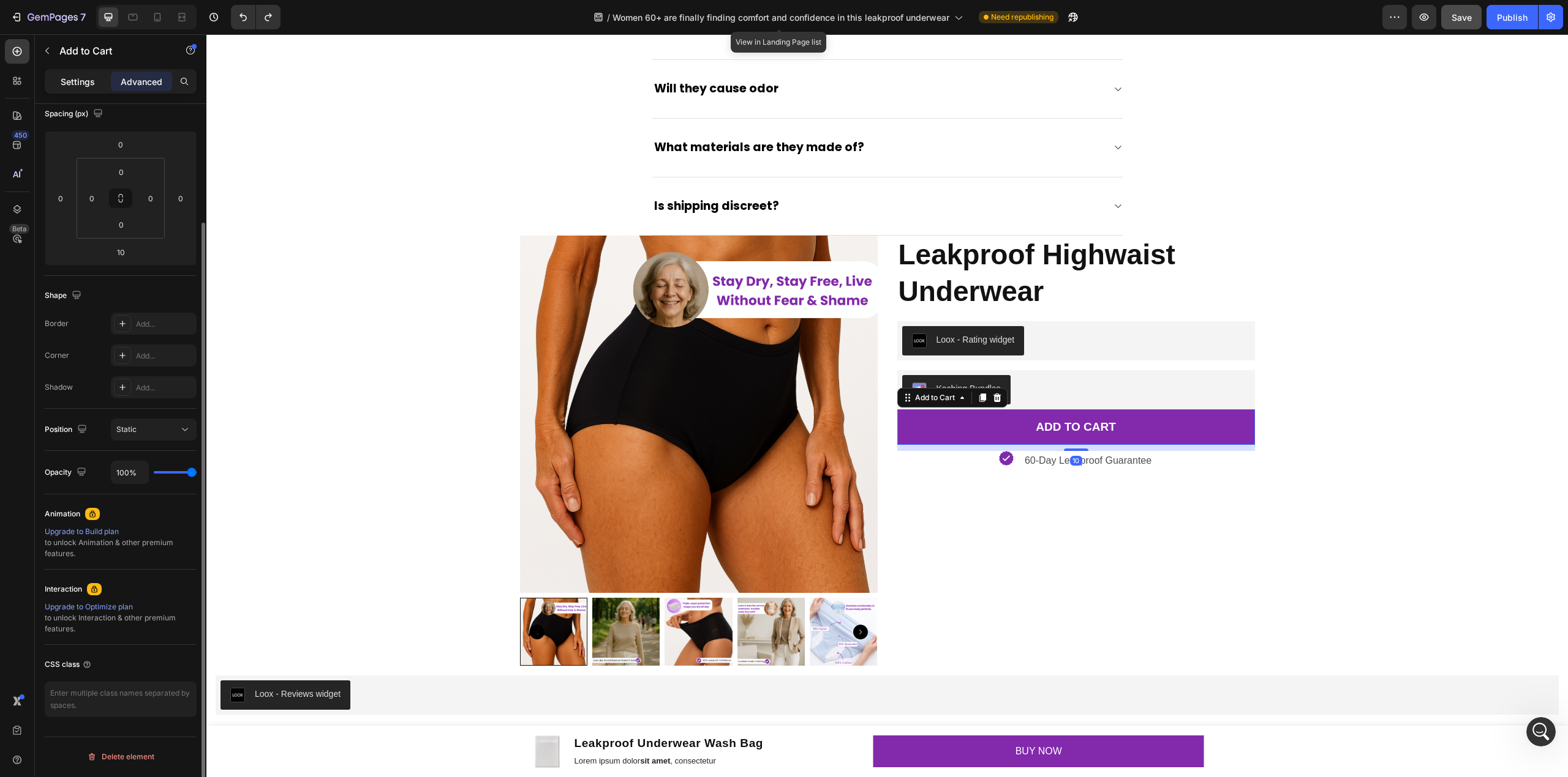
click at [79, 85] on p "Settings" at bounding box center [77, 82] width 34 height 13
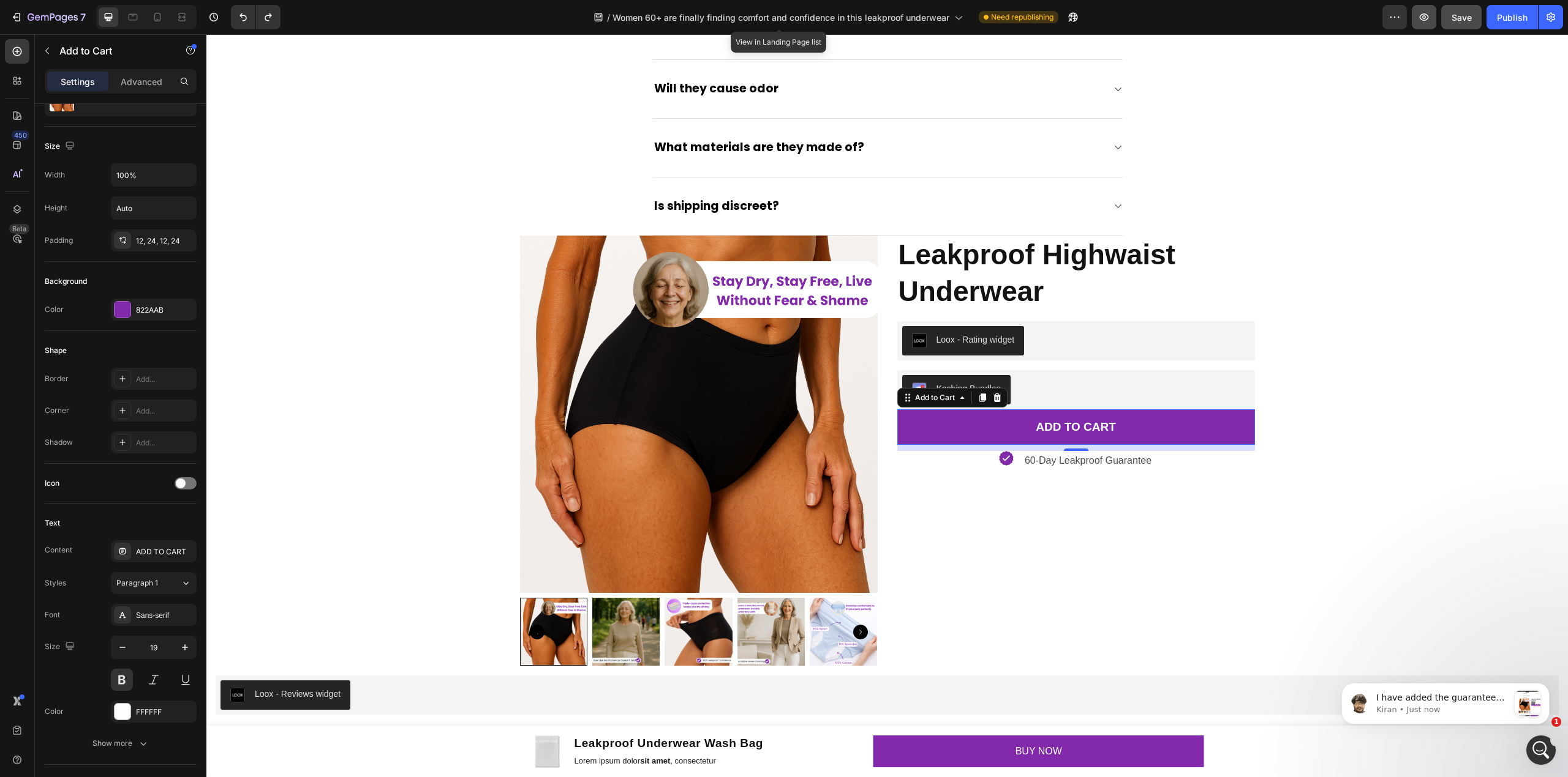
scroll to position [0, 0]
drag, startPoint x: 1453, startPoint y: 20, endPoint x: 978, endPoint y: 13, distance: 475.1
click at [1453, 20] on span "Save" at bounding box center [1462, 17] width 20 height 10
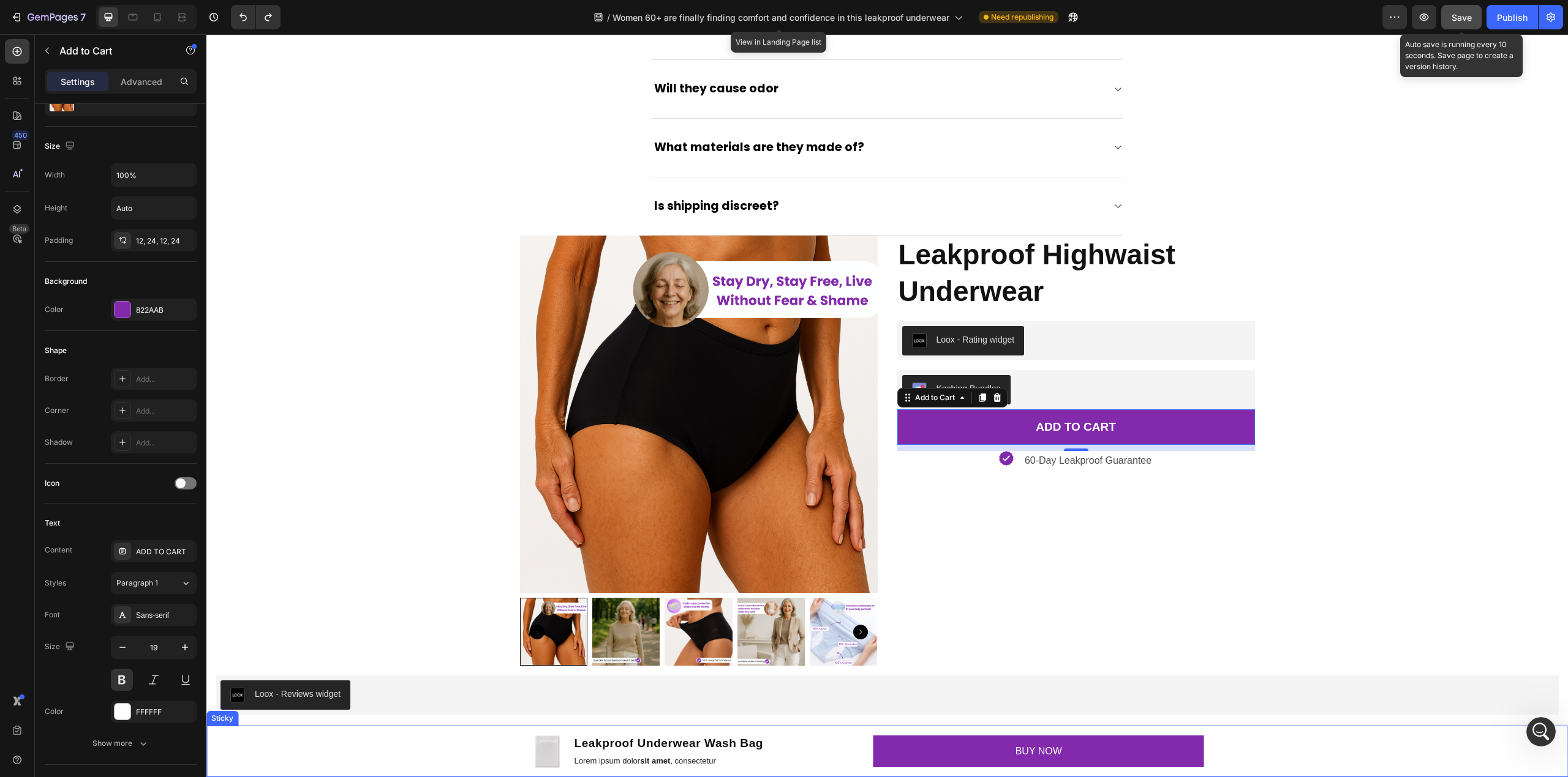
click at [358, 742] on div "Product Images Leakproof Underwear Wash Bag Product Title Lorem ipsum dolor sit…" at bounding box center [887, 751] width 1361 height 51
